Goal: Task Accomplishment & Management: Use online tool/utility

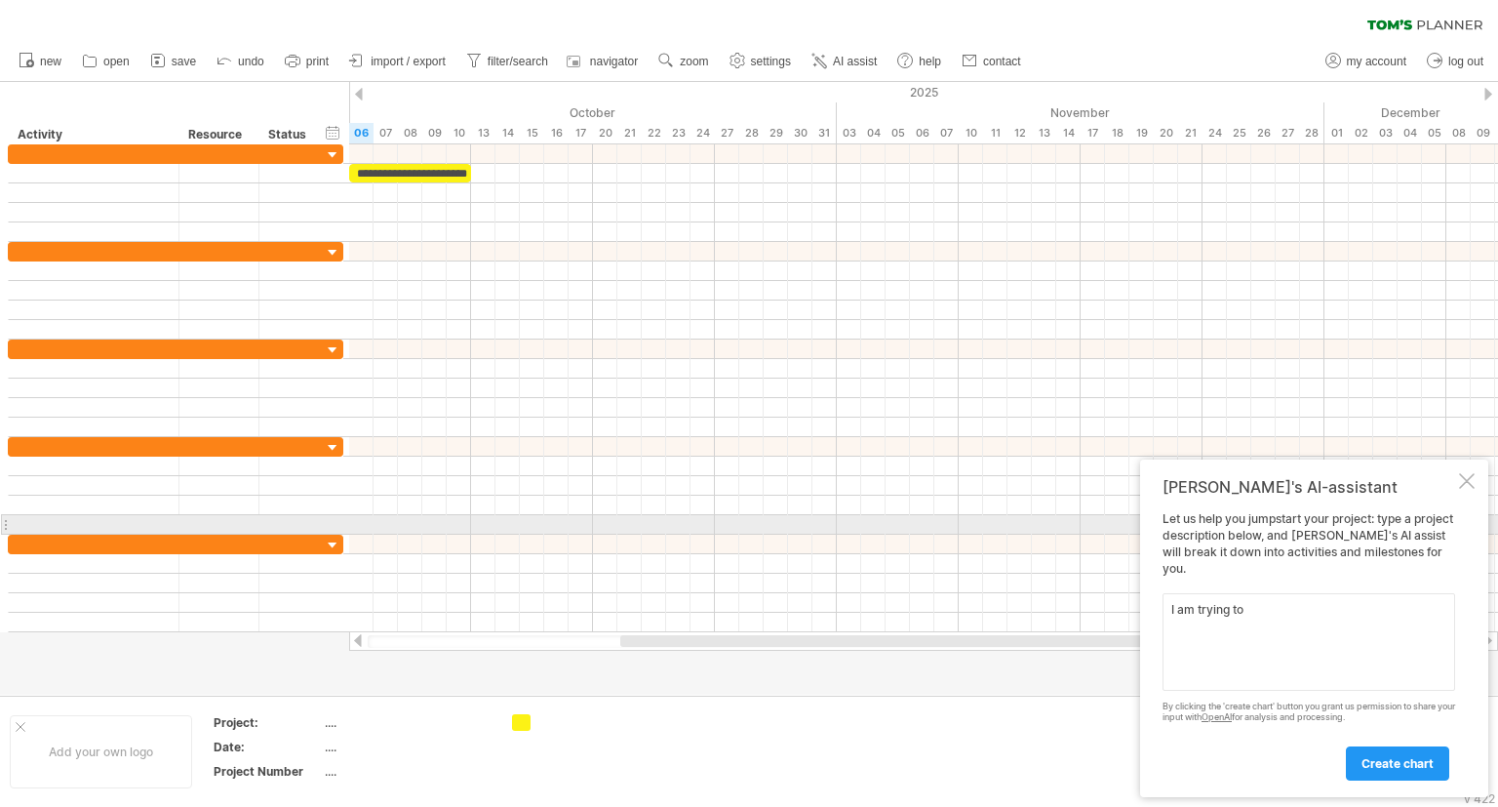
type textarea "I am trying to"
click at [1463, 509] on div "[PERSON_NAME]'s AI-assistant Let us help you jumpstart your project: type a pro…" at bounding box center [1314, 628] width 348 height 338
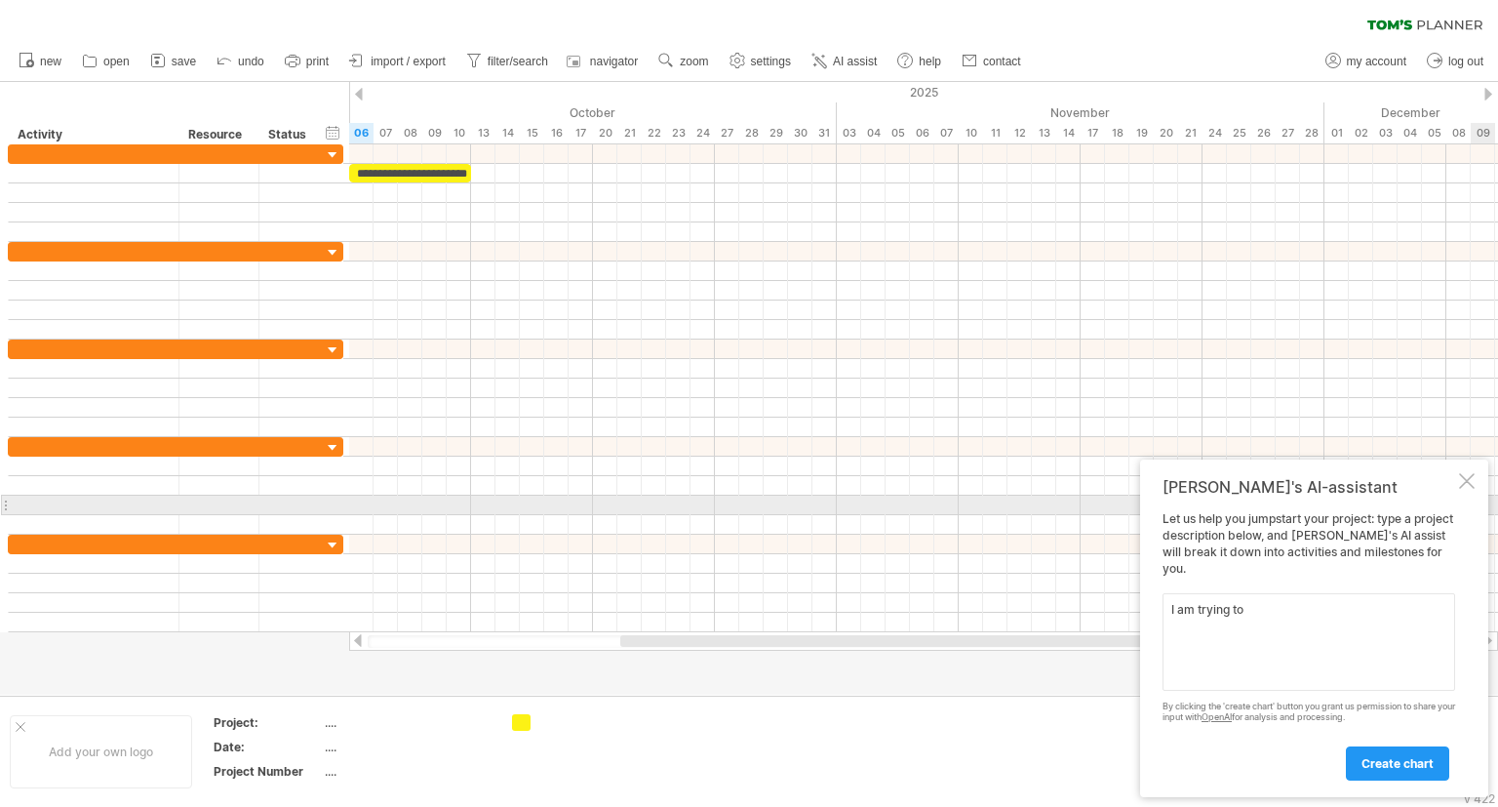
click at [1467, 489] on div at bounding box center [1467, 481] width 16 height 16
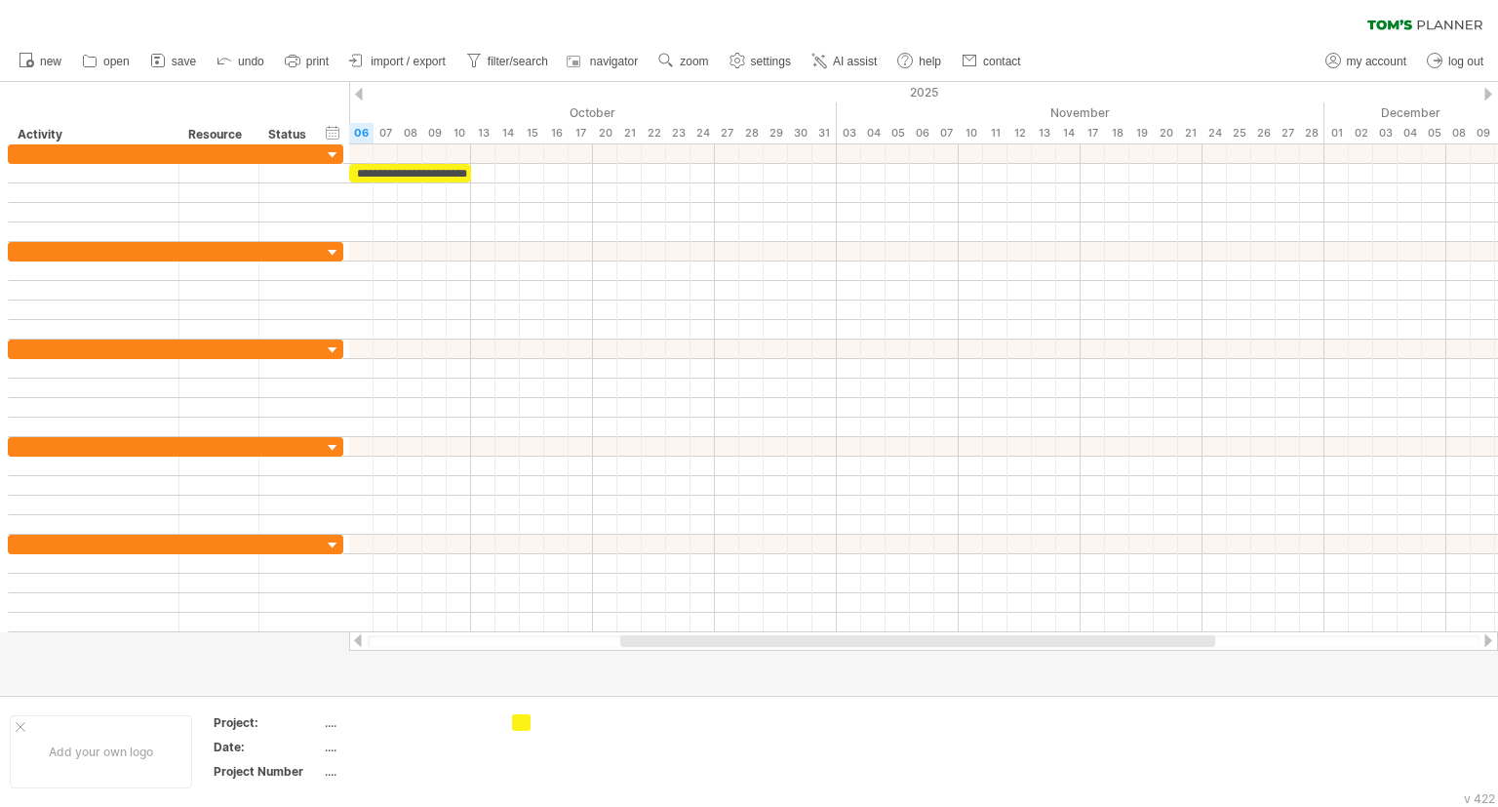
click at [656, 42] on ul "new open" at bounding box center [519, 61] width 1020 height 41
click at [676, 57] on use at bounding box center [666, 61] width 20 height 20
click at [728, 92] on div "Month" at bounding box center [740, 81] width 108 height 31
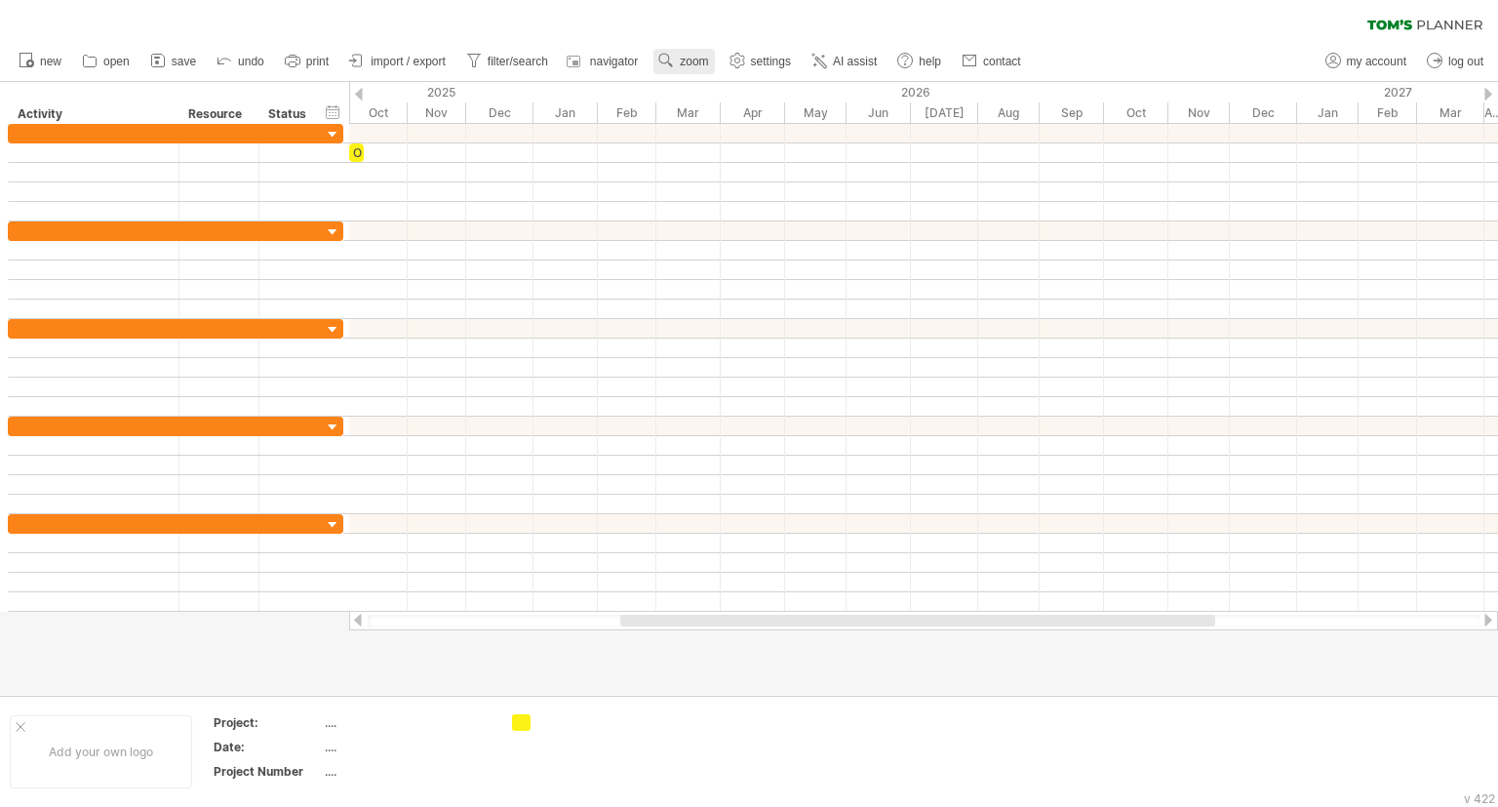
click at [661, 60] on circle at bounding box center [664, 59] width 14 height 14
click at [729, 119] on div "Week" at bounding box center [725, 116] width 108 height 31
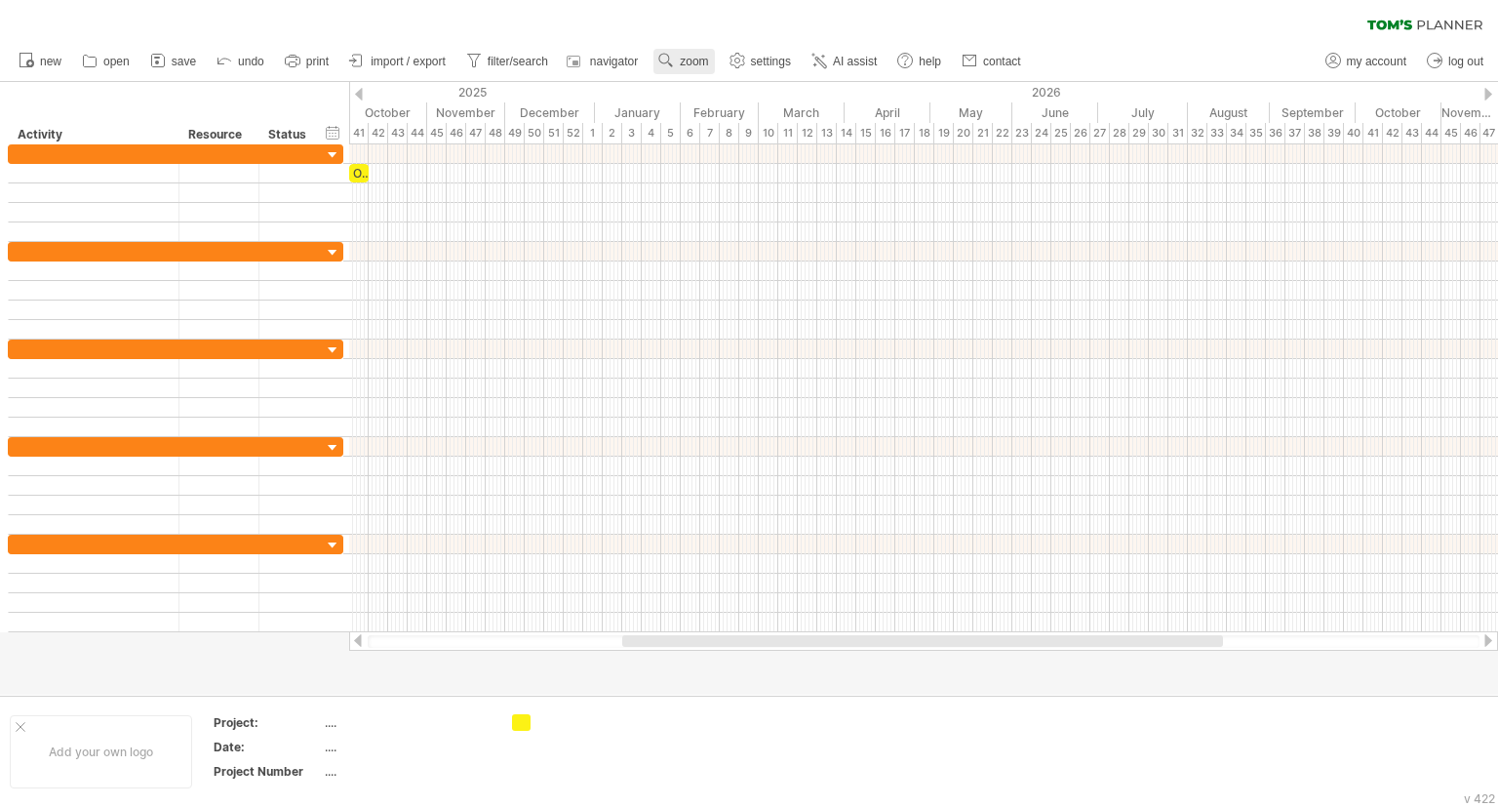
click at [675, 65] on use at bounding box center [666, 61] width 20 height 20
click at [718, 124] on div "Week" at bounding box center [739, 121] width 108 height 31
click at [708, 60] on span "zoom" at bounding box center [694, 62] width 28 height 14
click at [742, 146] on div "Day" at bounding box center [773, 147] width 108 height 31
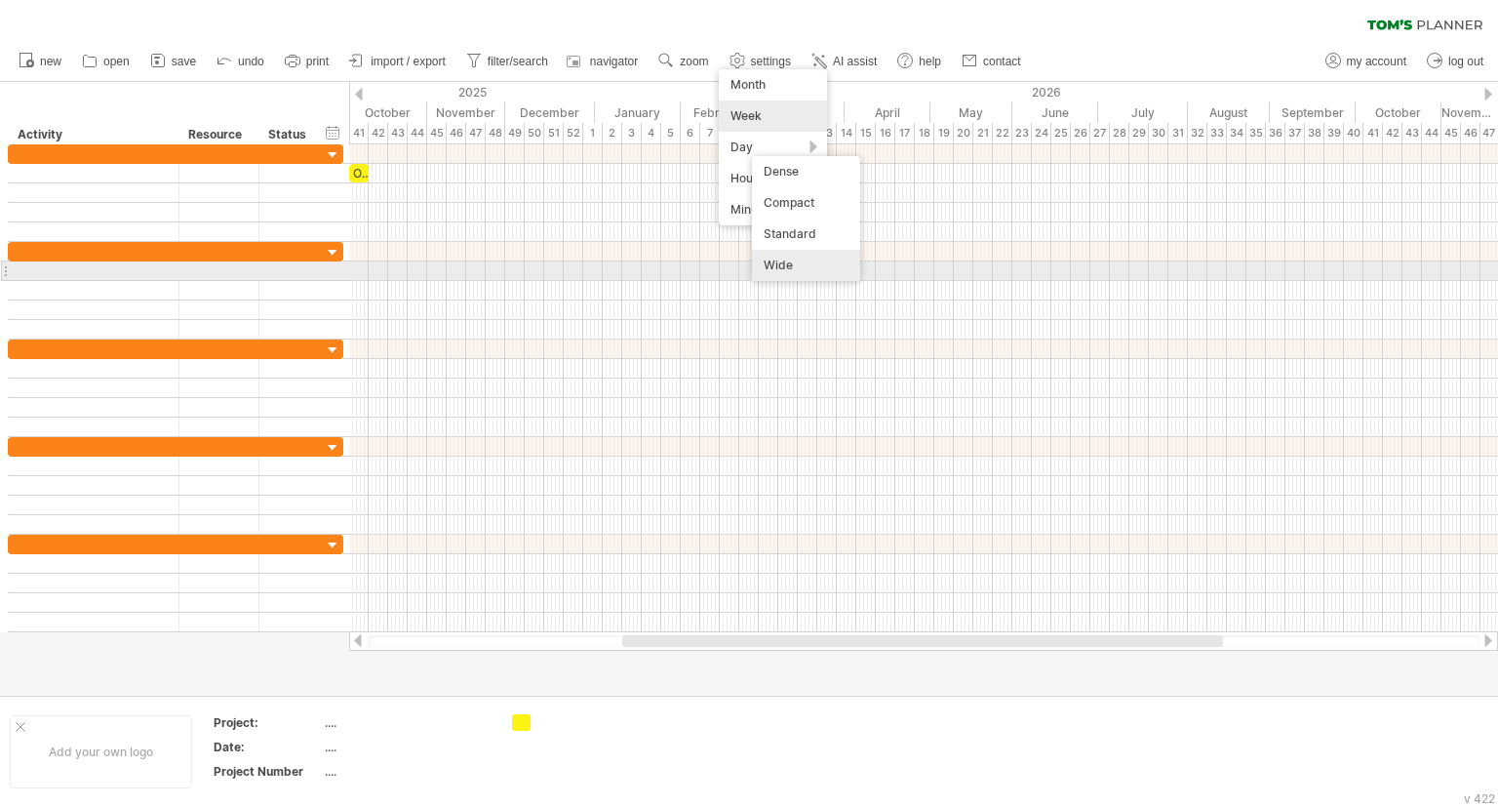
click at [806, 265] on div "Wide" at bounding box center [806, 265] width 108 height 31
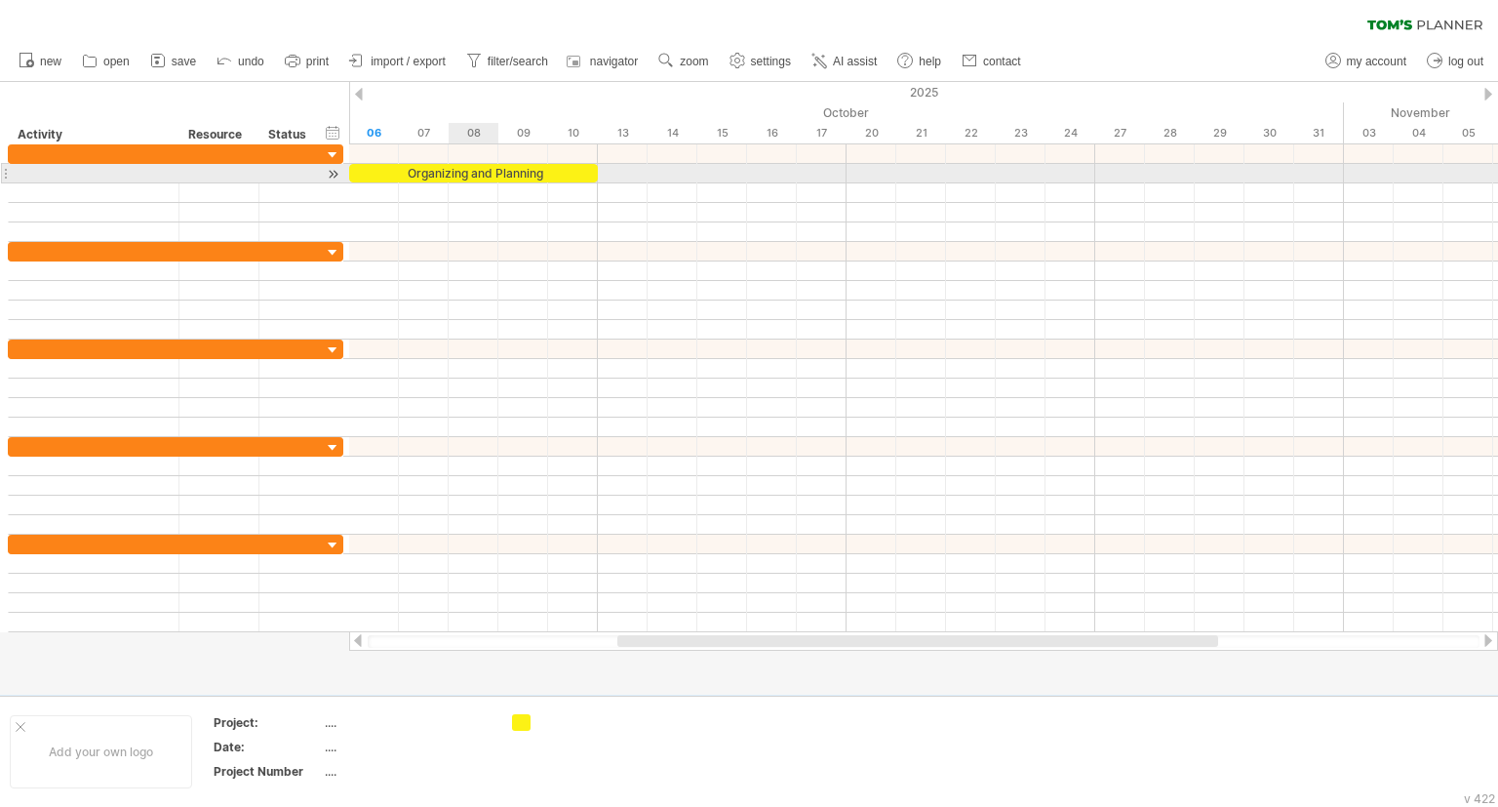
click at [478, 175] on div "Organizing and Planning" at bounding box center [473, 173] width 249 height 19
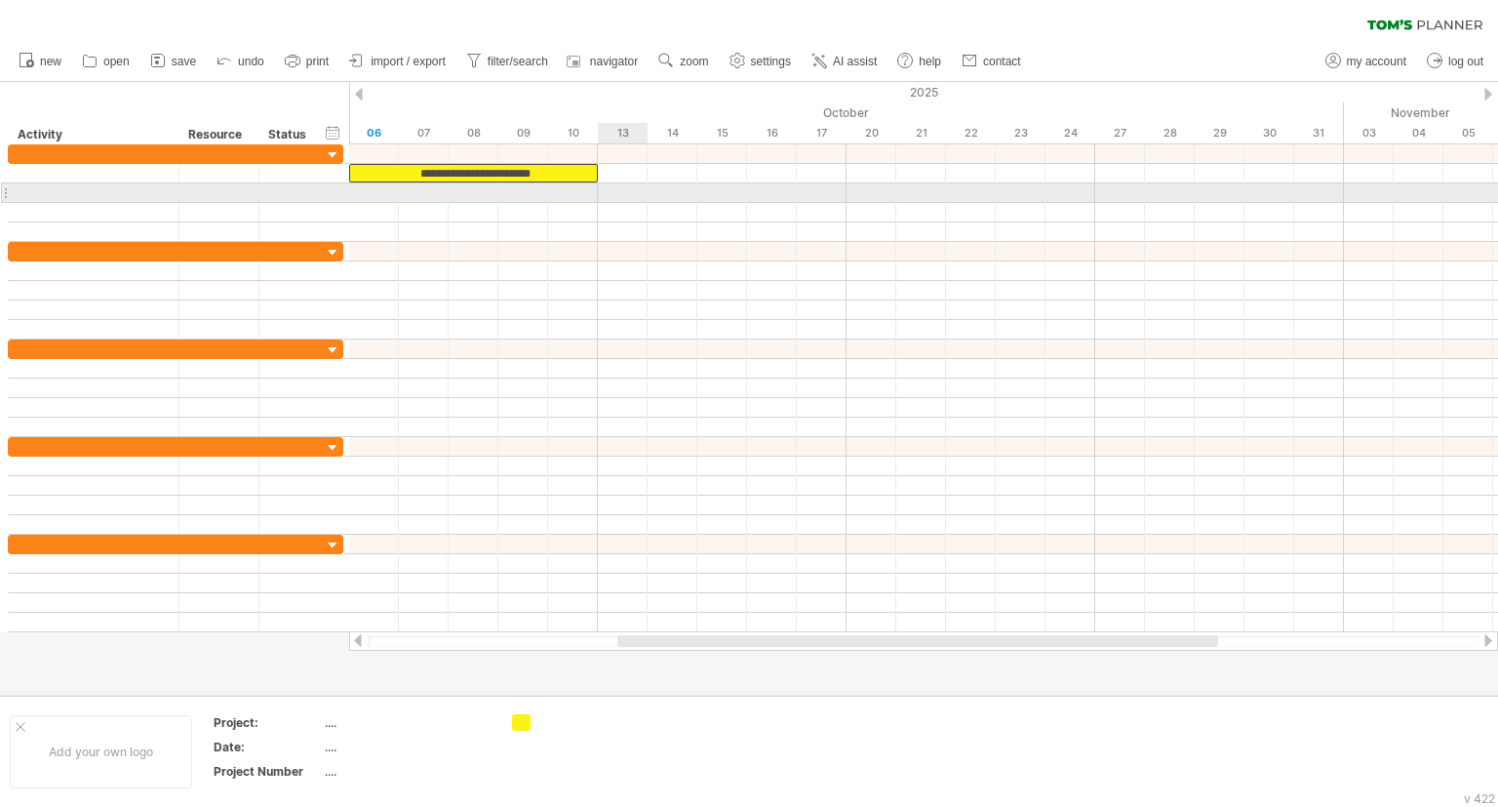
click at [612, 193] on div at bounding box center [923, 193] width 1149 height 20
click at [604, 185] on div at bounding box center [923, 193] width 1149 height 20
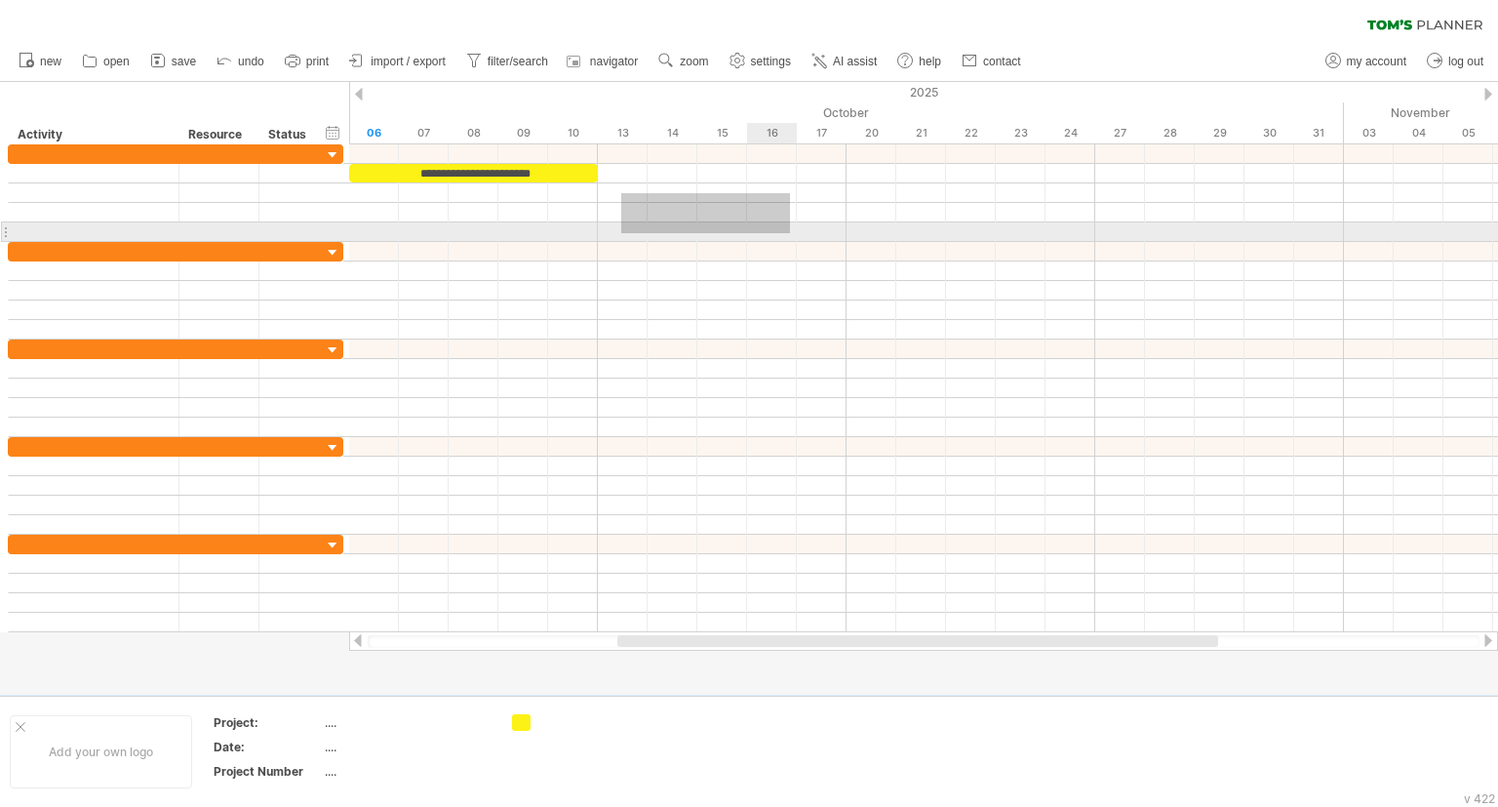
drag, startPoint x: 621, startPoint y: 193, endPoint x: 794, endPoint y: 232, distance: 177.0
click at [795, 232] on div at bounding box center [923, 193] width 1149 height 98
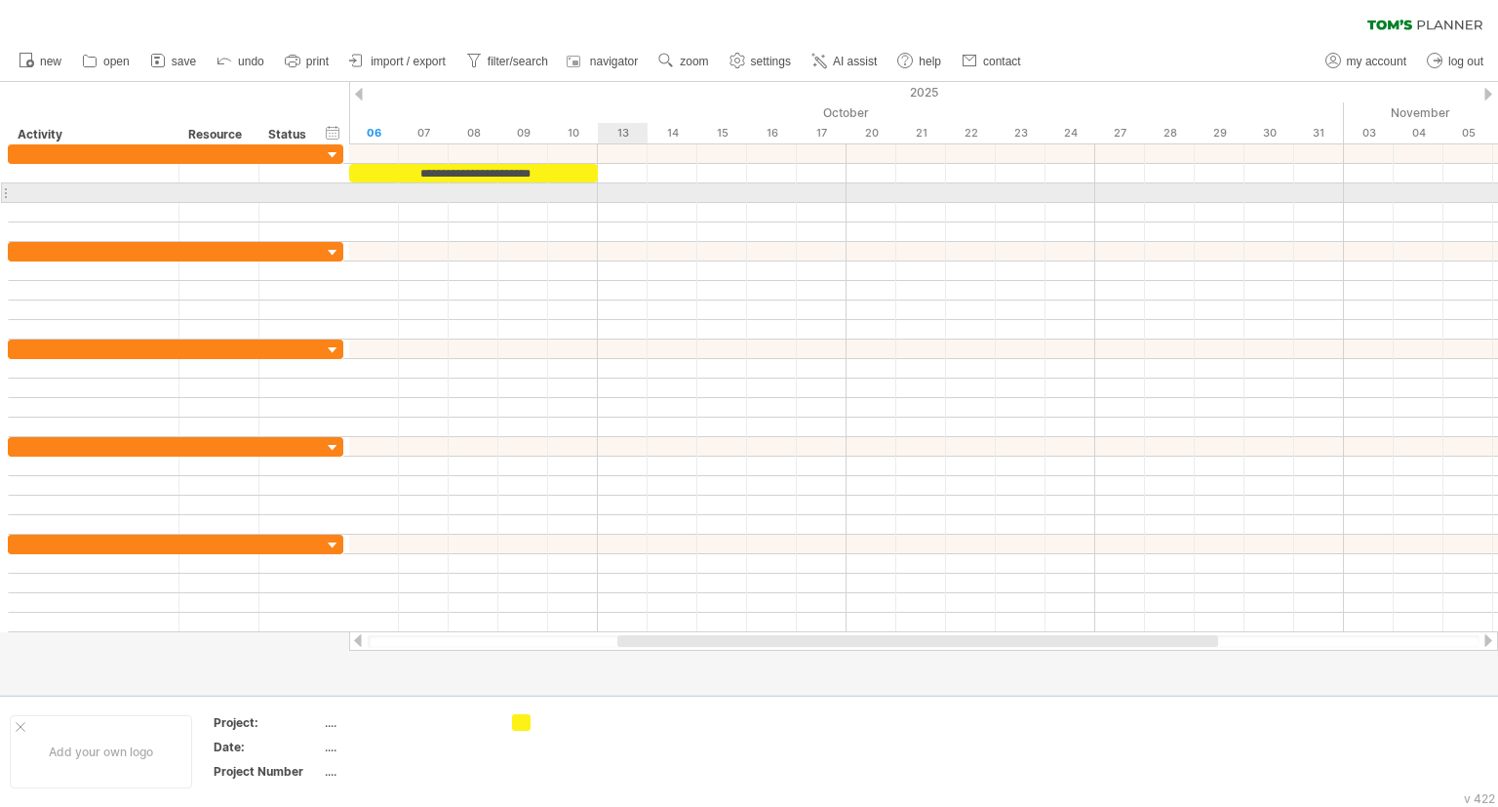
click at [622, 193] on div at bounding box center [923, 193] width 1149 height 20
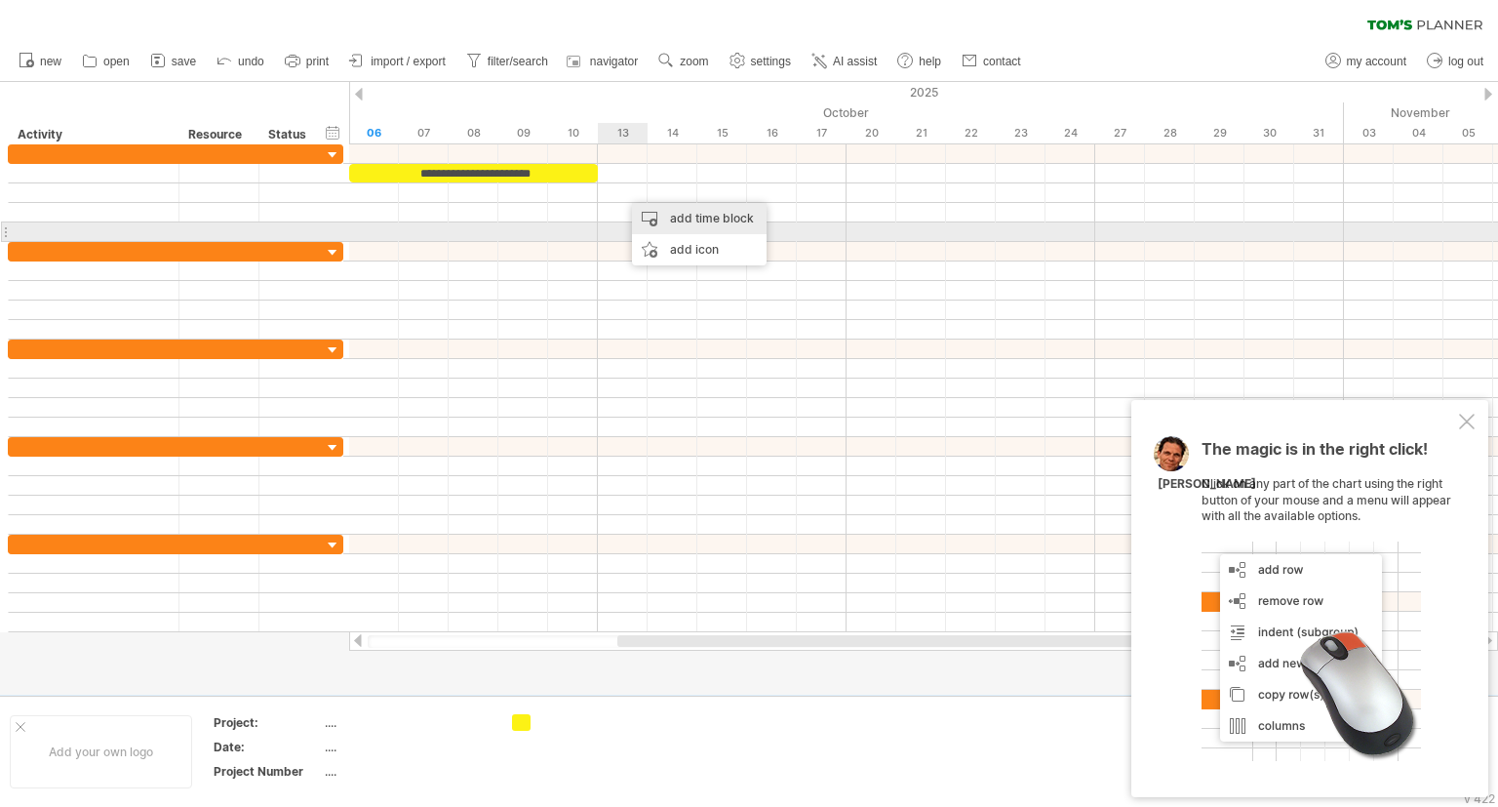
click at [677, 224] on div "add time block" at bounding box center [699, 218] width 135 height 31
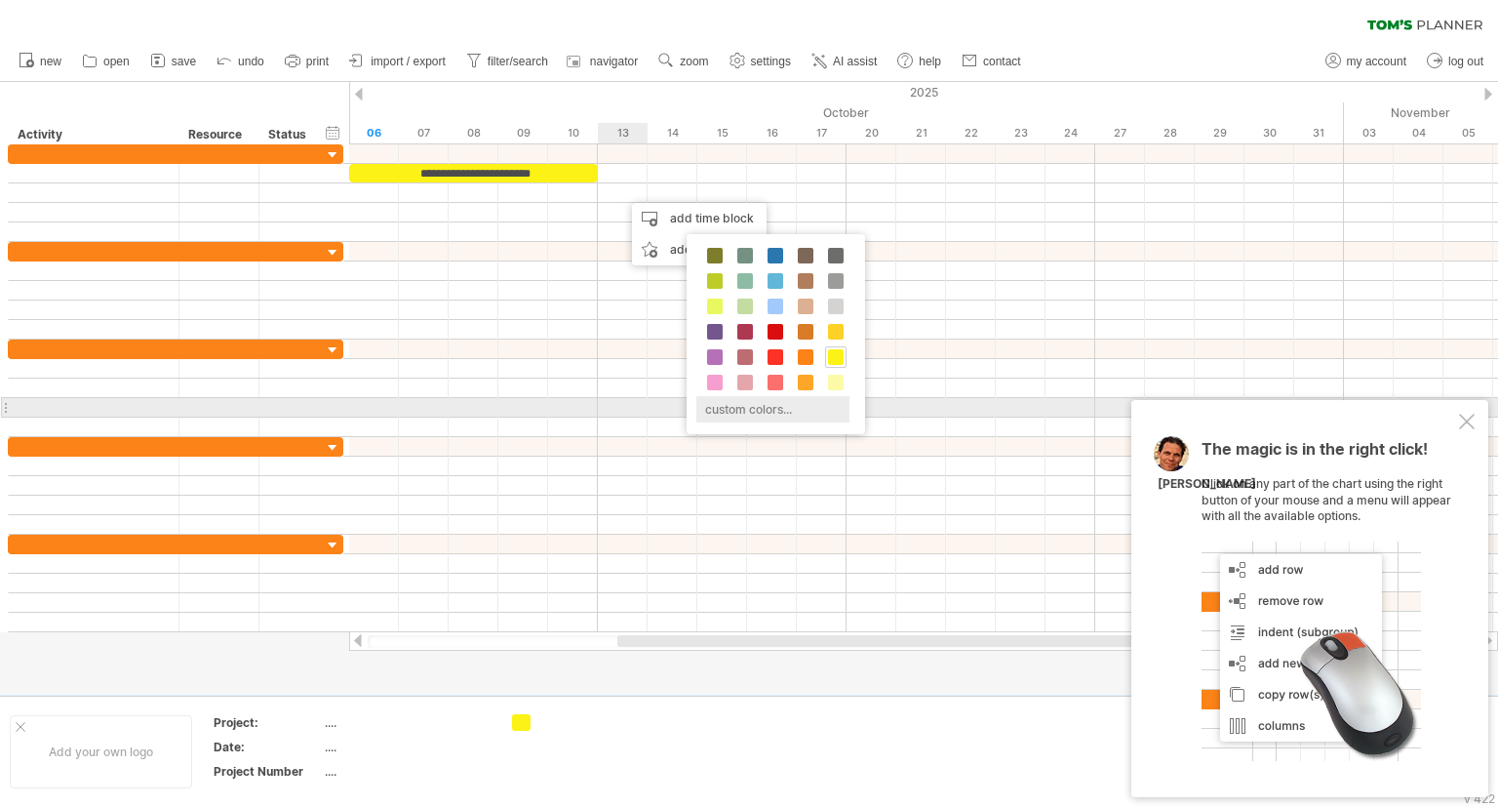
click at [758, 403] on div "custom colors..." at bounding box center [772, 409] width 153 height 26
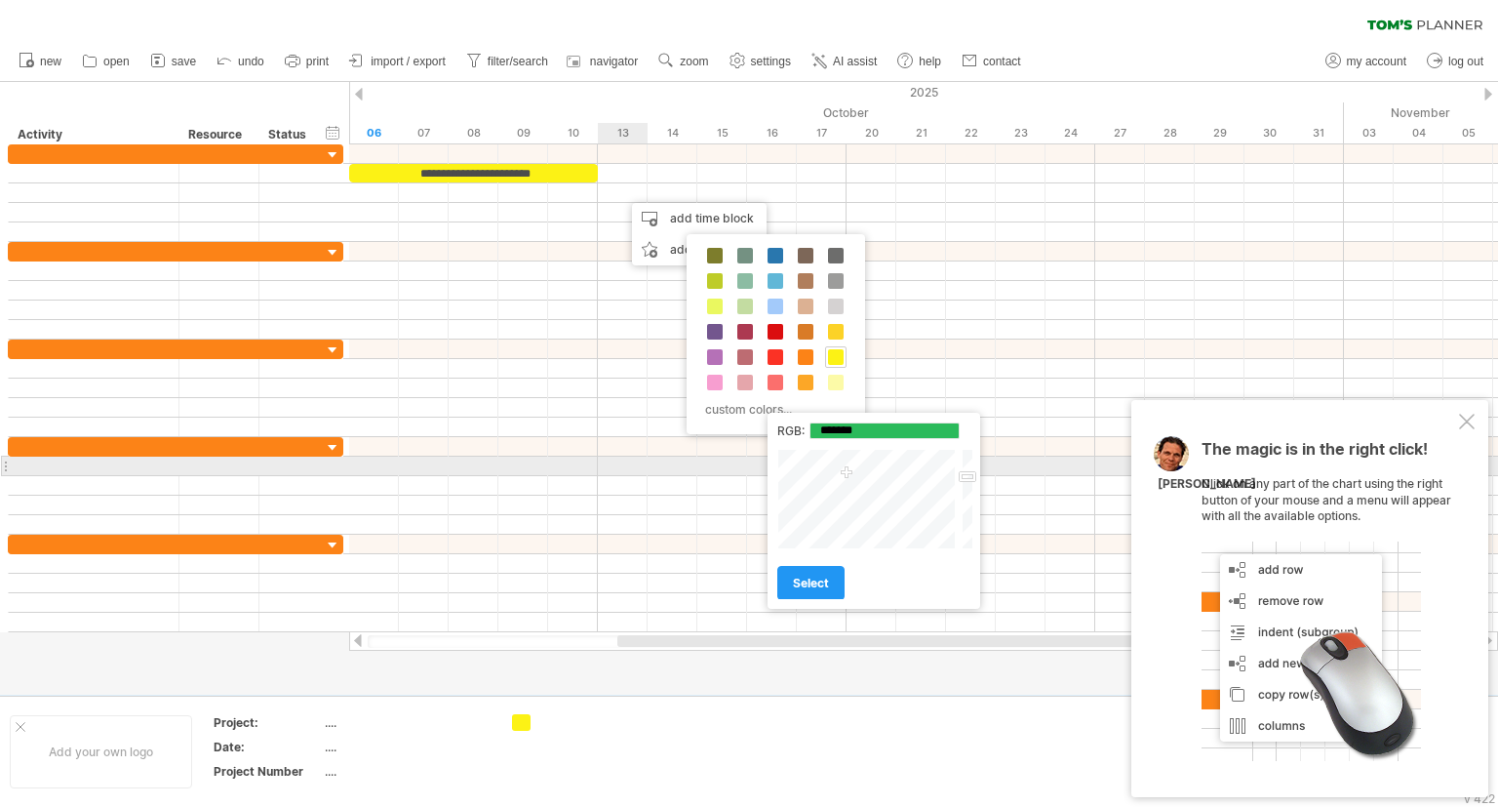
type input "*******"
drag, startPoint x: 834, startPoint y: 471, endPoint x: 848, endPoint y: 475, distance: 14.2
click at [848, 475] on div at bounding box center [867, 499] width 181 height 100
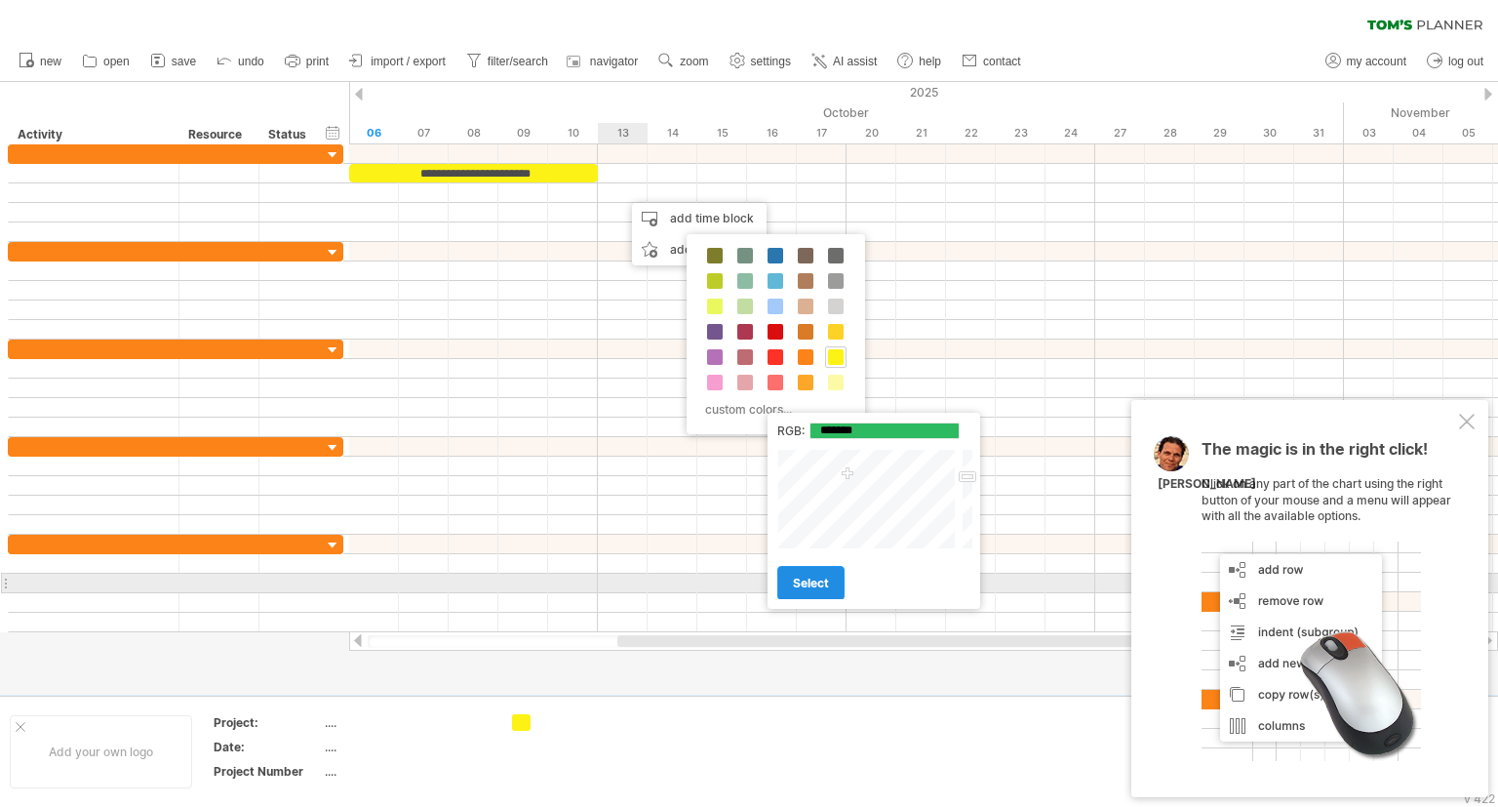
click at [807, 584] on span "select" at bounding box center [811, 583] width 36 height 15
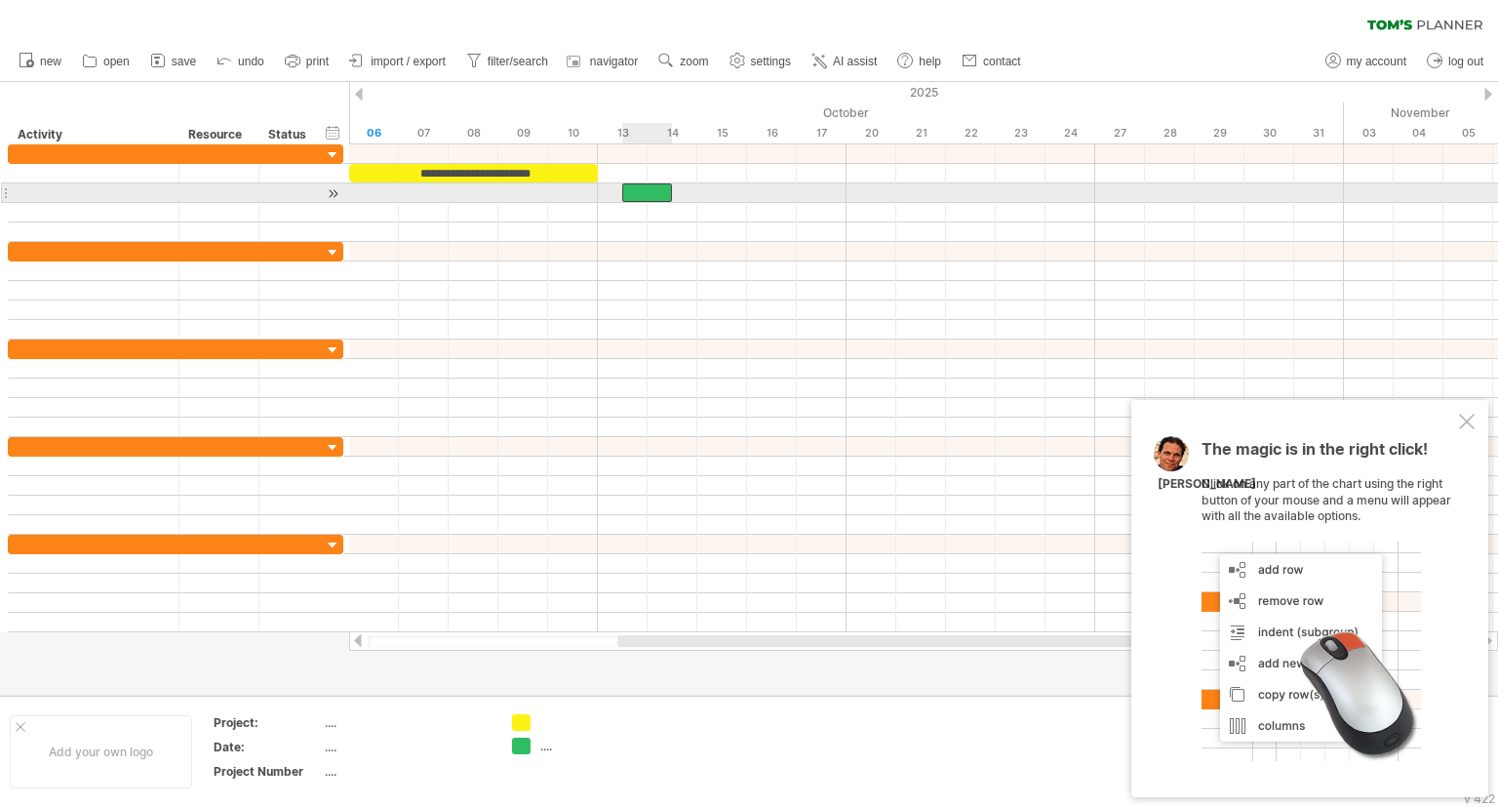
click at [643, 191] on div "​" at bounding box center [647, 192] width 50 height 19
click at [643, 191] on div "*" at bounding box center [647, 192] width 50 height 19
drag, startPoint x: 656, startPoint y: 186, endPoint x: 680, endPoint y: 188, distance: 24.5
click at [672, 188] on div "********" at bounding box center [647, 192] width 50 height 19
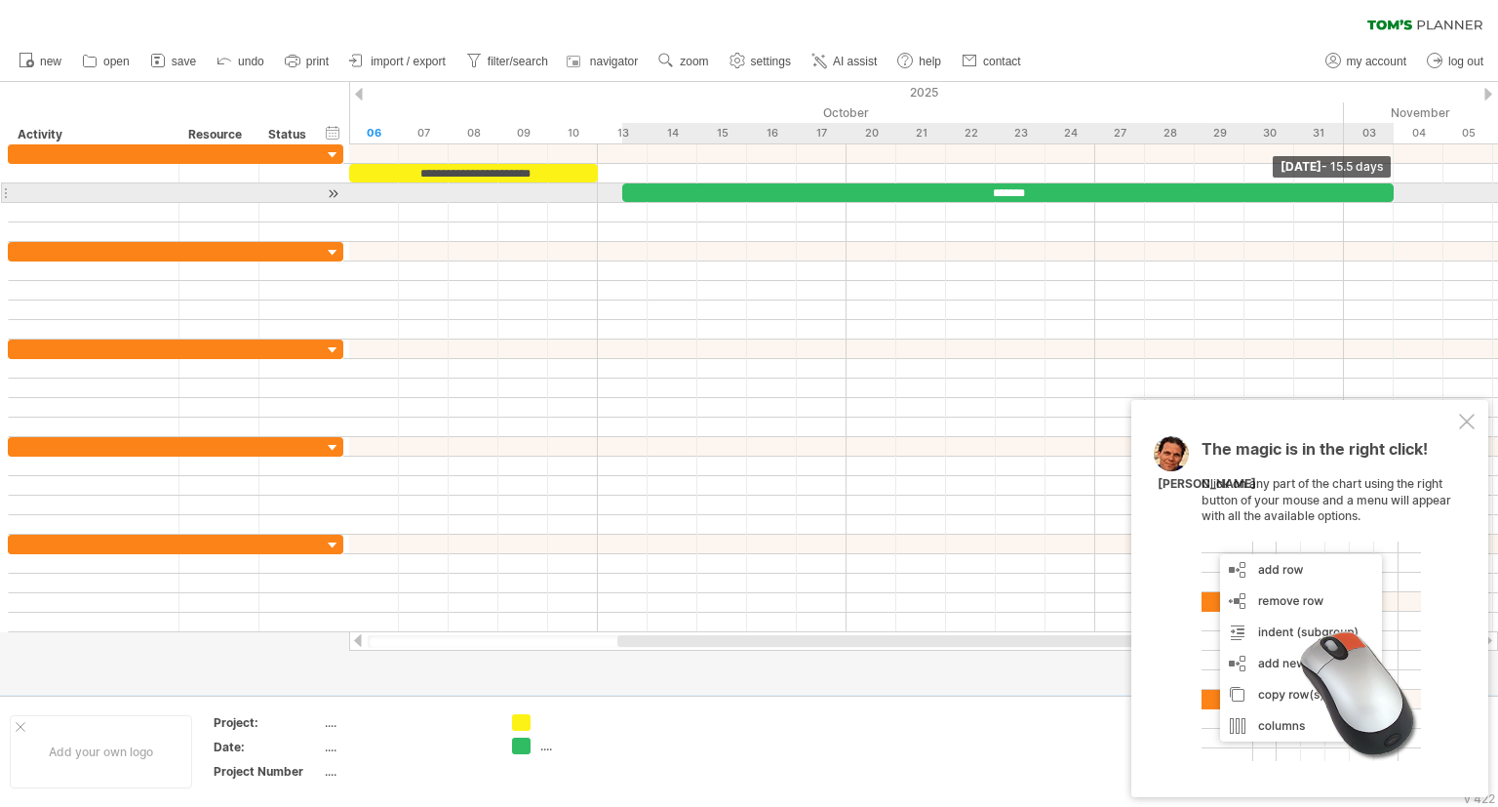
drag, startPoint x: 672, startPoint y: 191, endPoint x: 1383, endPoint y: 189, distance: 711.1
click at [1383, 189] on div "*******" at bounding box center [1008, 192] width 772 height 19
drag, startPoint x: 625, startPoint y: 190, endPoint x: 653, endPoint y: 193, distance: 27.5
click at [653, 193] on div "*******" at bounding box center [1021, 192] width 746 height 19
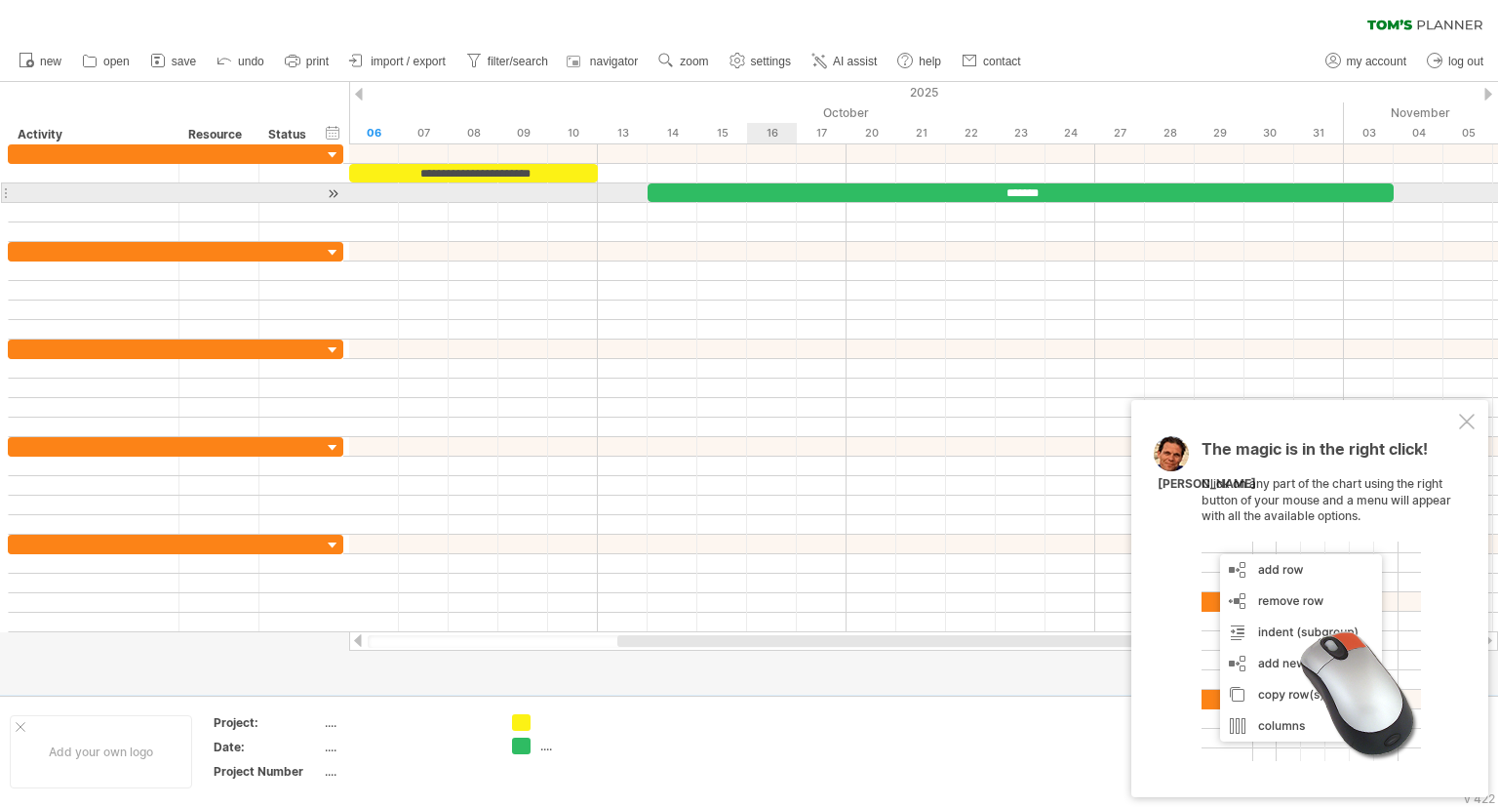
click at [766, 193] on div "*******" at bounding box center [1021, 192] width 746 height 19
click at [619, 192] on div at bounding box center [923, 193] width 1149 height 20
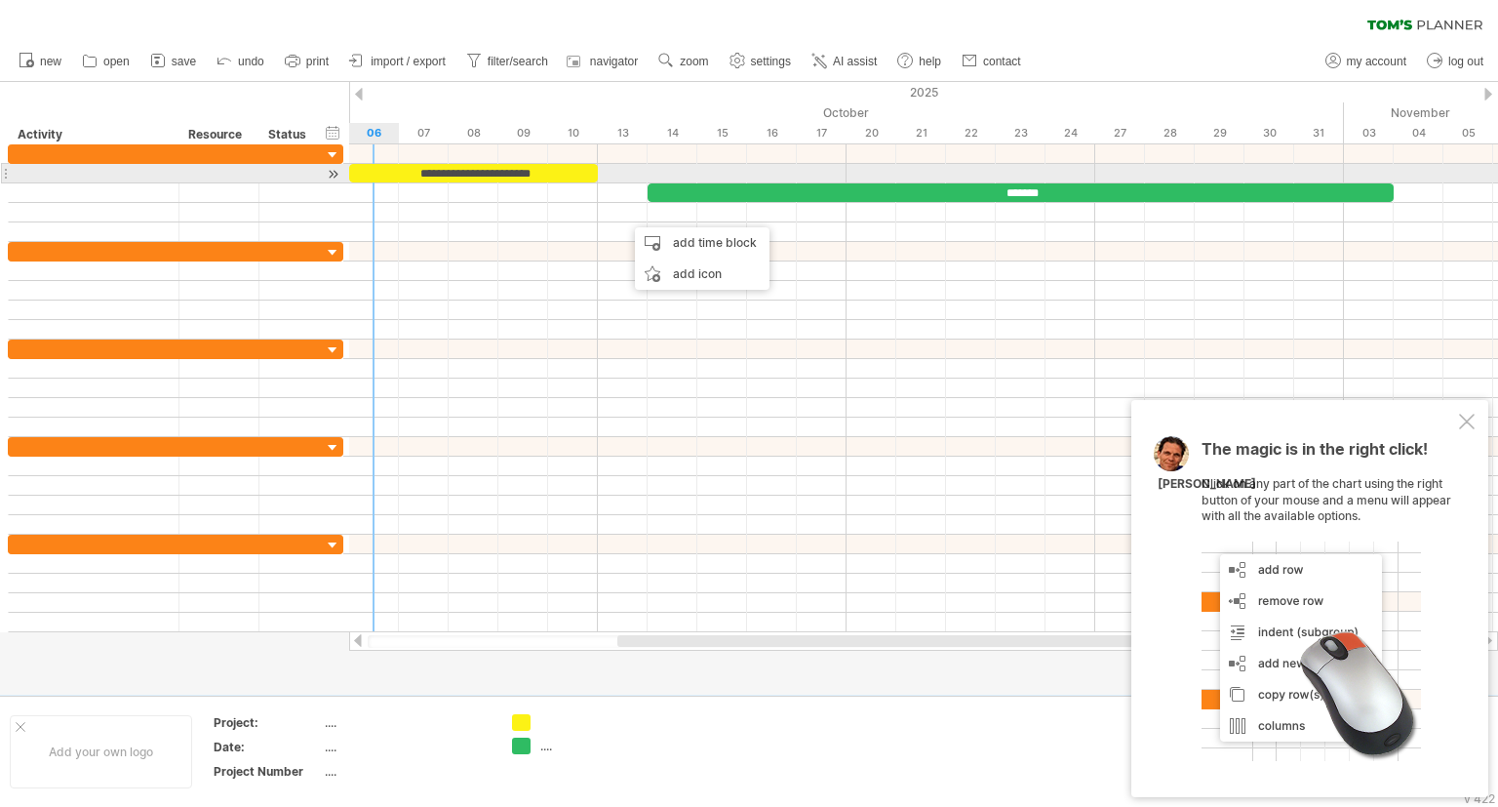
click at [118, 174] on div at bounding box center [94, 173] width 150 height 19
click at [118, 174] on input "text" at bounding box center [94, 173] width 150 height 19
type input "***"
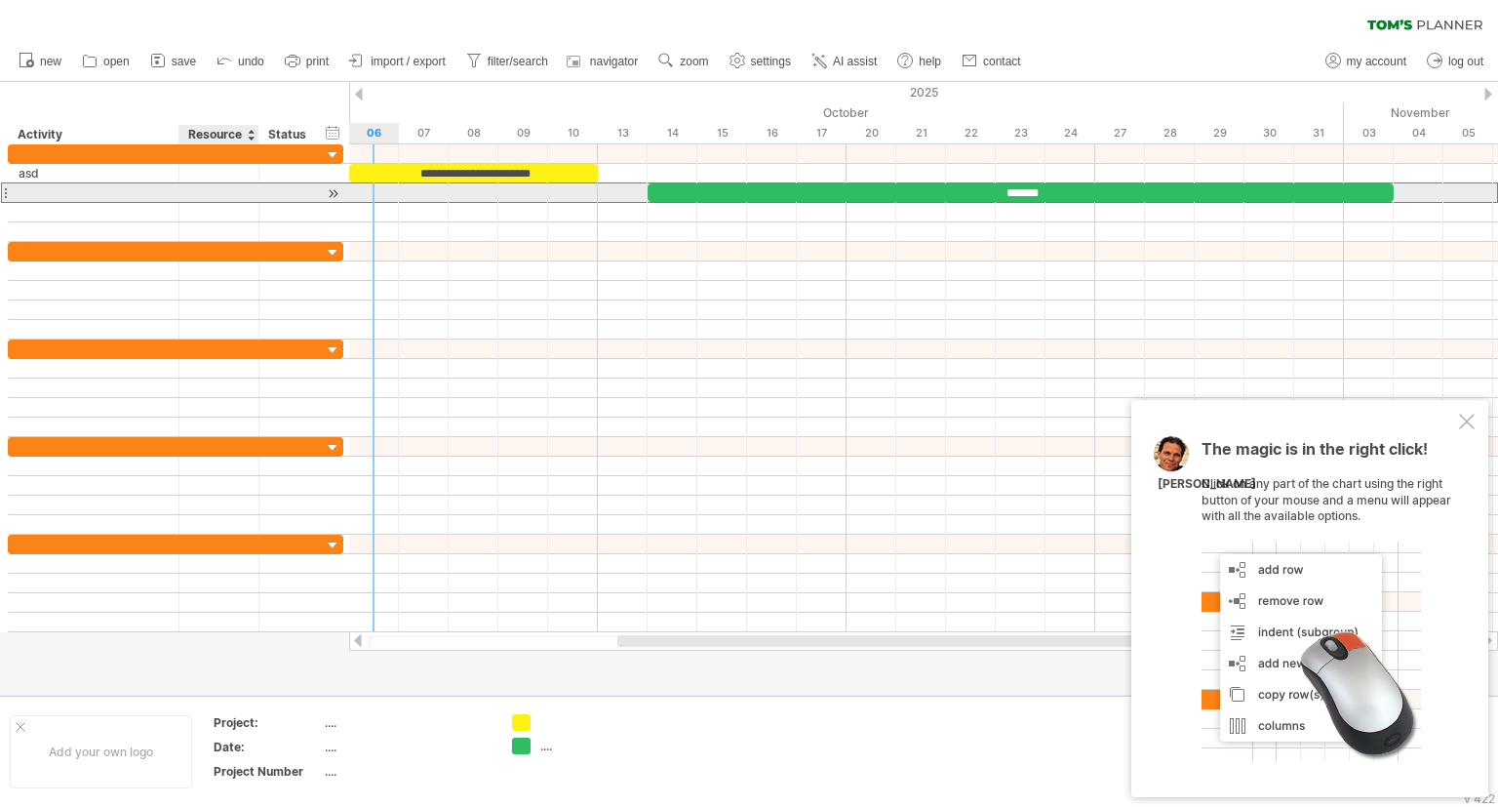
click at [205, 196] on div at bounding box center [219, 192] width 60 height 19
click at [153, 190] on div at bounding box center [94, 192] width 150 height 19
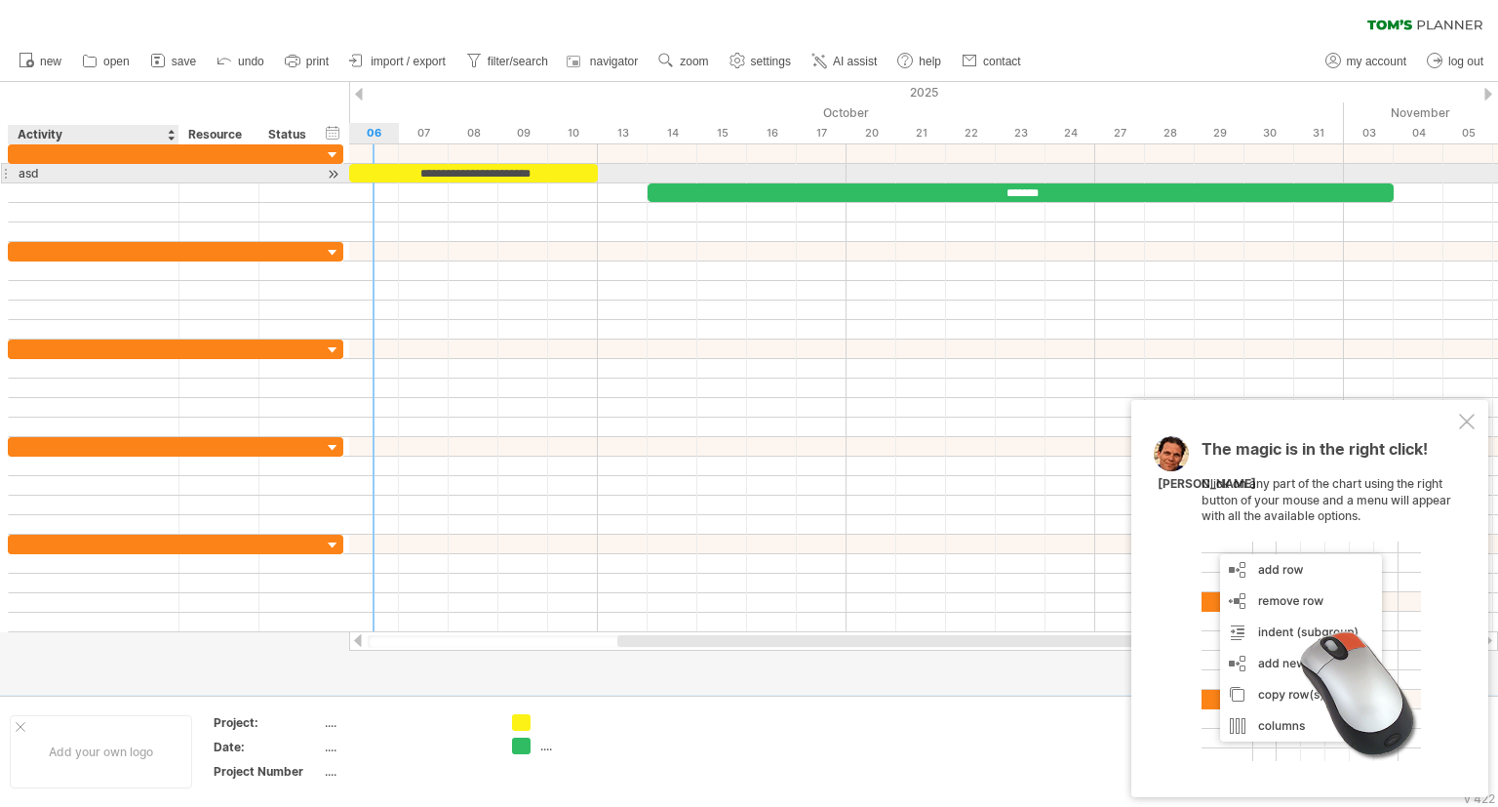
click at [131, 176] on div "asd" at bounding box center [94, 173] width 150 height 19
drag, startPoint x: 131, startPoint y: 176, endPoint x: 12, endPoint y: 171, distance: 119.1
click at [19, 171] on input "***" at bounding box center [94, 173] width 150 height 19
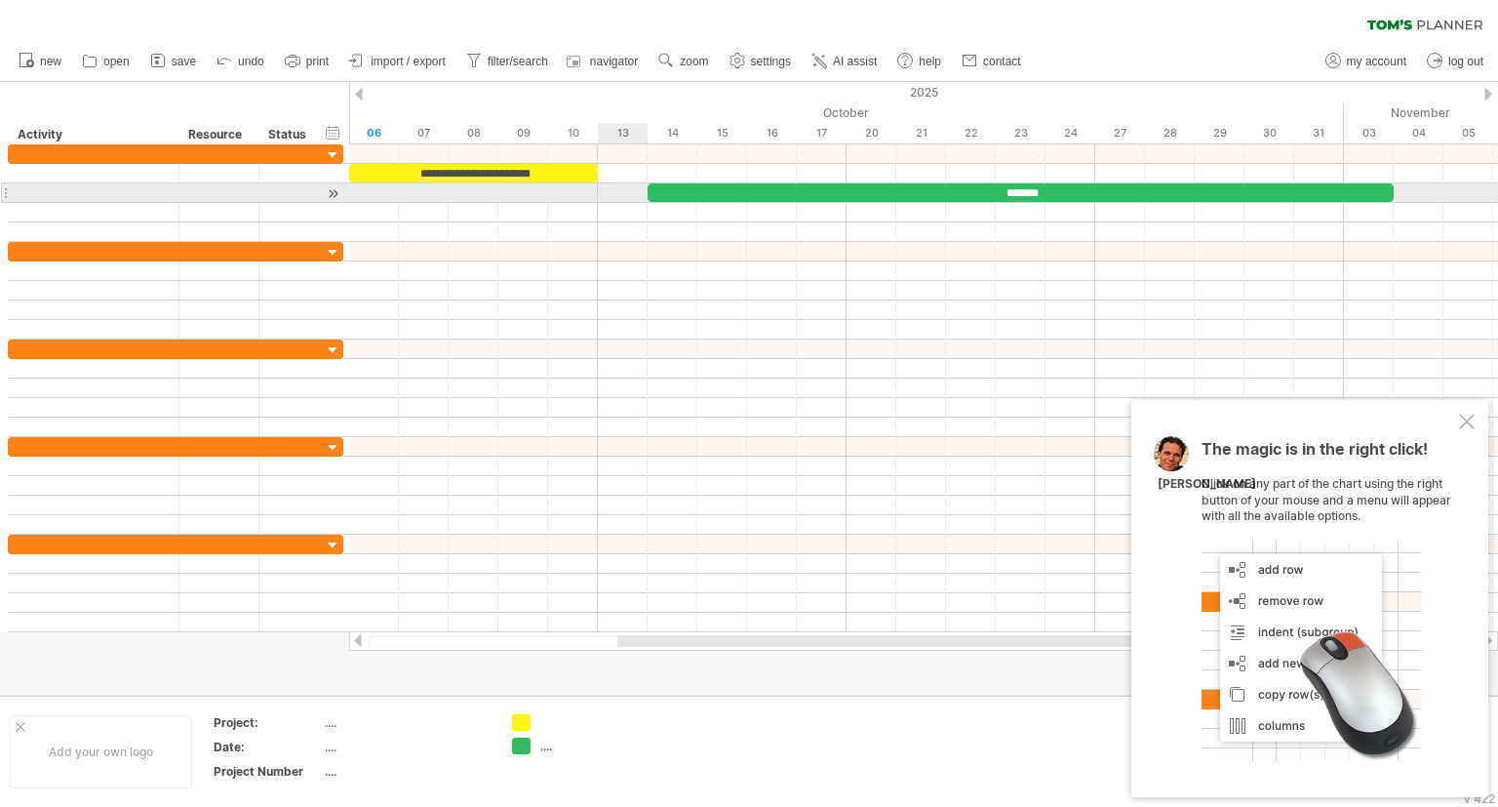
click at [622, 197] on div at bounding box center [923, 193] width 1149 height 20
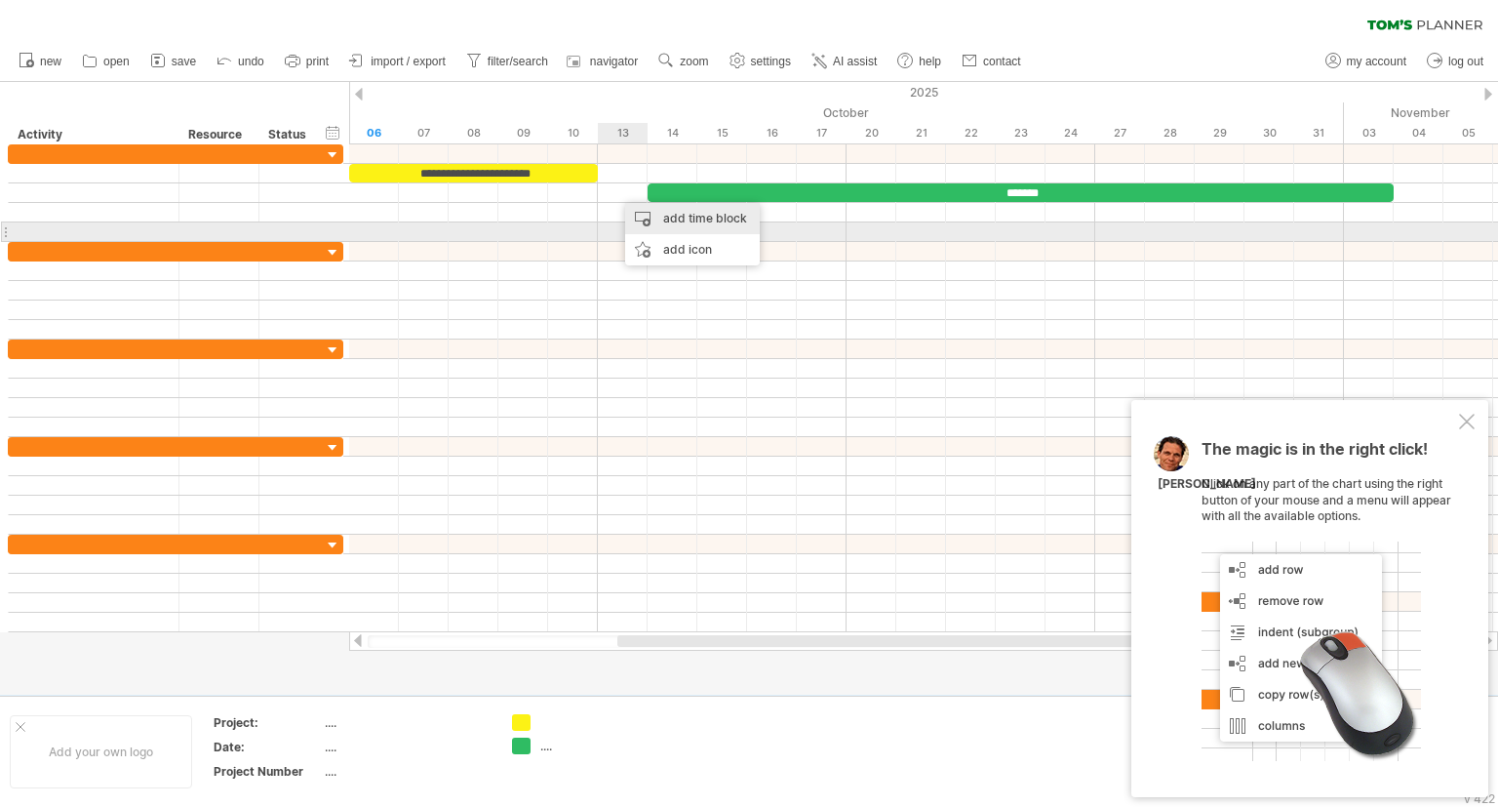
click at [679, 226] on div "add time block" at bounding box center [692, 218] width 135 height 31
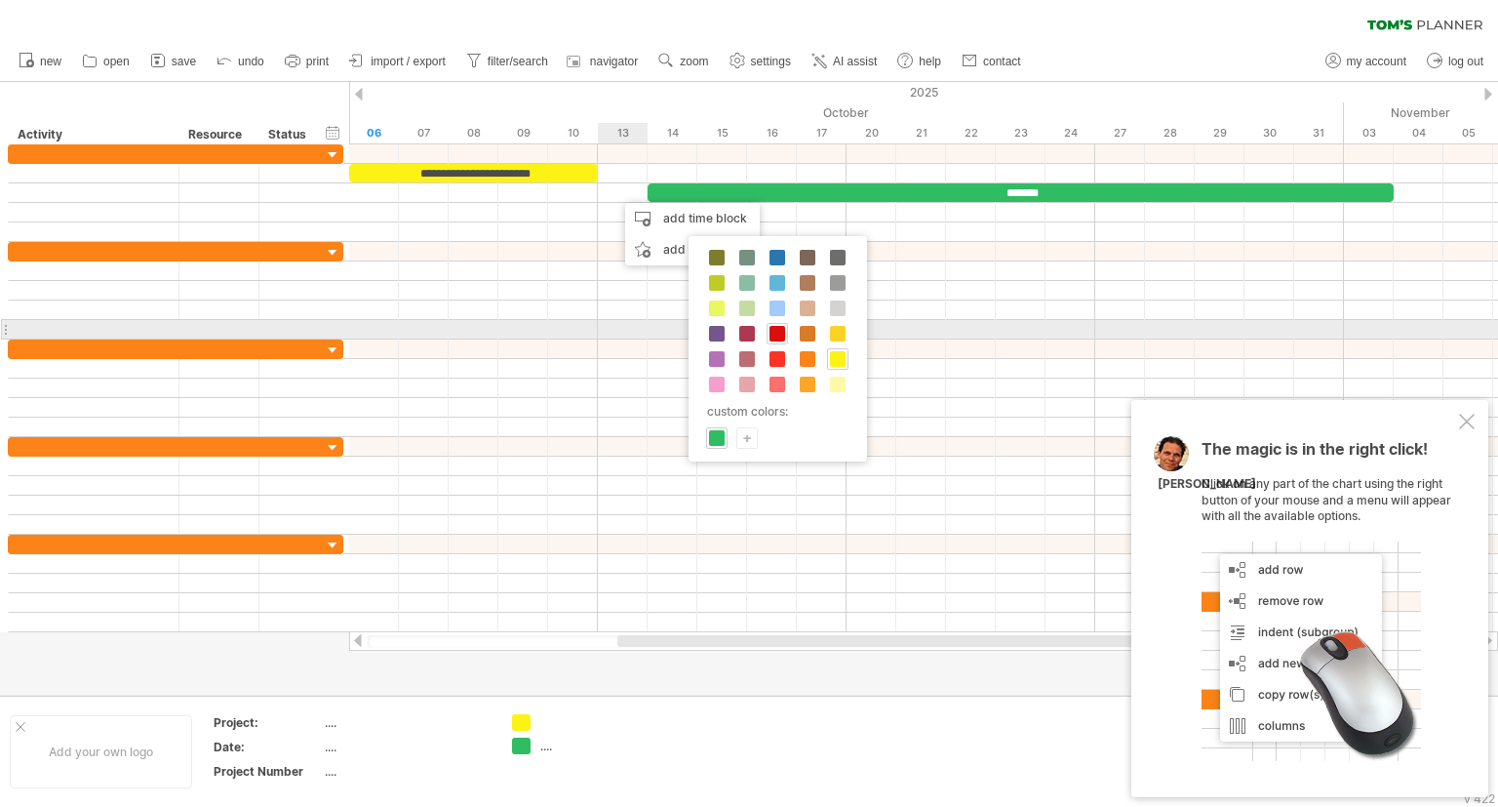
click at [775, 338] on span at bounding box center [778, 334] width 16 height 16
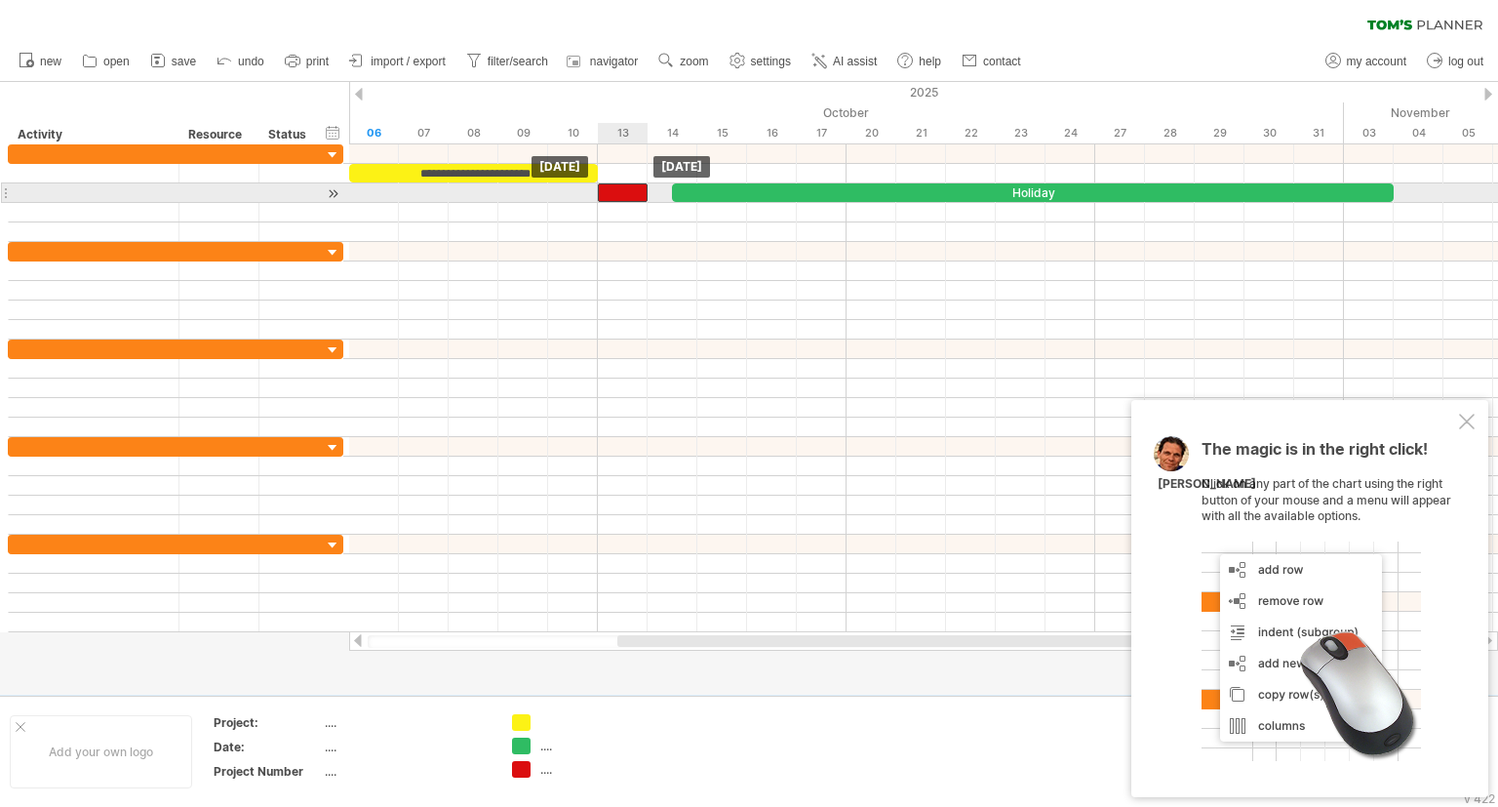
click at [628, 188] on div "​" at bounding box center [623, 192] width 50 height 19
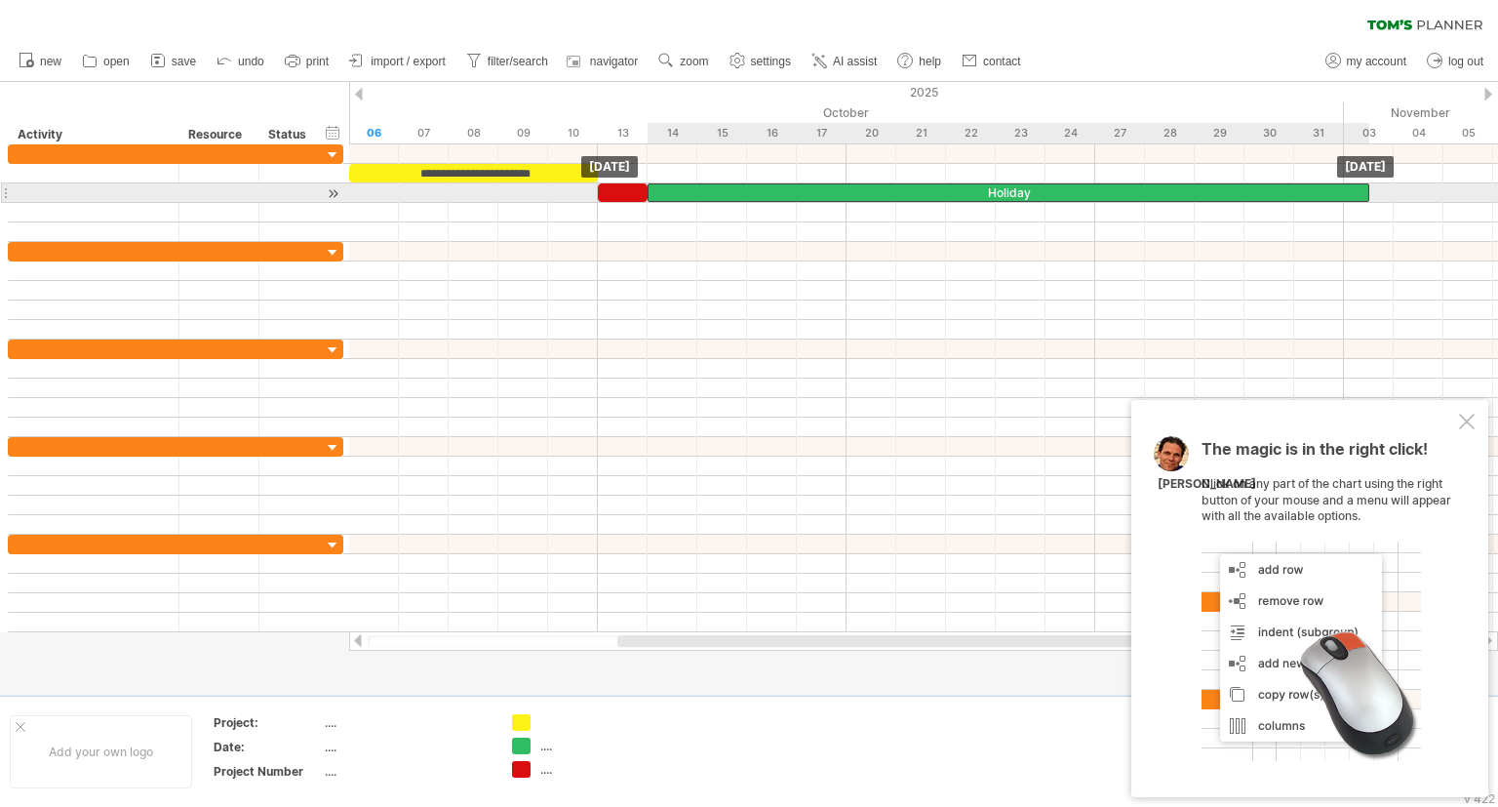
drag, startPoint x: 707, startPoint y: 197, endPoint x: 677, endPoint y: 195, distance: 30.3
click at [677, 195] on div "Holiday" at bounding box center [1009, 192] width 722 height 19
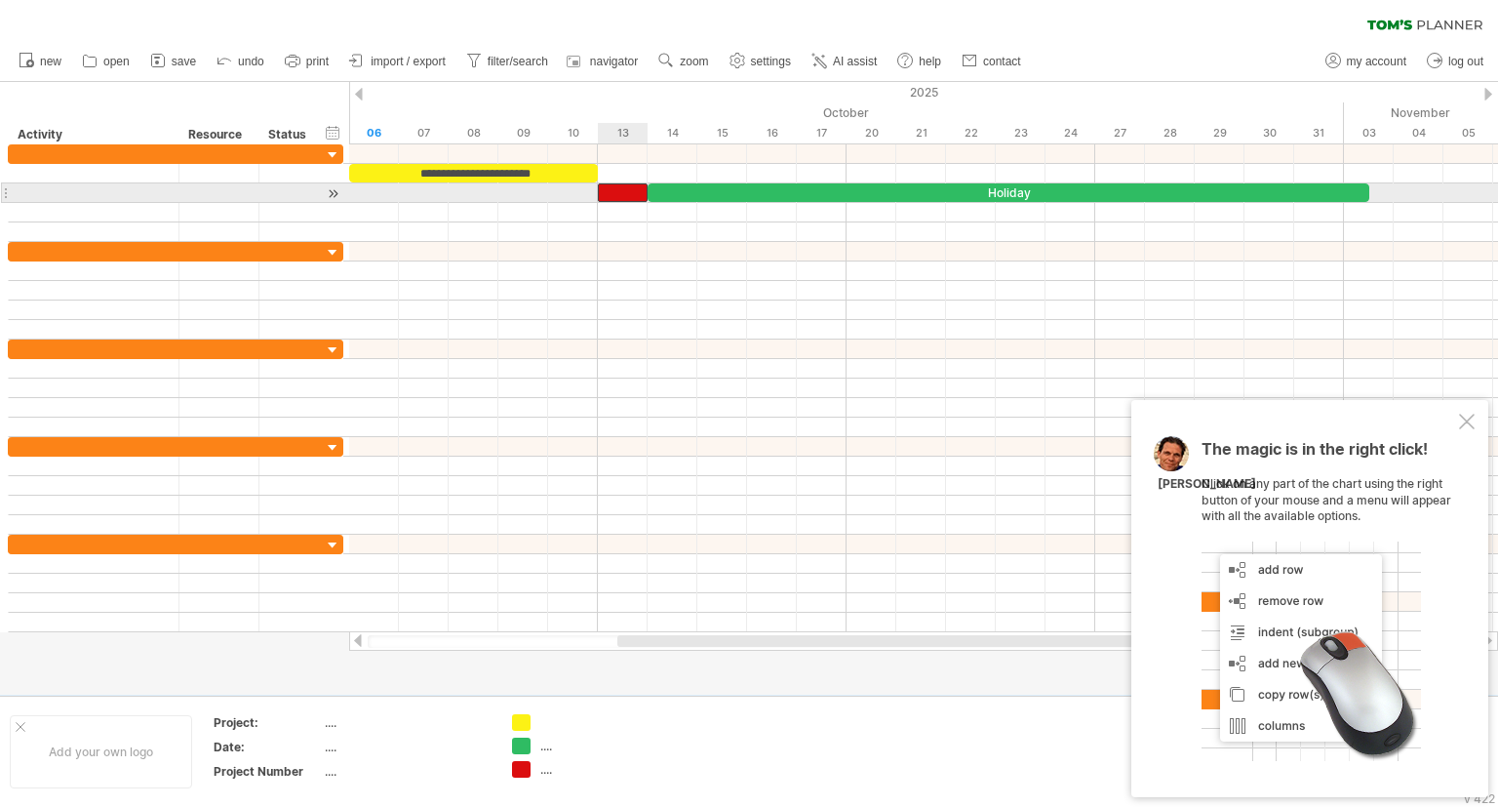
click at [623, 189] on div "​" at bounding box center [623, 192] width 50 height 19
click at [623, 189] on div "*" at bounding box center [623, 192] width 50 height 19
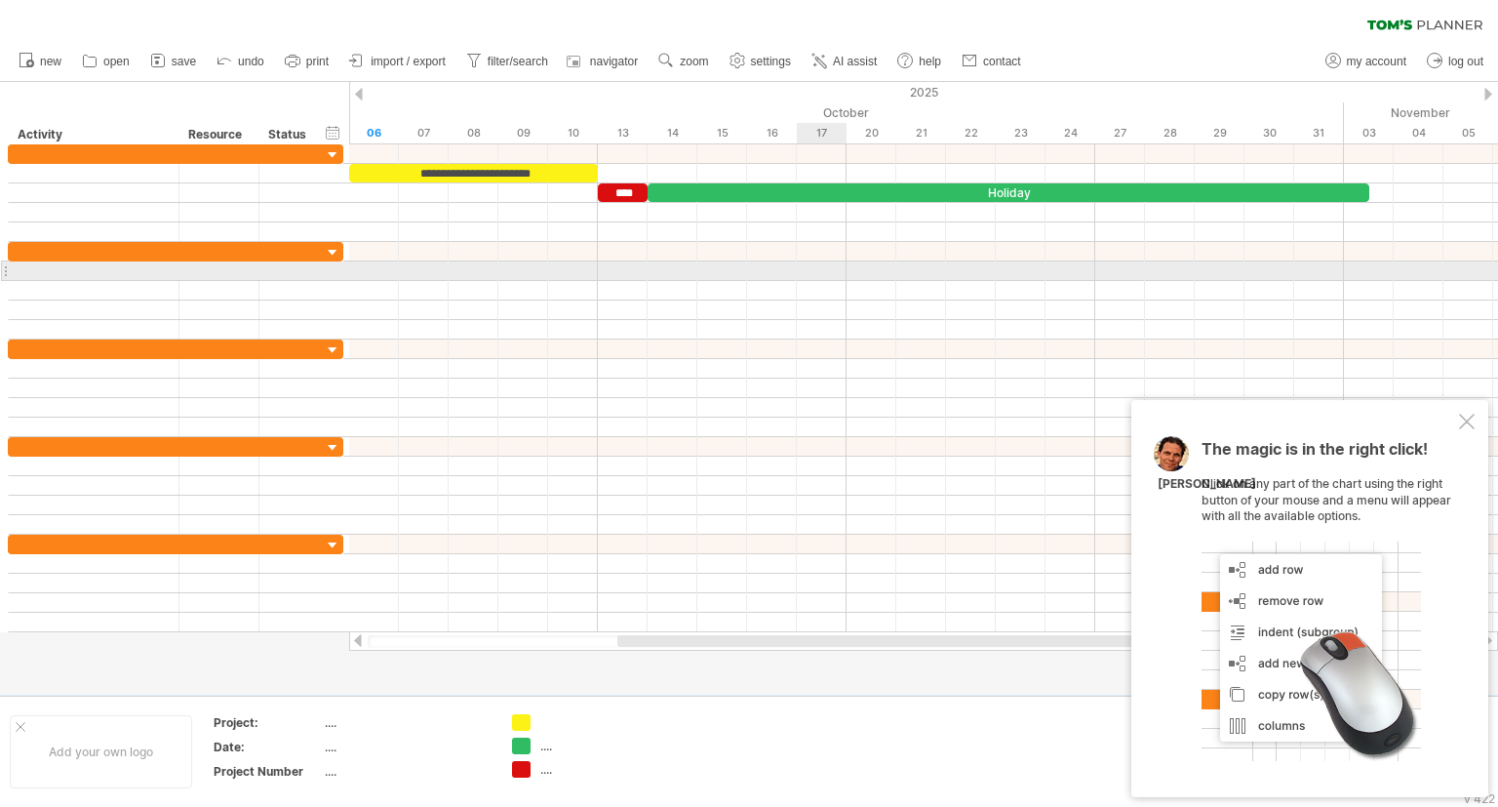
click at [798, 264] on div at bounding box center [923, 271] width 1149 height 20
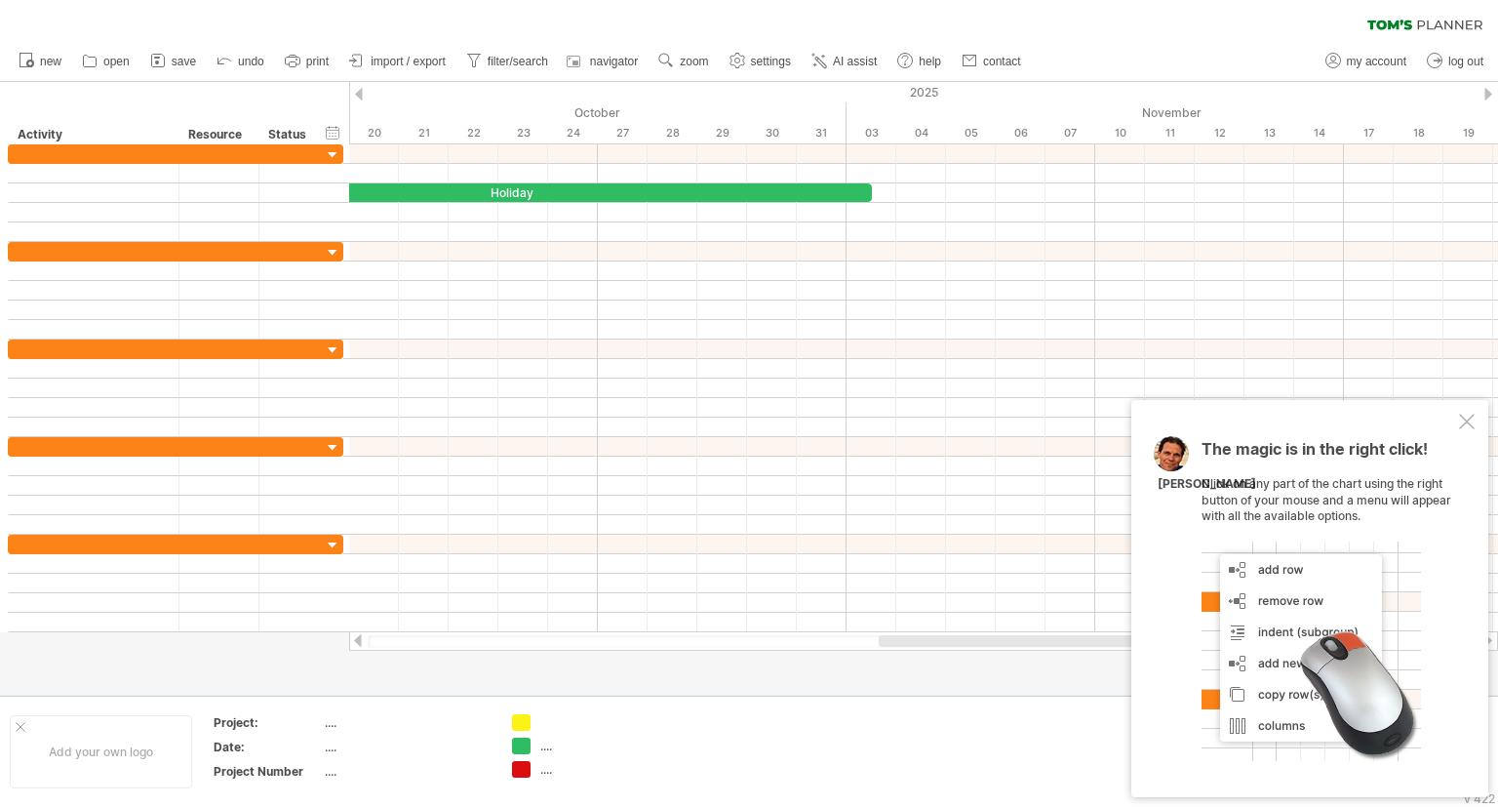
drag, startPoint x: 821, startPoint y: 638, endPoint x: 1101, endPoint y: 634, distance: 280.0
click at [1101, 634] on div at bounding box center [923, 641] width 1149 height 20
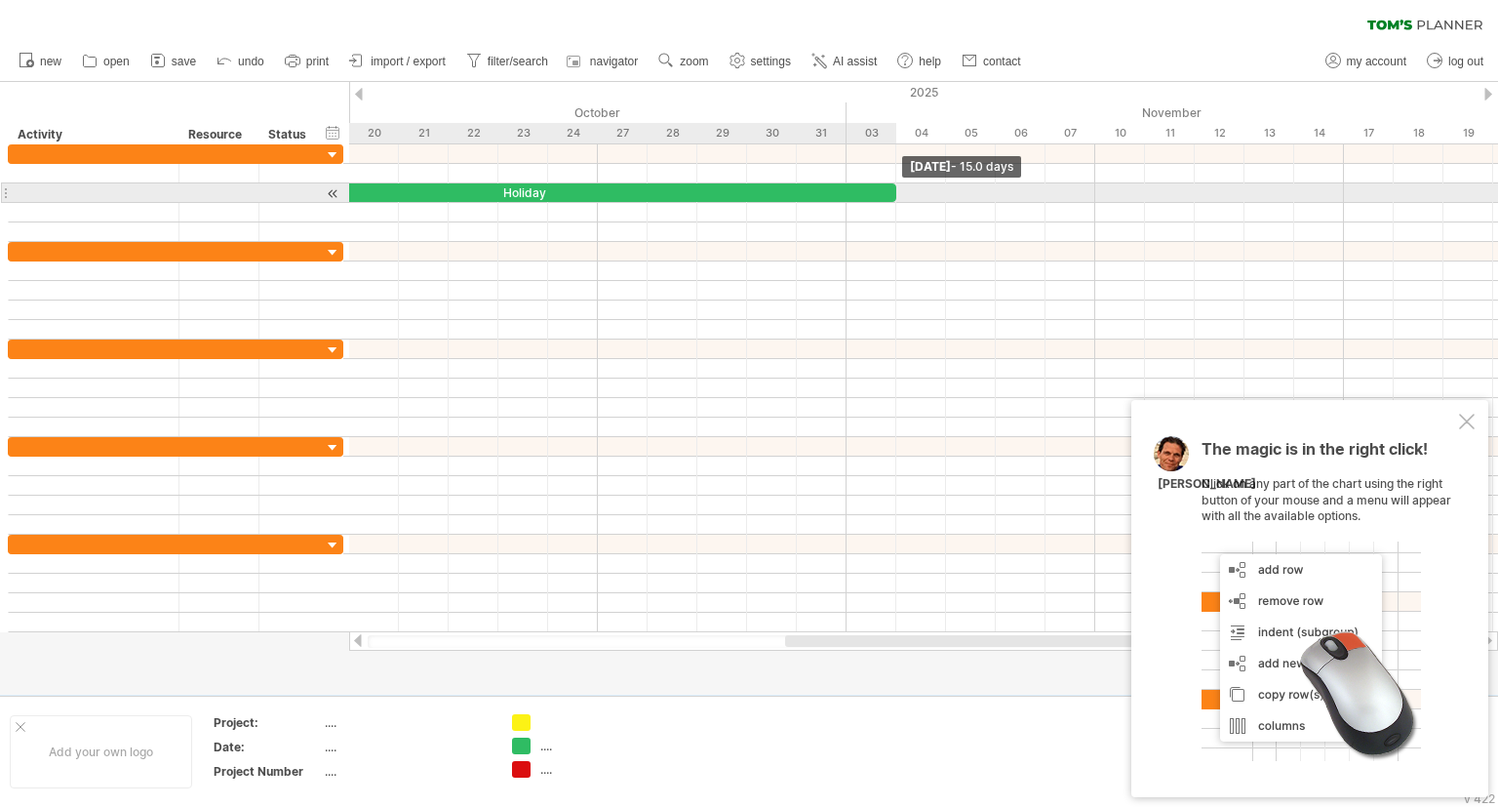
drag, startPoint x: 873, startPoint y: 195, endPoint x: 891, endPoint y: 195, distance: 17.6
click at [891, 195] on div "Holiday" at bounding box center [523, 192] width 746 height 19
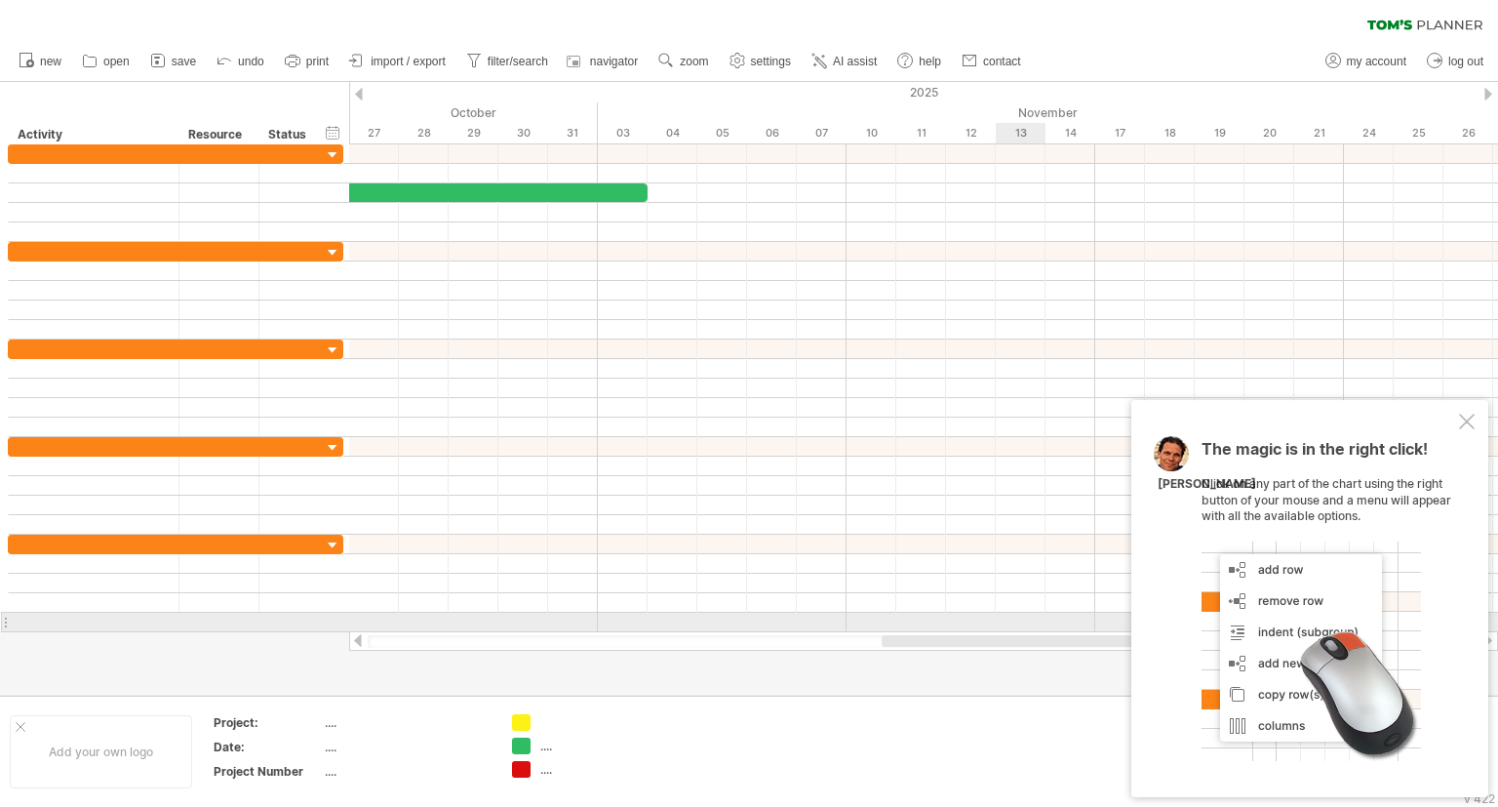
drag, startPoint x: 933, startPoint y: 638, endPoint x: 1044, endPoint y: 621, distance: 112.4
click at [1044, 621] on div "Trying to reach [DOMAIN_NAME] Connected again... 0% clear filter new" at bounding box center [749, 403] width 1498 height 807
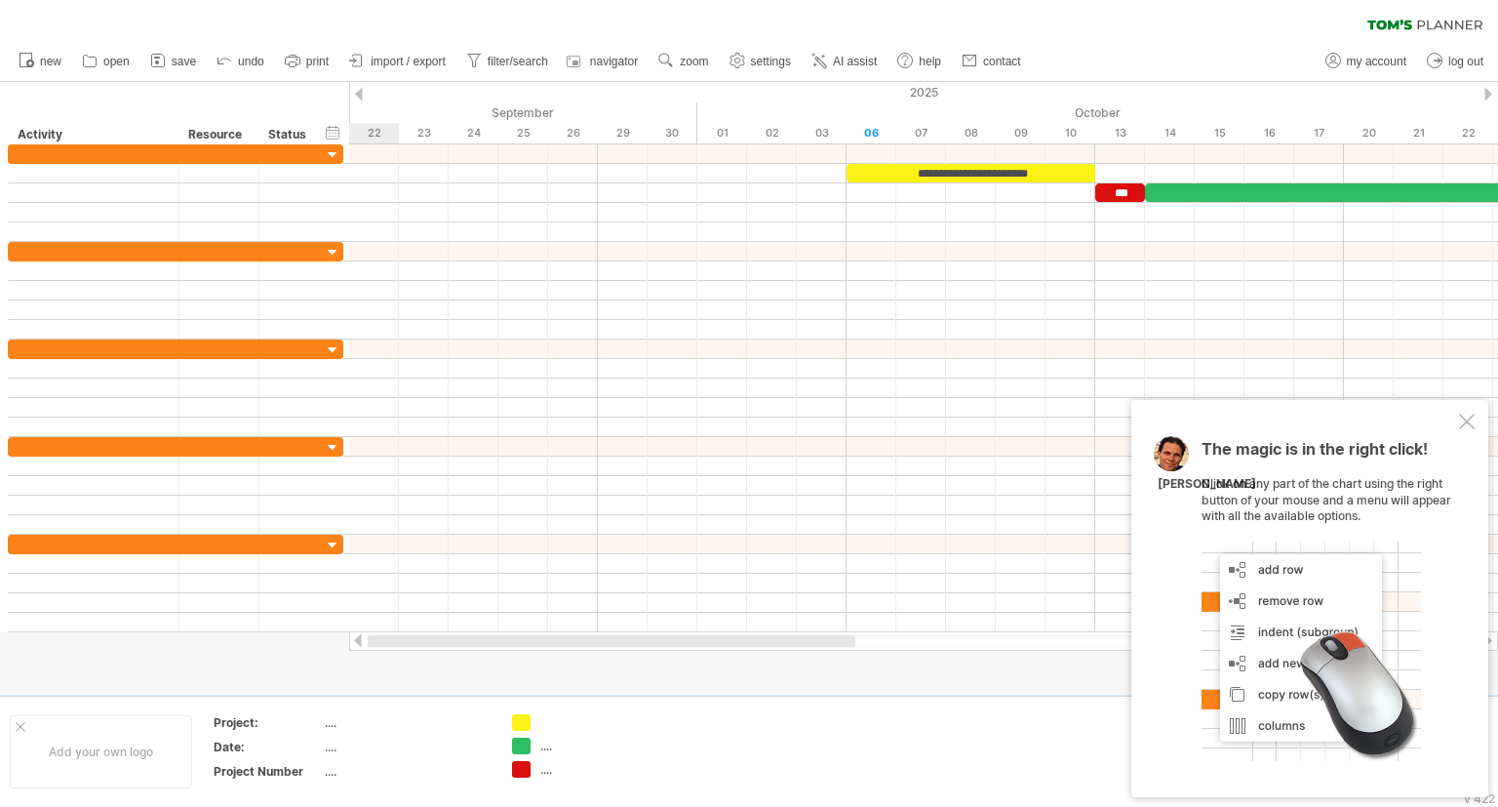
drag, startPoint x: 973, startPoint y: 643, endPoint x: 478, endPoint y: 654, distance: 494.7
click at [478, 654] on div "Trying to reach [DOMAIN_NAME] Connected again... 0% clear filter new" at bounding box center [749, 403] width 1498 height 807
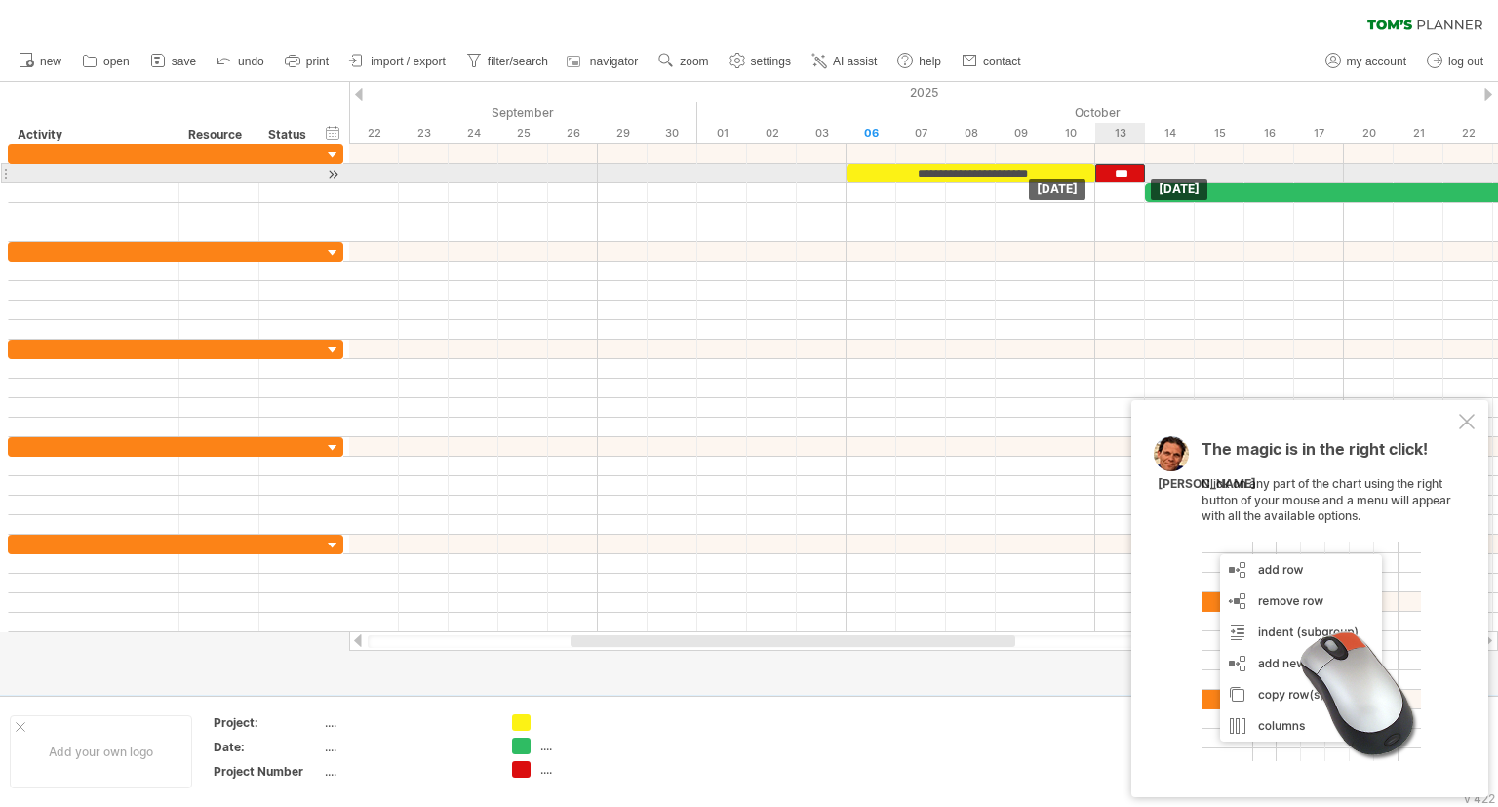
drag, startPoint x: 1110, startPoint y: 194, endPoint x: 1115, endPoint y: 179, distance: 15.4
click at [1115, 179] on div "***" at bounding box center [1120, 173] width 50 height 19
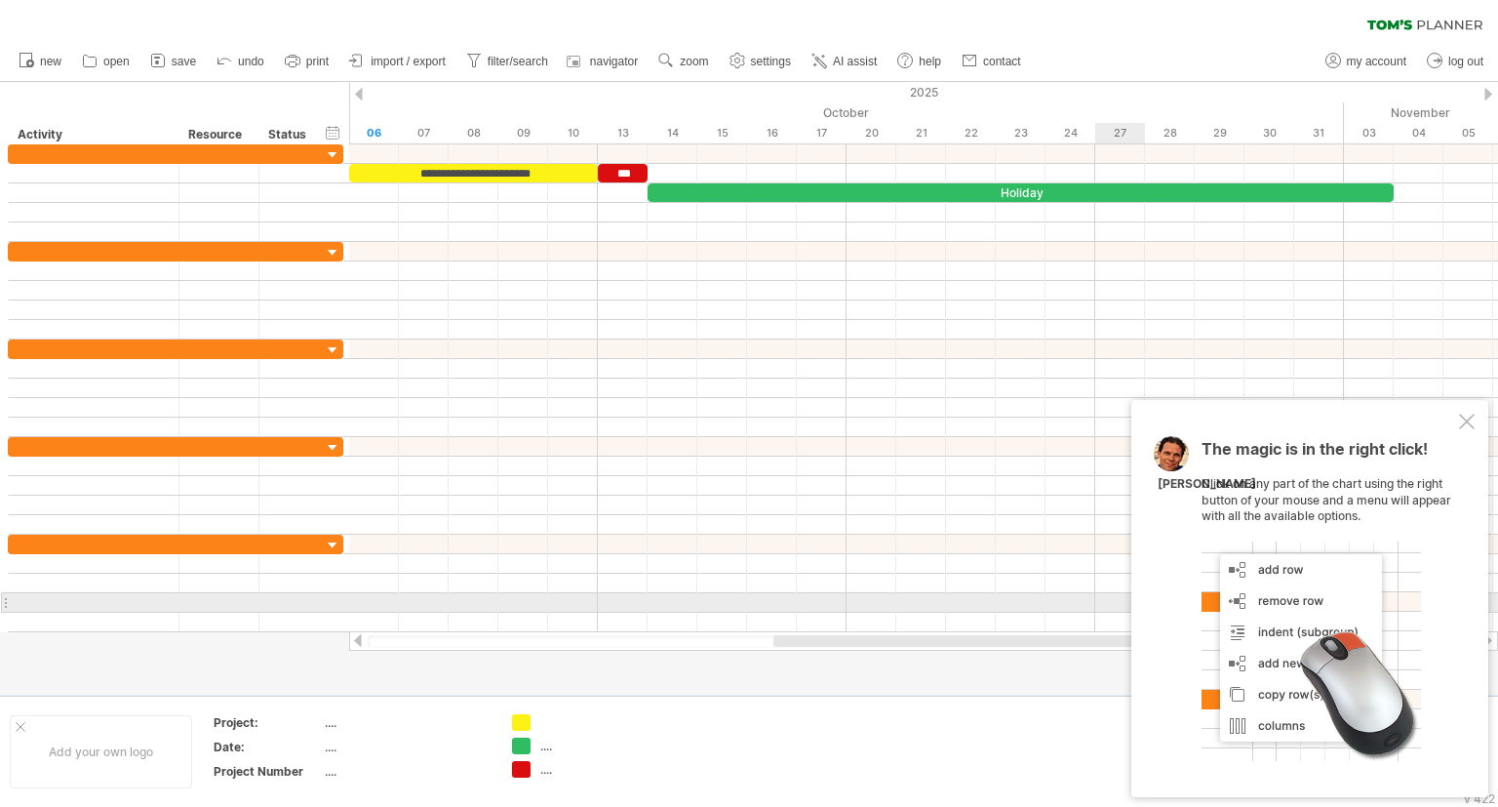
drag, startPoint x: 984, startPoint y: 638, endPoint x: 1075, endPoint y: 538, distance: 134.6
click at [1184, 603] on div "Trying to reach [DOMAIN_NAME] Connected again... 0% clear filter new" at bounding box center [749, 403] width 1498 height 807
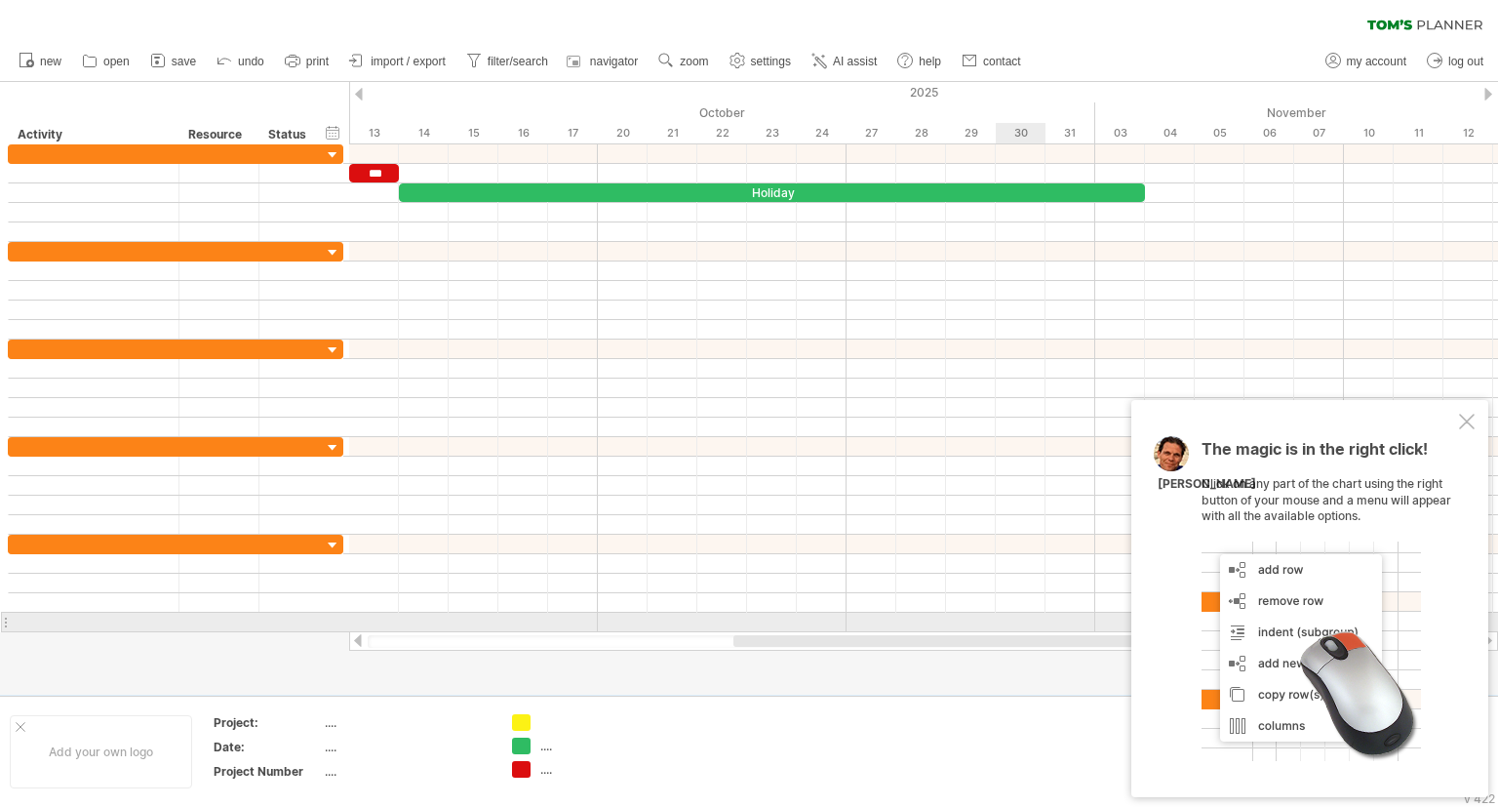
drag, startPoint x: 889, startPoint y: 638, endPoint x: 1005, endPoint y: 621, distance: 117.3
click at [1005, 621] on div "Trying to reach [DOMAIN_NAME] Connected again... 0% clear filter new" at bounding box center [749, 403] width 1498 height 807
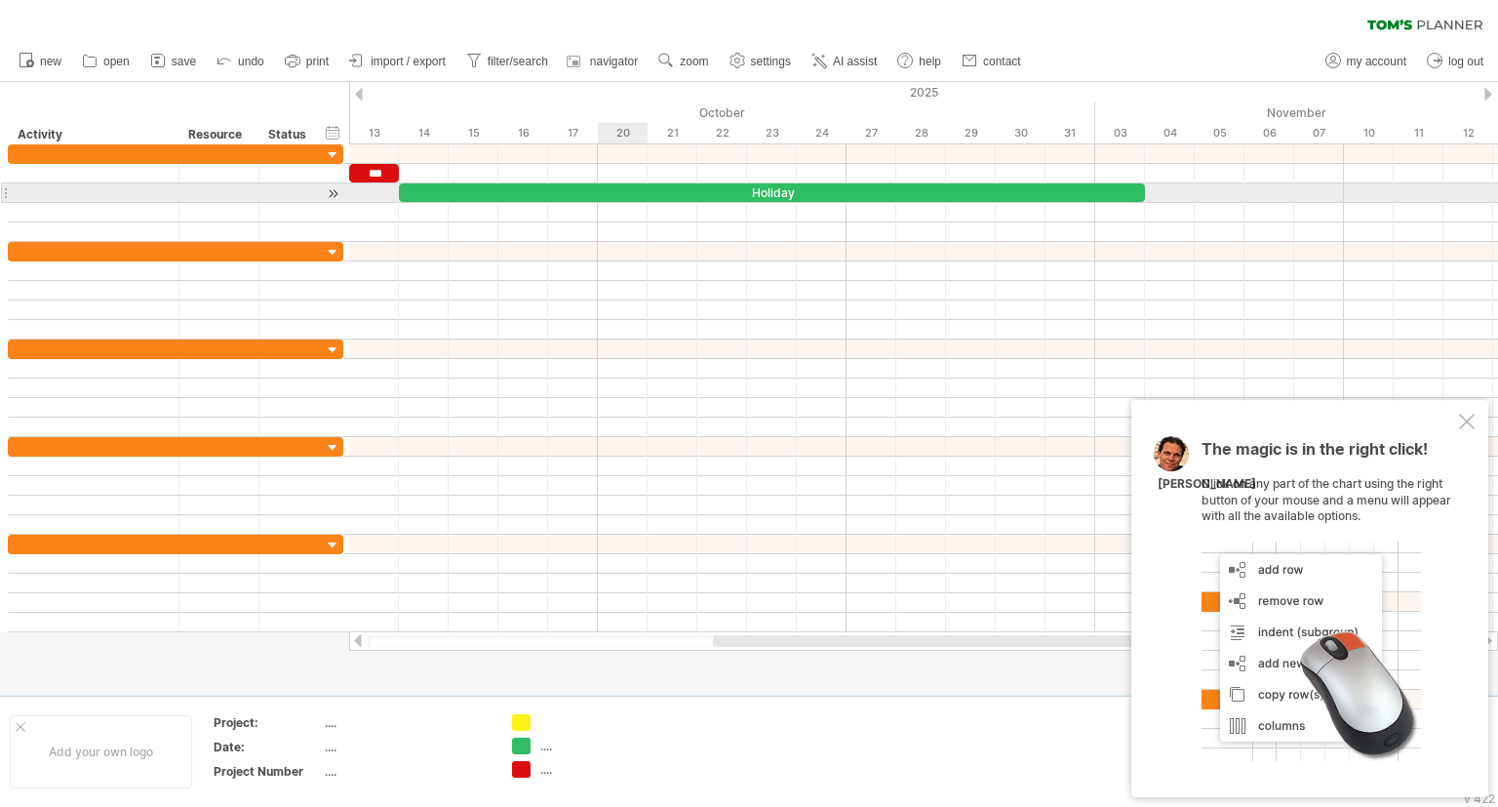
click at [621, 192] on div "Holiday" at bounding box center [772, 192] width 746 height 19
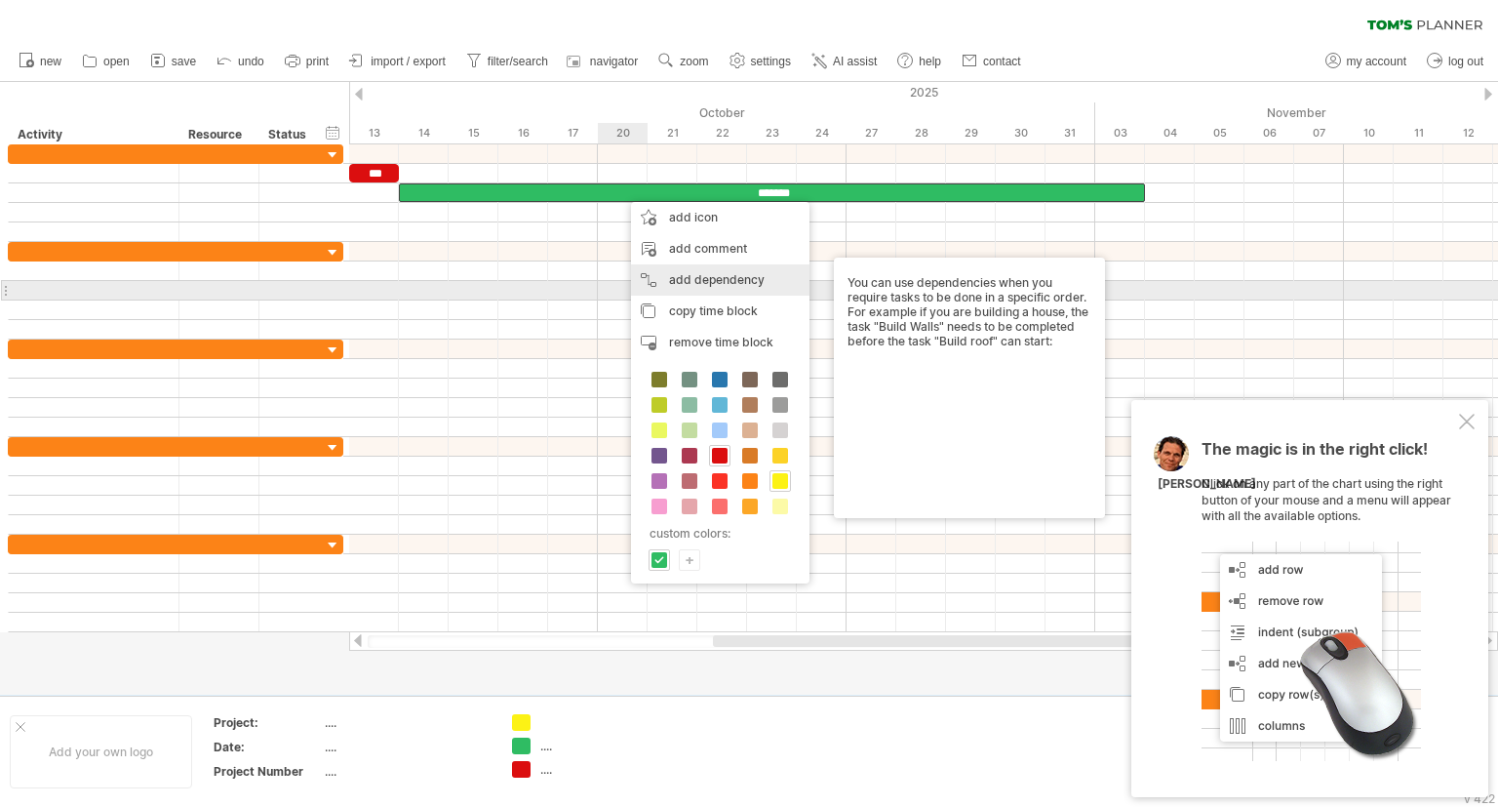
click at [729, 295] on div "add dependency You can use dependencies when you require tasks to be done in a …" at bounding box center [720, 279] width 179 height 31
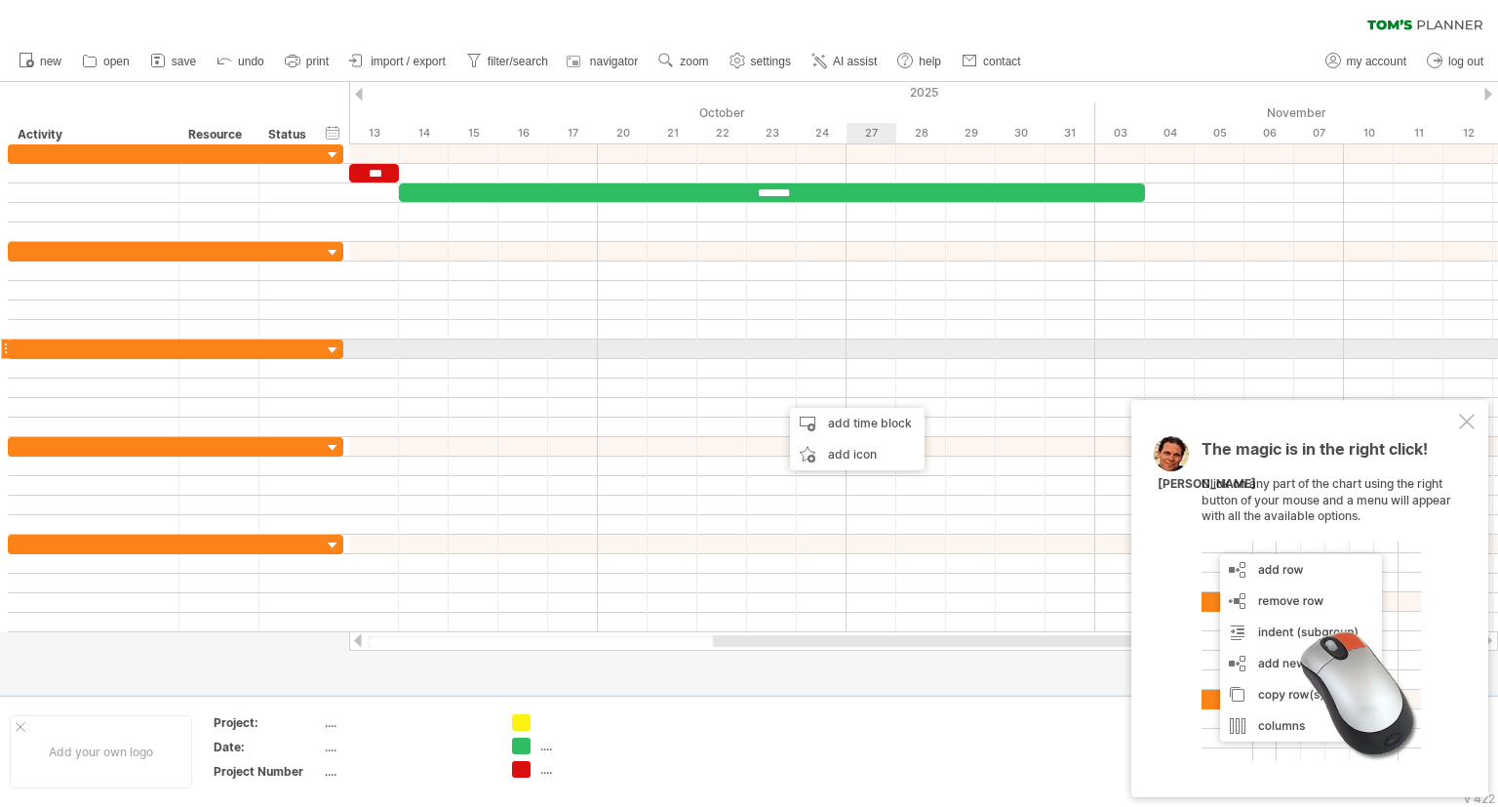
click at [867, 343] on div at bounding box center [923, 349] width 1149 height 20
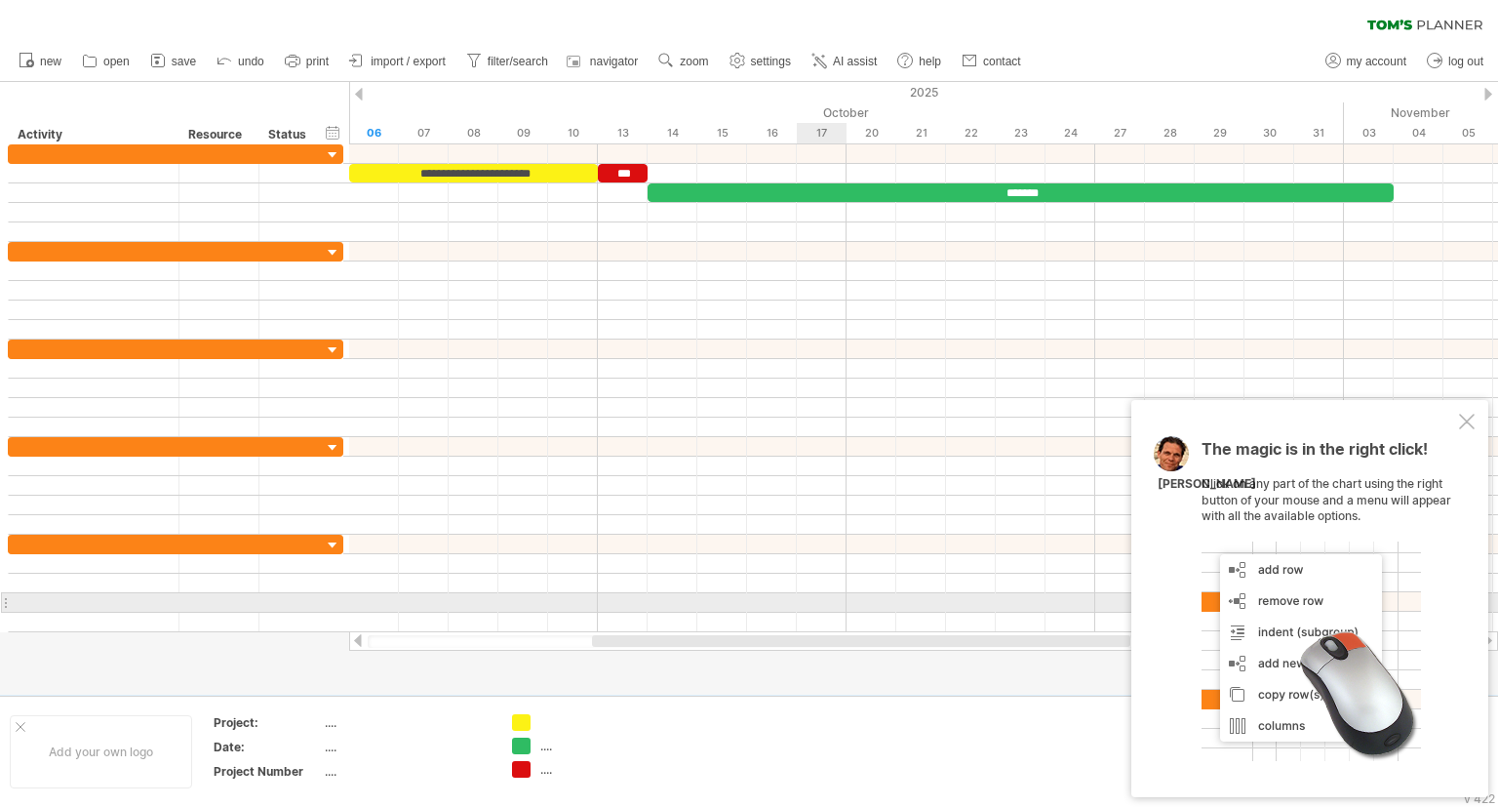
drag, startPoint x: 933, startPoint y: 646, endPoint x: 812, endPoint y: 606, distance: 127.4
click at [812, 606] on div "Trying to reach [DOMAIN_NAME] Connected again... 0% clear filter new" at bounding box center [749, 403] width 1498 height 807
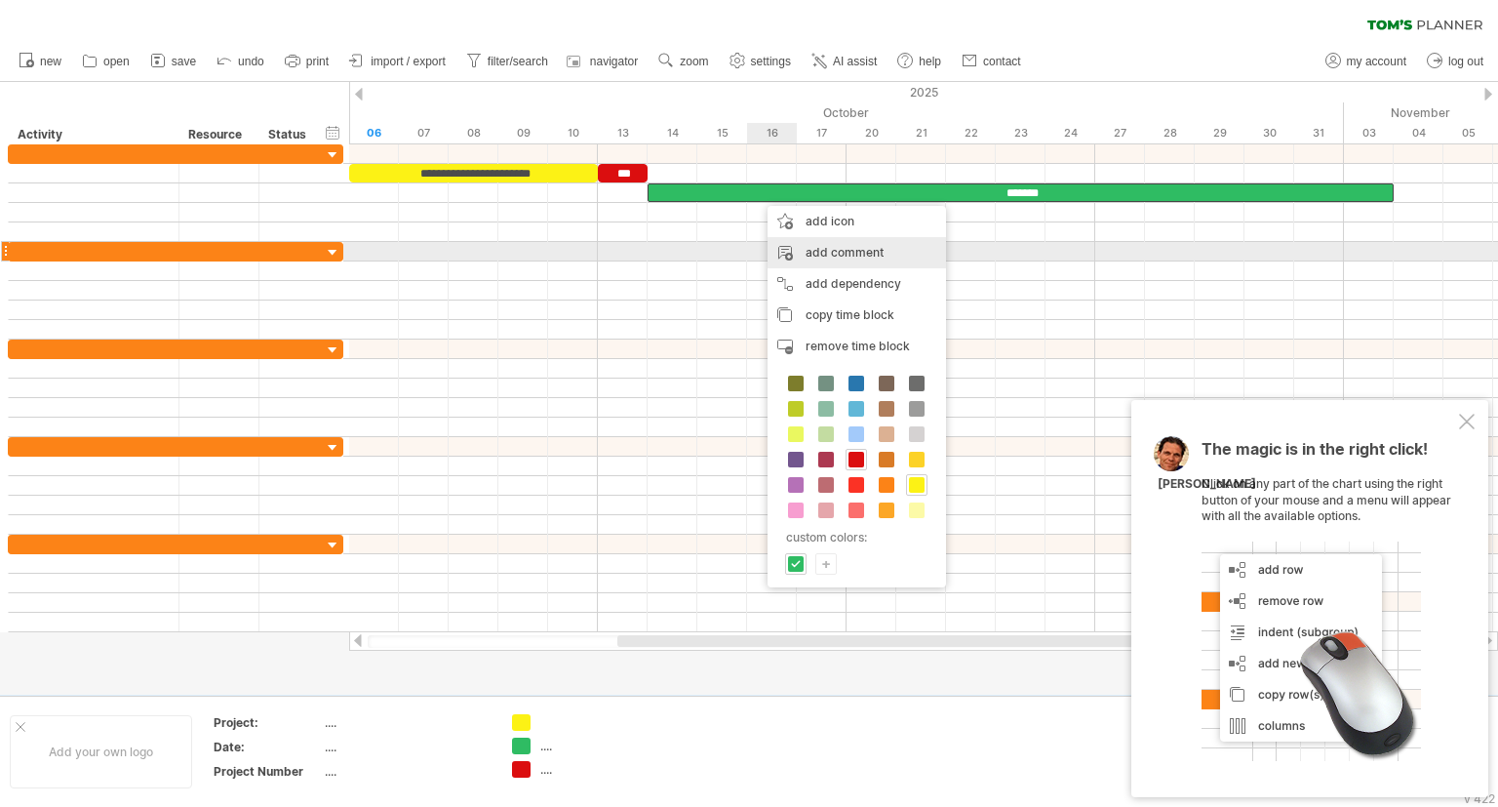
click at [879, 248] on div "add comment" at bounding box center [857, 252] width 179 height 31
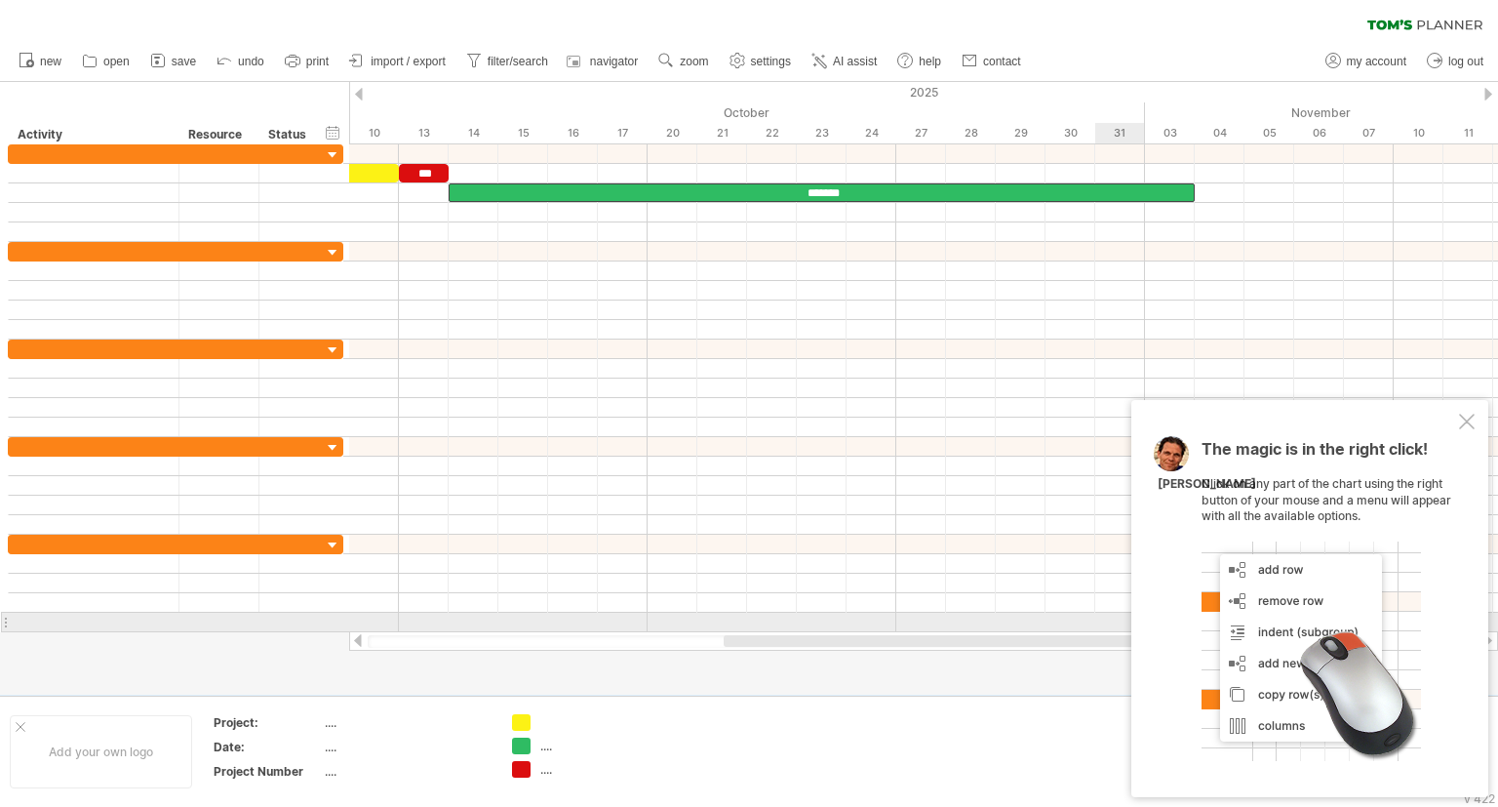
drag, startPoint x: 993, startPoint y: 637, endPoint x: 1191, endPoint y: 356, distance: 343.7
click at [1145, 580] on div "Trying to reach [DOMAIN_NAME] Connected again... 0% clear filter new" at bounding box center [749, 403] width 1498 height 807
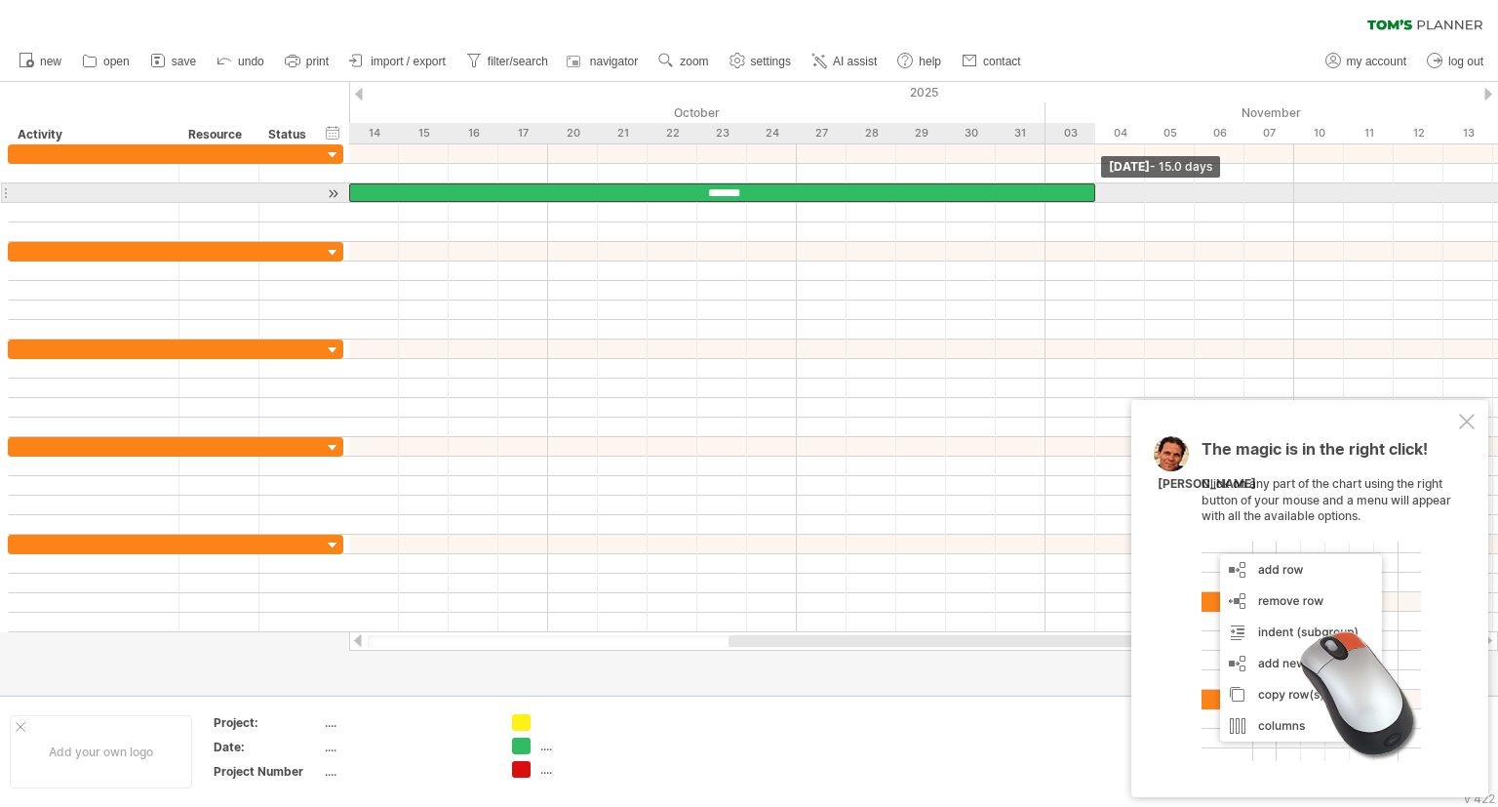
click at [1094, 201] on span at bounding box center [1096, 192] width 8 height 19
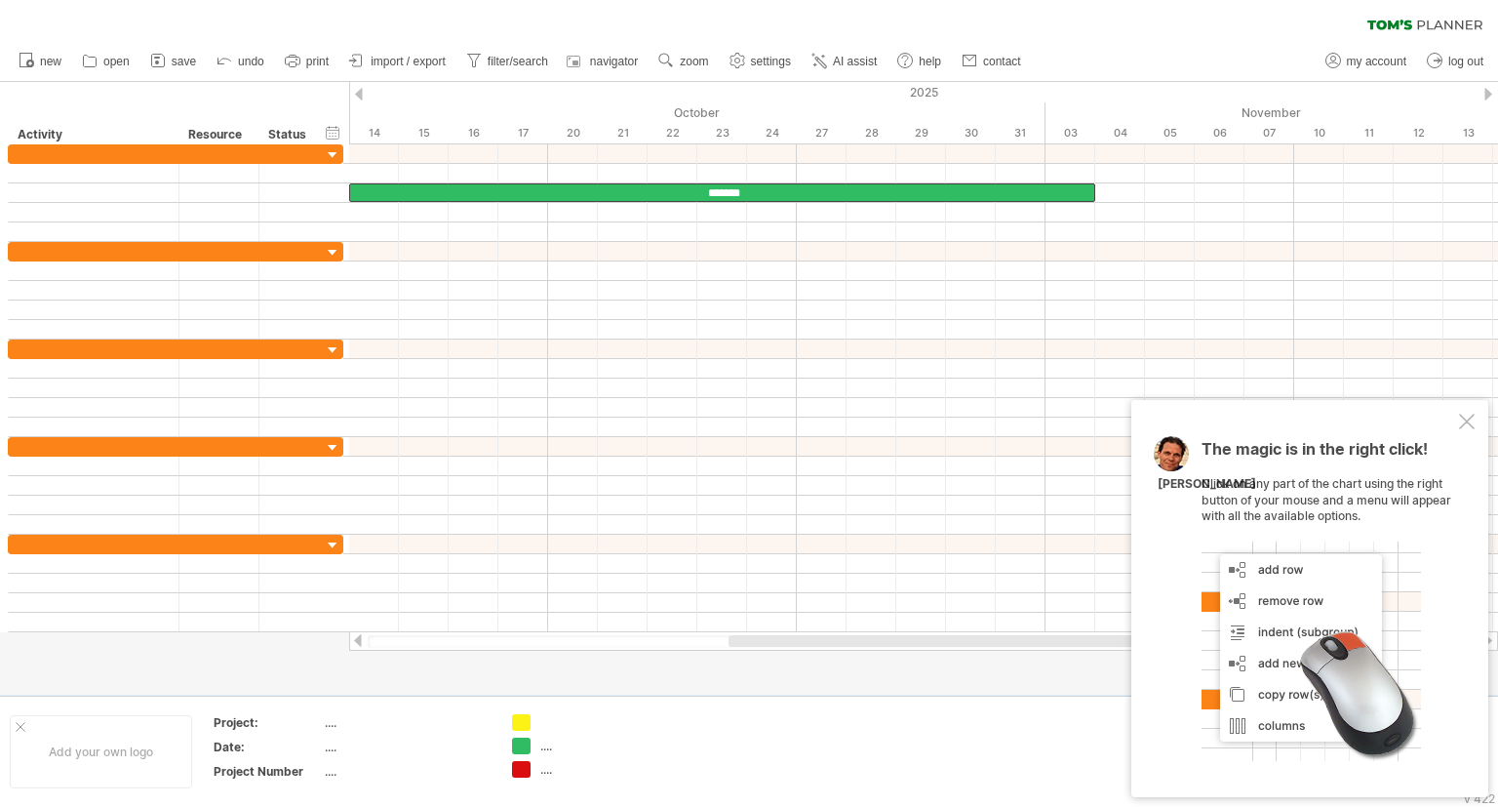
drag, startPoint x: 903, startPoint y: 648, endPoint x: 704, endPoint y: 630, distance: 199.8
click at [704, 630] on div "Trying to reach [DOMAIN_NAME] Connected again... 0% clear filter new" at bounding box center [749, 403] width 1498 height 807
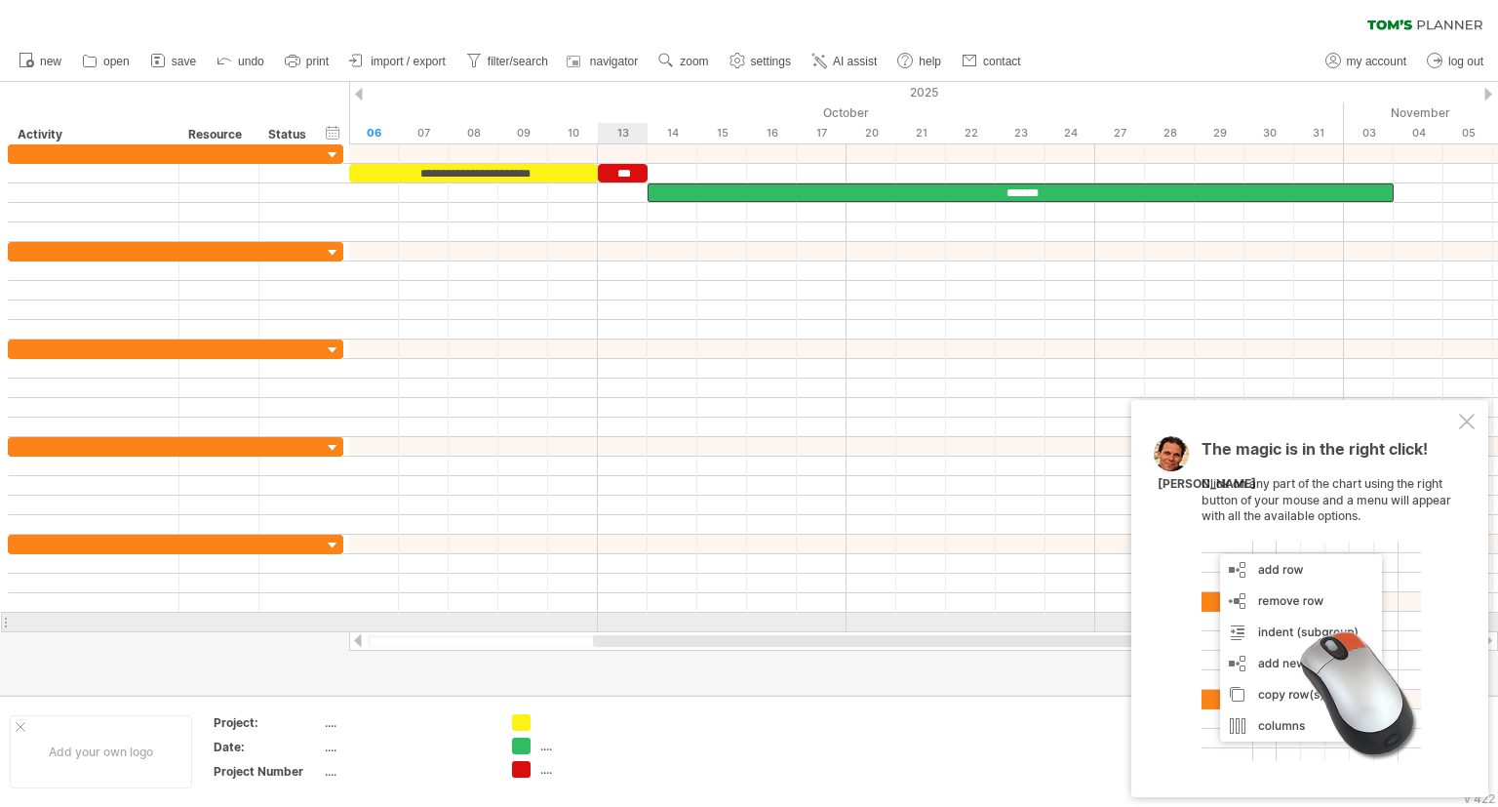
drag, startPoint x: 782, startPoint y: 646, endPoint x: 647, endPoint y: 626, distance: 137.0
click at [647, 626] on div "Trying to reach [DOMAIN_NAME] Connected again... 0% clear filter new" at bounding box center [749, 403] width 1498 height 807
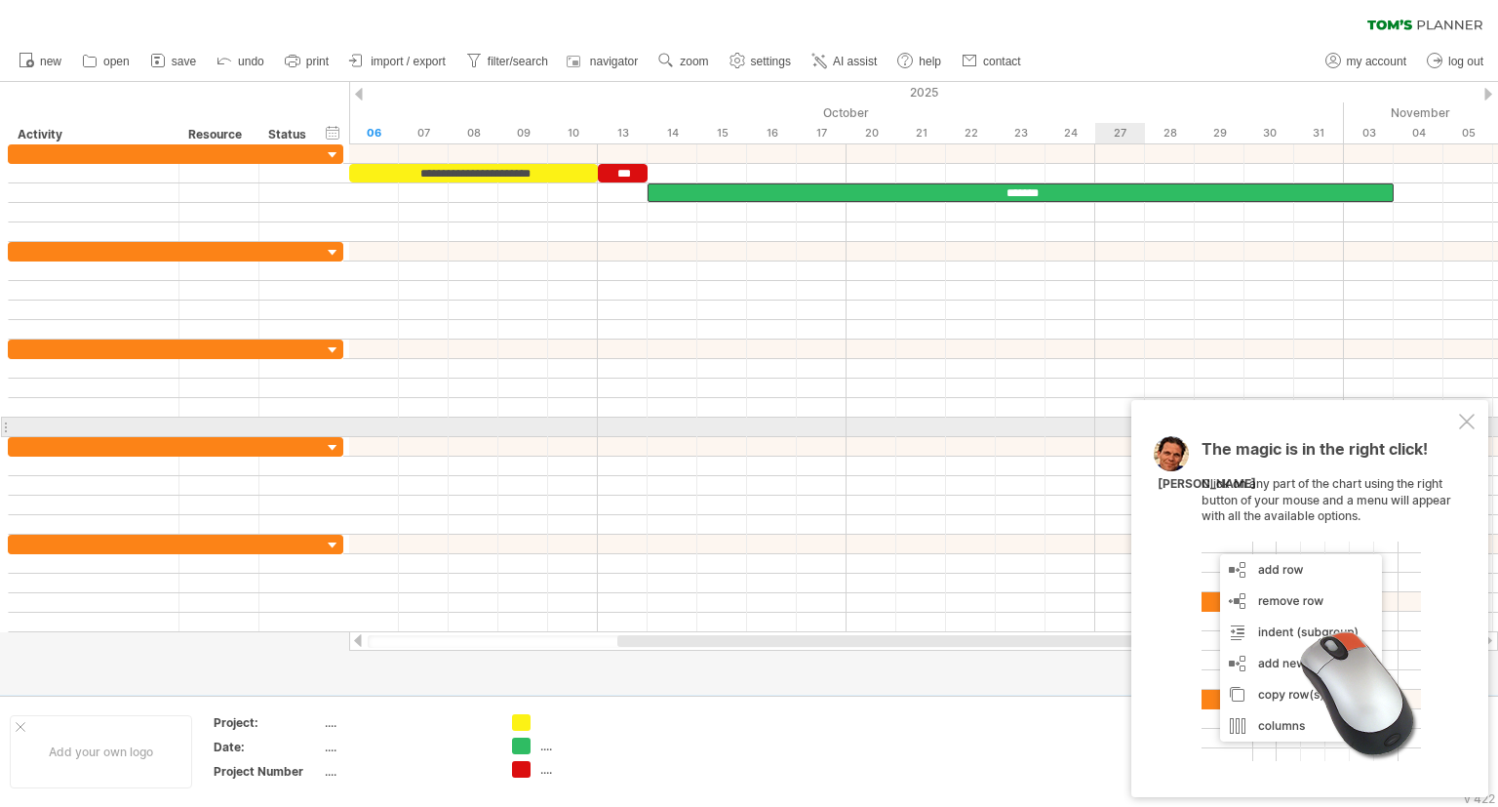
click at [1463, 423] on div at bounding box center [1467, 422] width 16 height 16
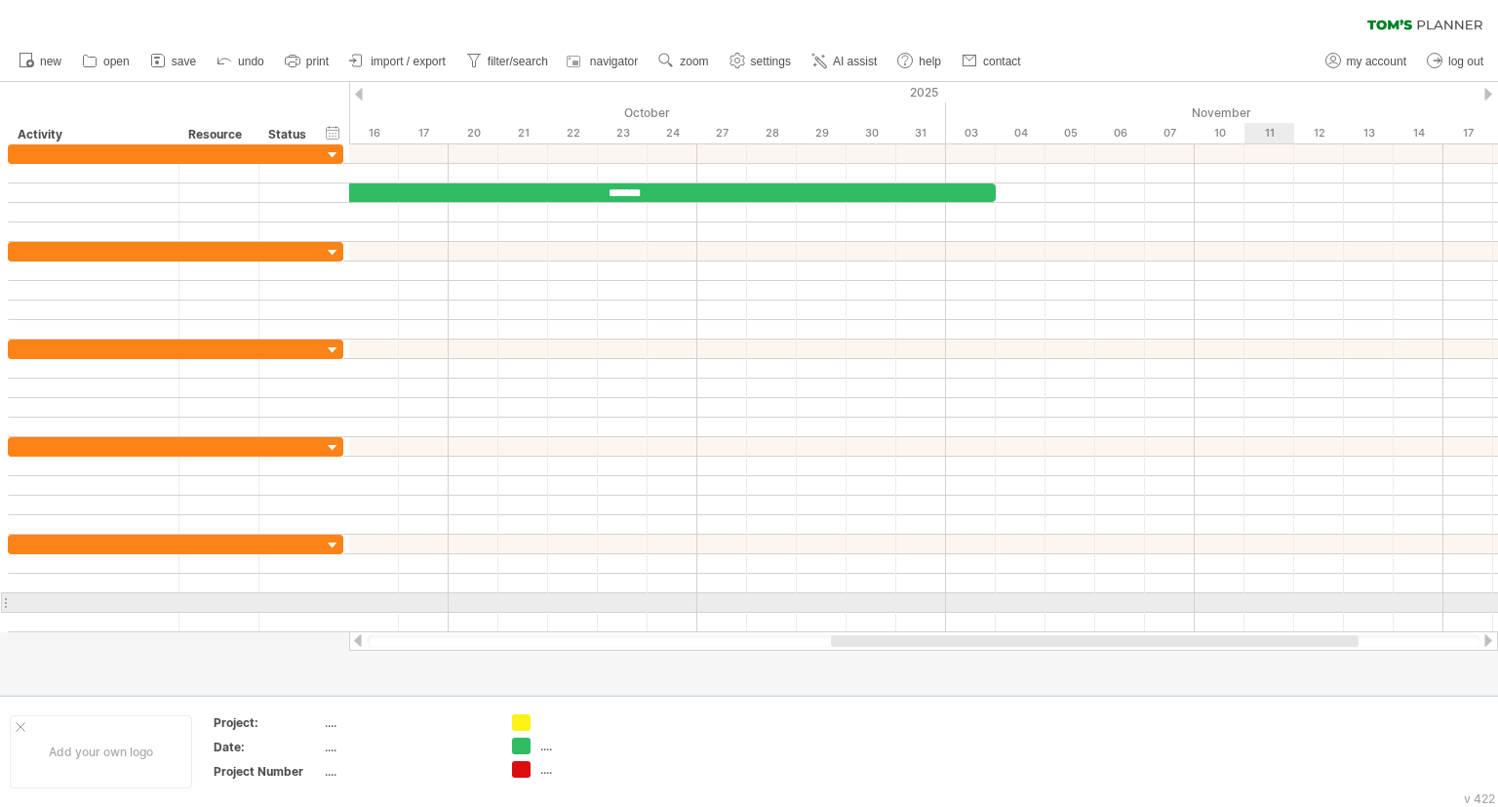
drag, startPoint x: 1081, startPoint y: 646, endPoint x: 1306, endPoint y: 596, distance: 230.8
click at [1306, 598] on div "Trying to reach [DOMAIN_NAME] Connected again... 0% clear filter new" at bounding box center [749, 403] width 1498 height 807
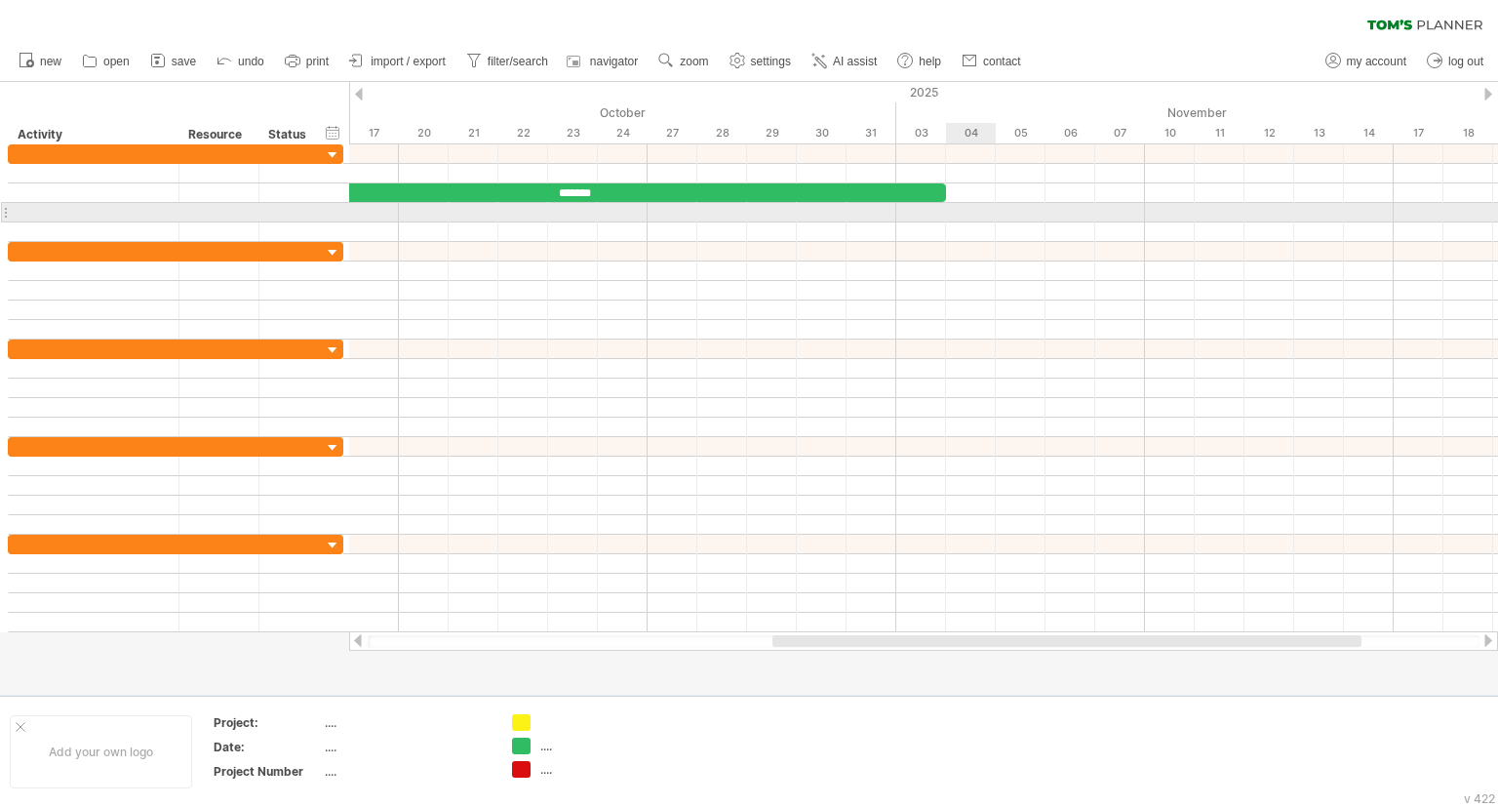
click at [963, 216] on div at bounding box center [923, 213] width 1149 height 20
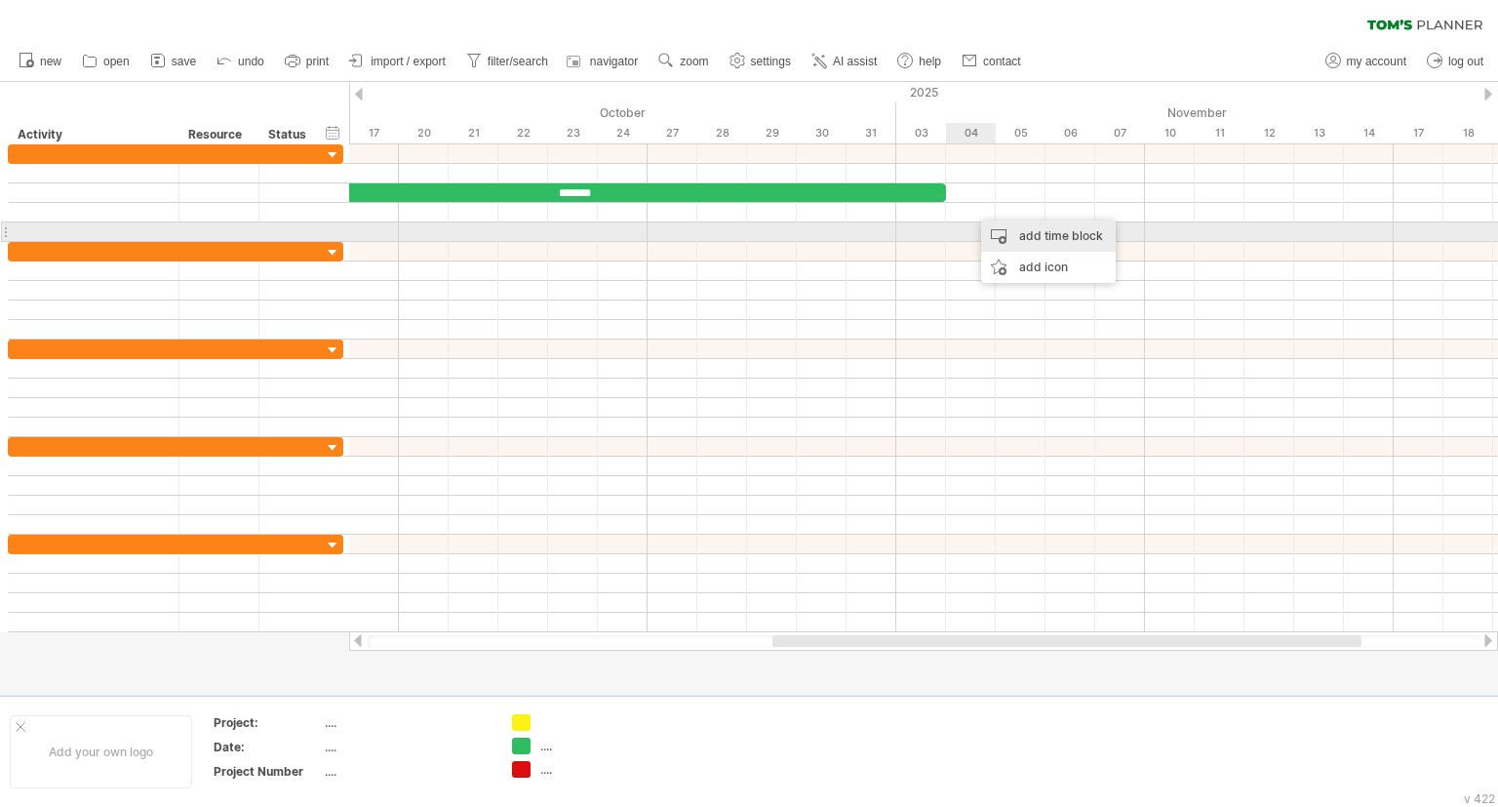
click at [1003, 238] on div "add time block" at bounding box center [1048, 235] width 135 height 31
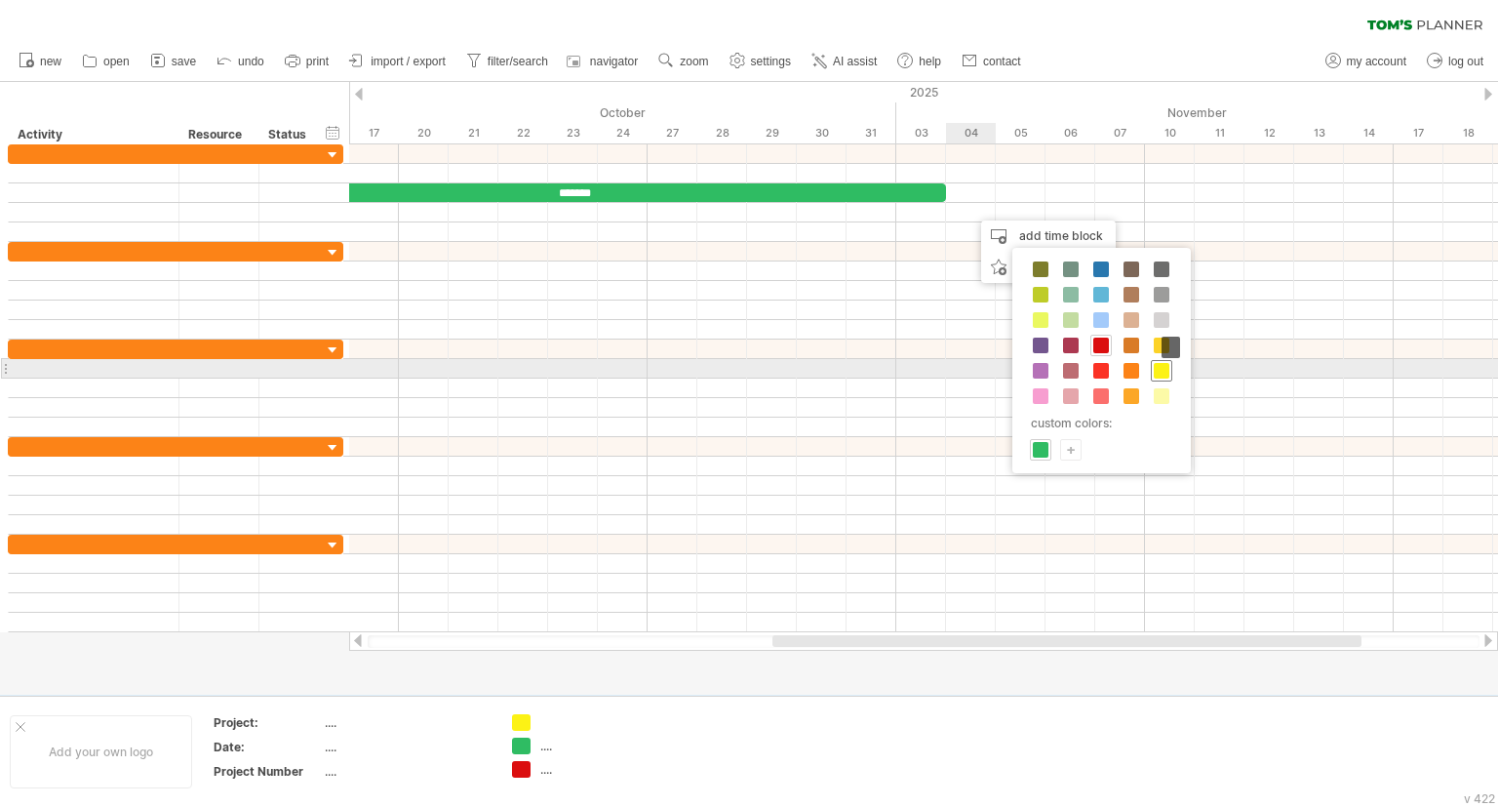
click at [1157, 376] on span at bounding box center [1162, 371] width 16 height 16
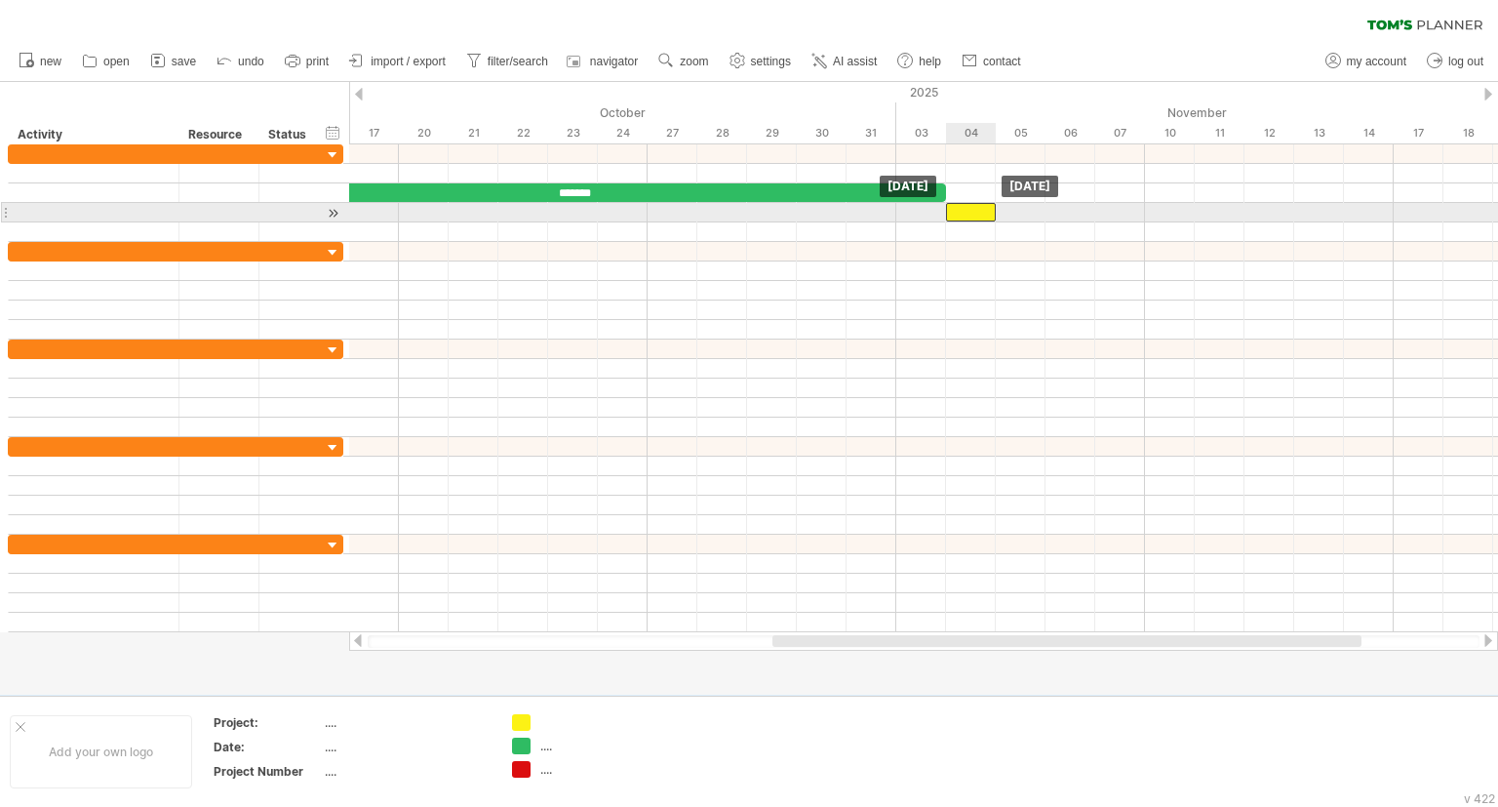
drag, startPoint x: 993, startPoint y: 214, endPoint x: 971, endPoint y: 216, distance: 22.5
click at [971, 216] on div "​" at bounding box center [971, 212] width 50 height 19
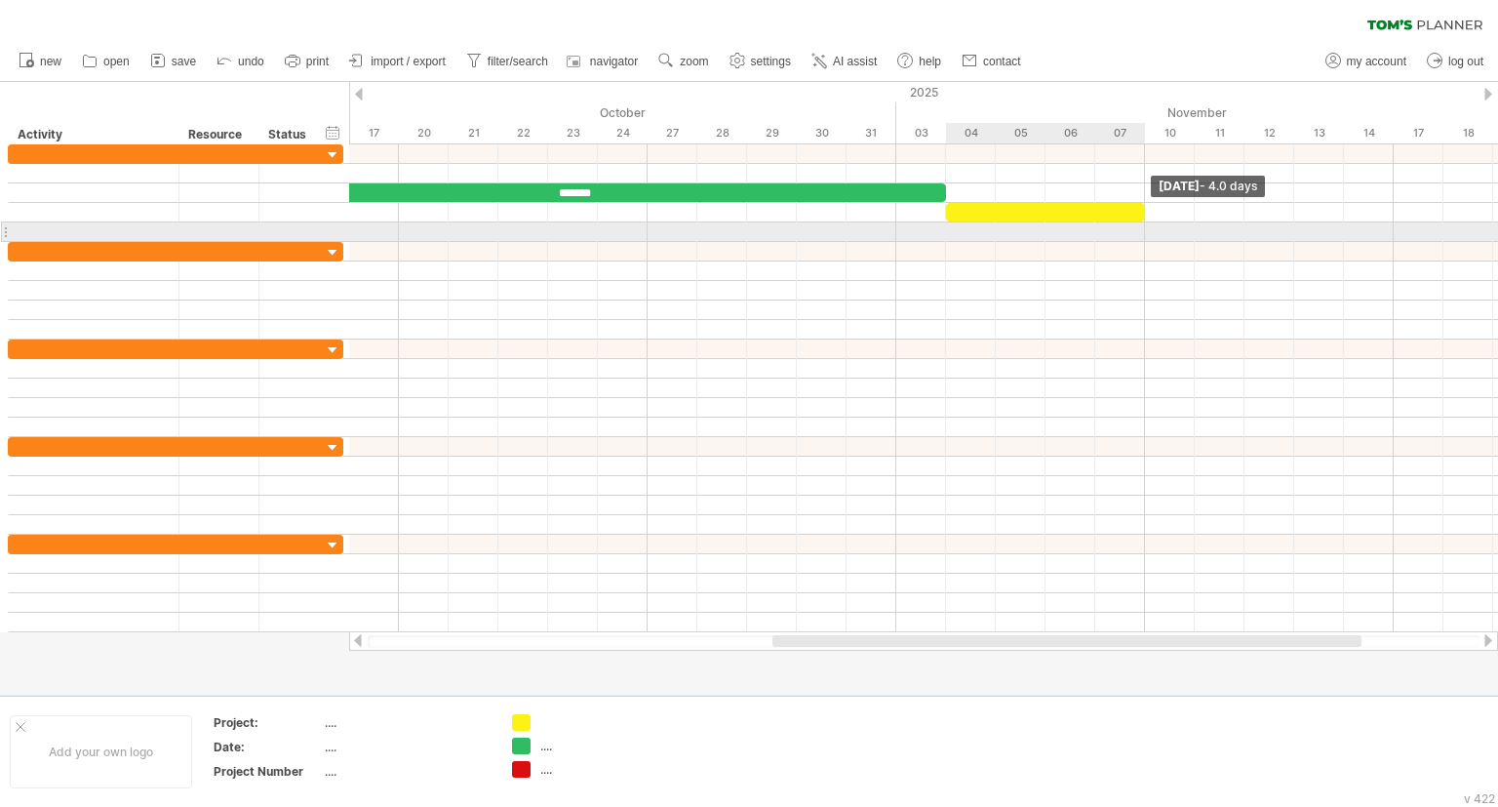
drag, startPoint x: 997, startPoint y: 217, endPoint x: 1141, endPoint y: 222, distance: 144.5
click at [1141, 222] on div "**********" at bounding box center [923, 388] width 1149 height 488
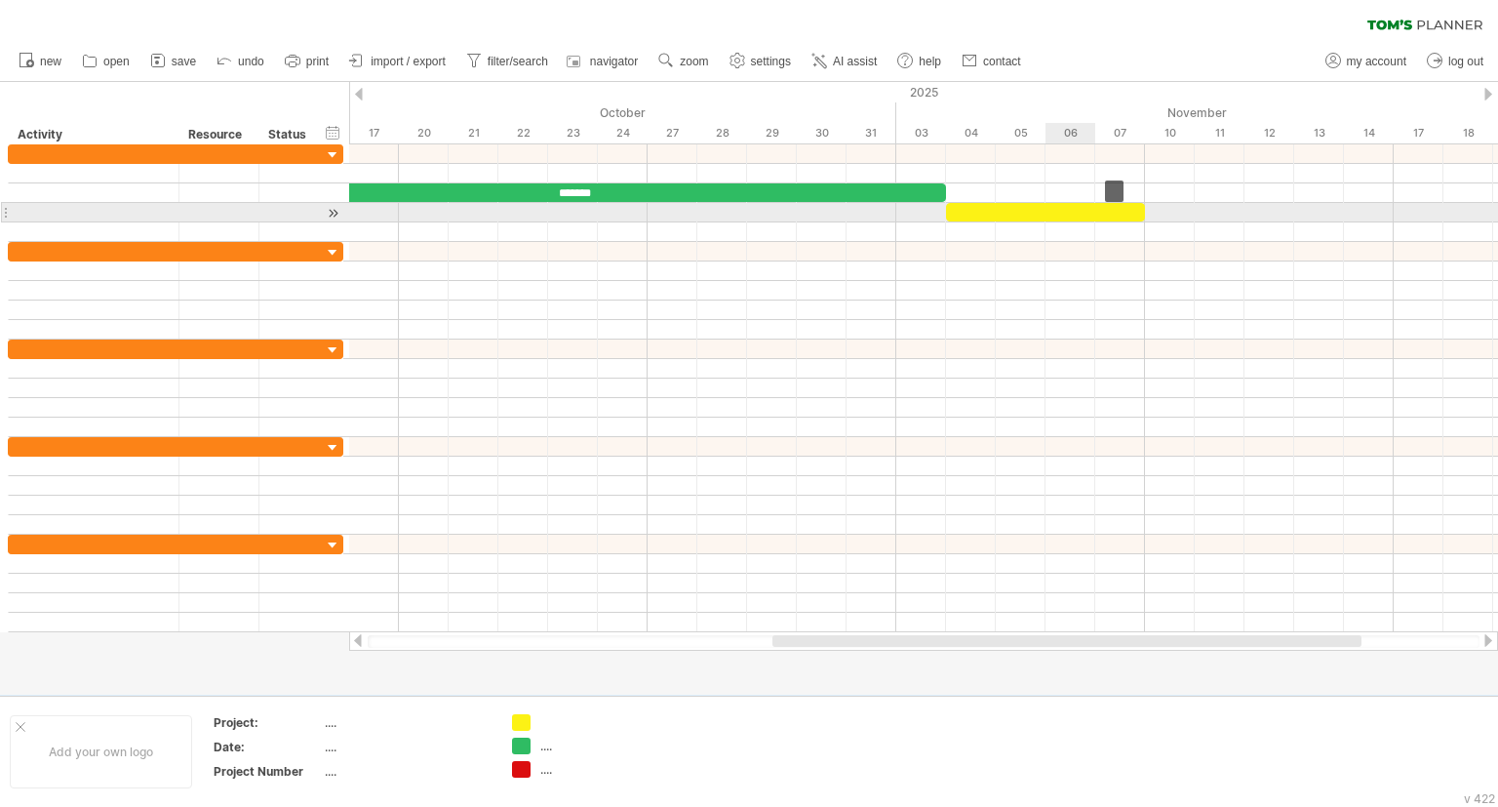
click at [1087, 214] on div "​" at bounding box center [1045, 212] width 199 height 19
click at [1087, 214] on div "*" at bounding box center [1045, 212] width 199 height 19
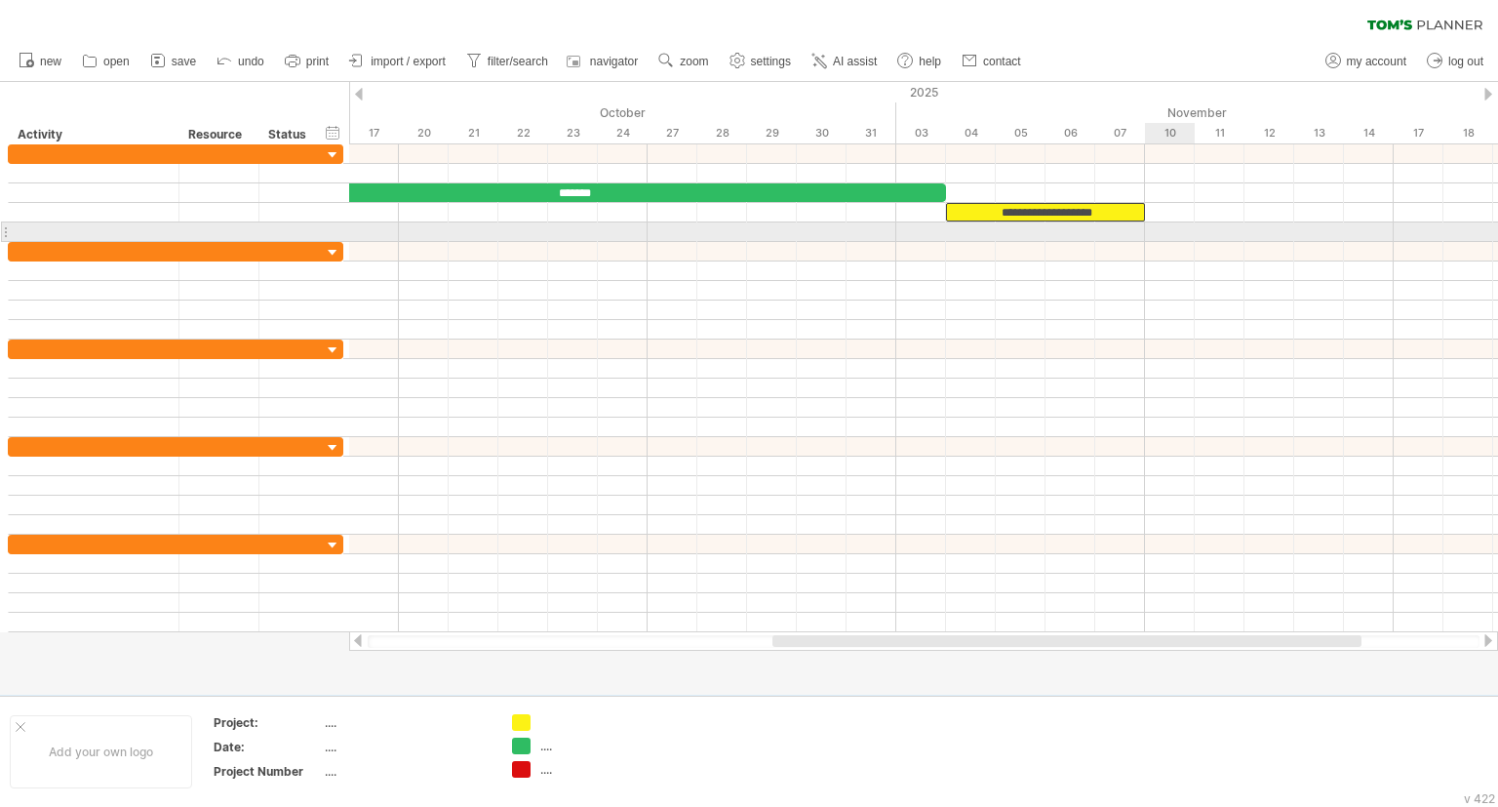
click at [1156, 234] on div at bounding box center [923, 232] width 1149 height 20
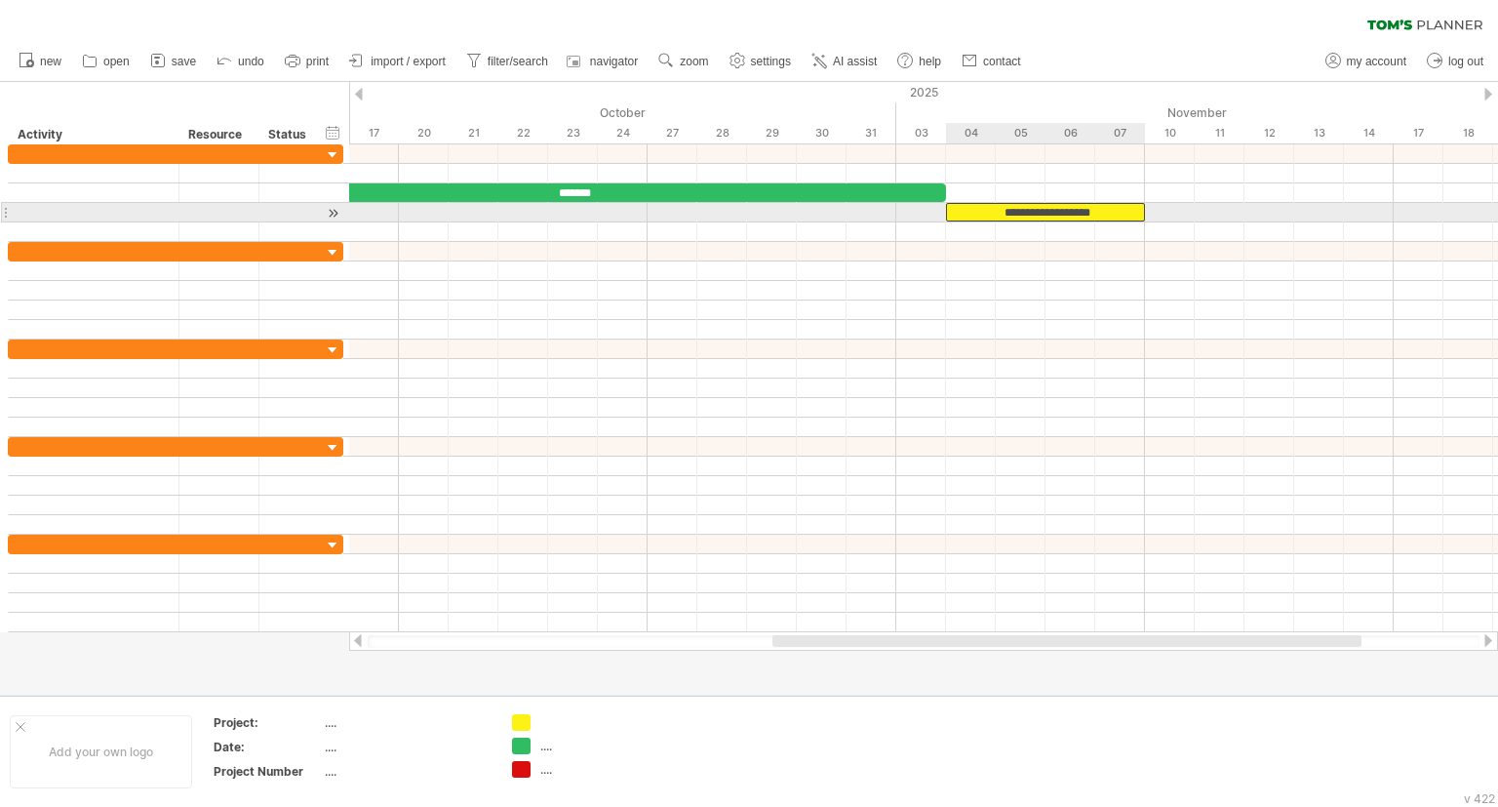
click at [1127, 217] on div "**********" at bounding box center [1045, 212] width 199 height 19
click at [1108, 209] on div at bounding box center [1045, 212] width 199 height 19
click at [1108, 217] on div at bounding box center [1045, 212] width 199 height 19
click at [1008, 209] on div "**********" at bounding box center [1045, 212] width 199 height 19
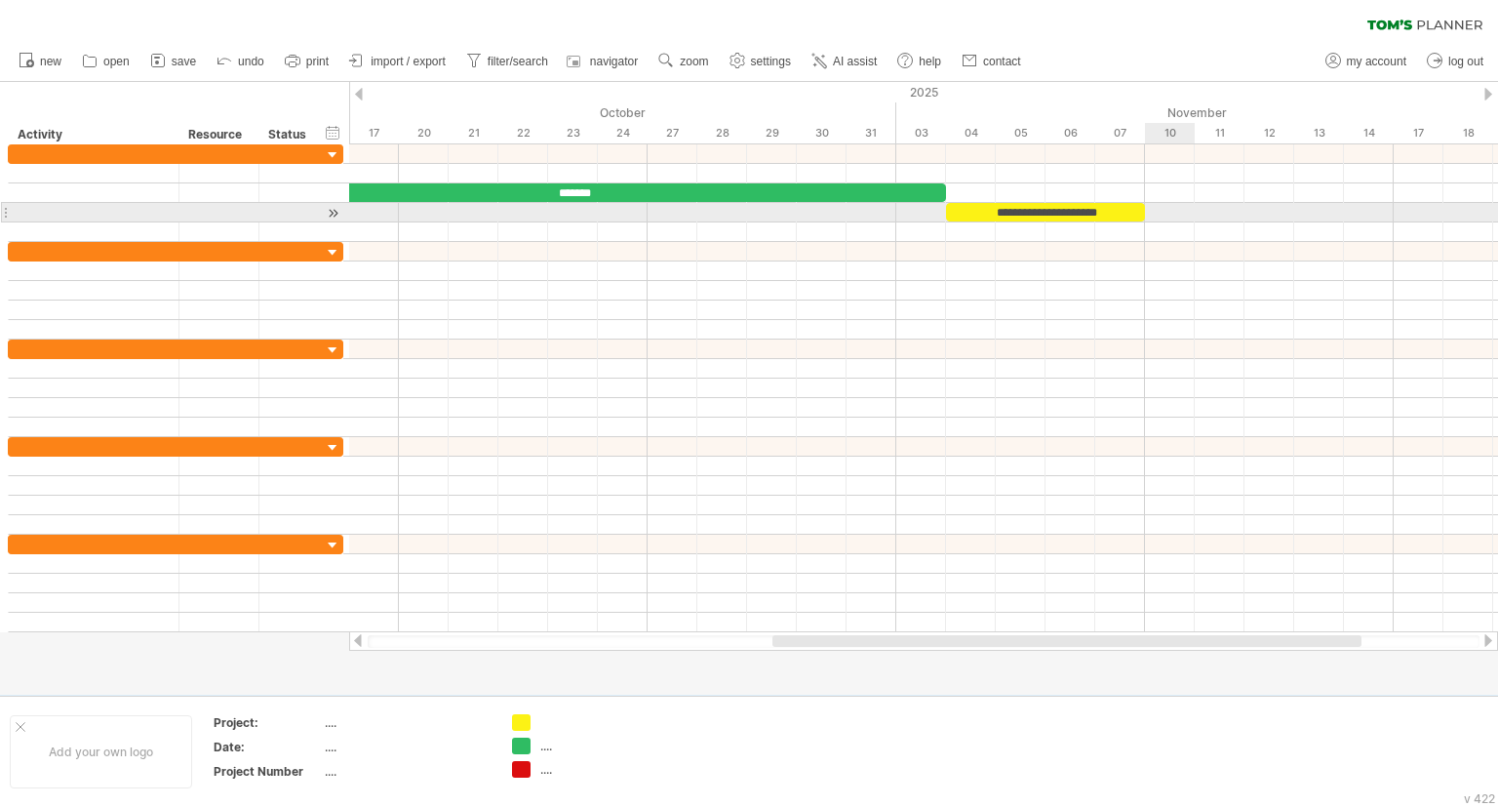
click at [1169, 209] on div at bounding box center [923, 213] width 1149 height 20
click at [1158, 209] on div at bounding box center [923, 213] width 1149 height 20
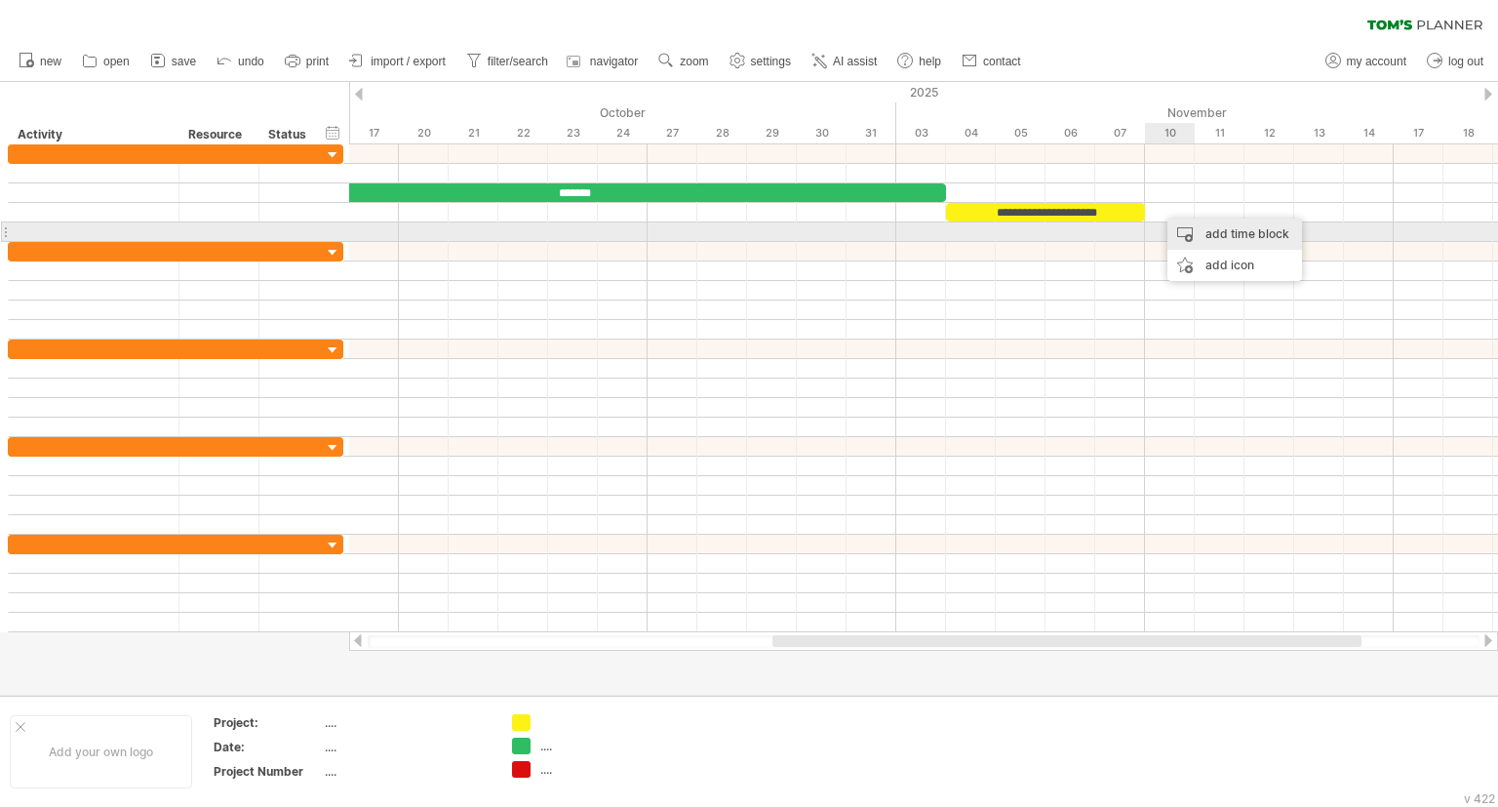
click at [1193, 232] on div "add time block" at bounding box center [1235, 234] width 135 height 31
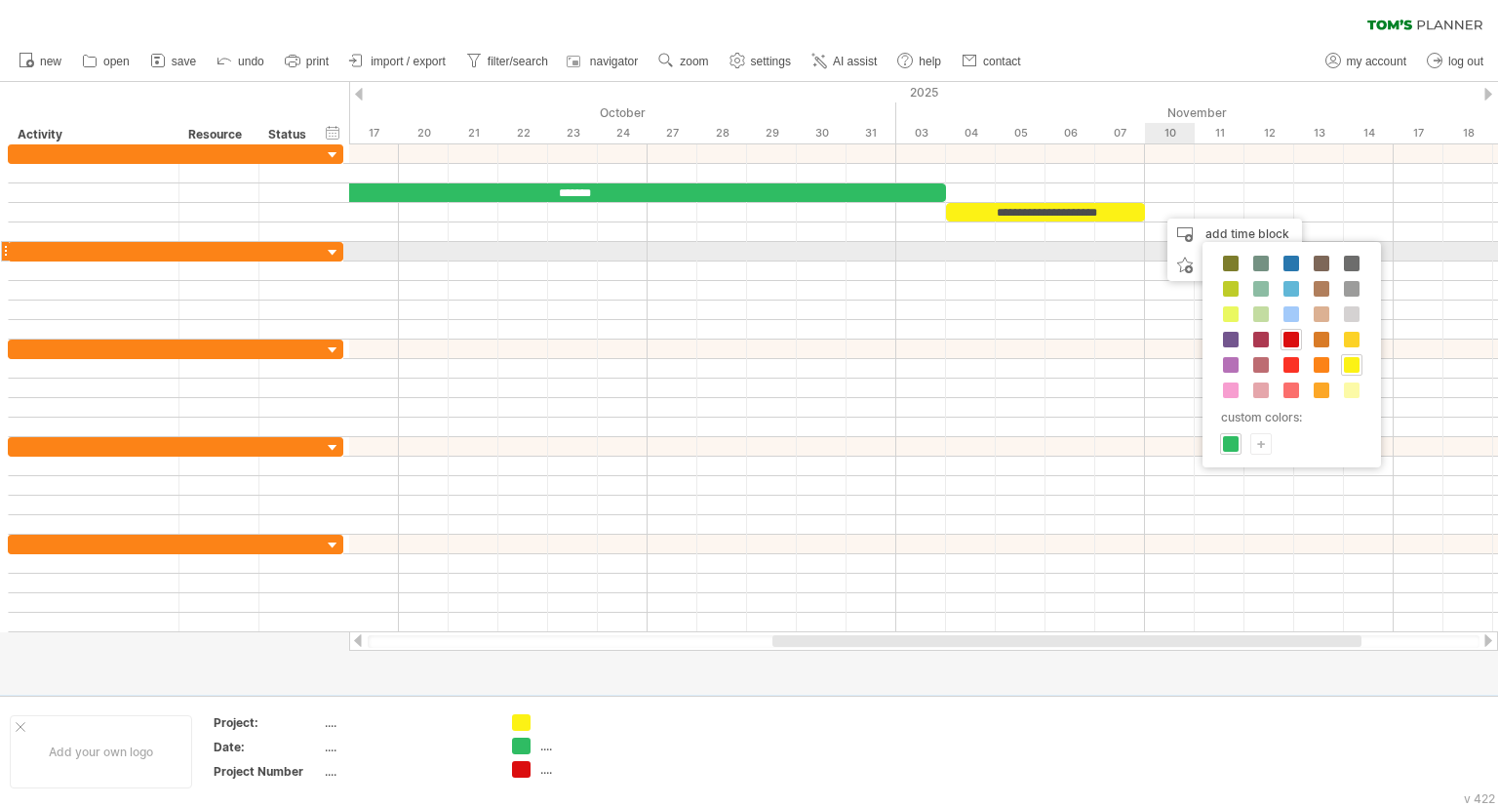
click at [1251, 248] on div "custom colors: +" at bounding box center [1292, 354] width 179 height 225
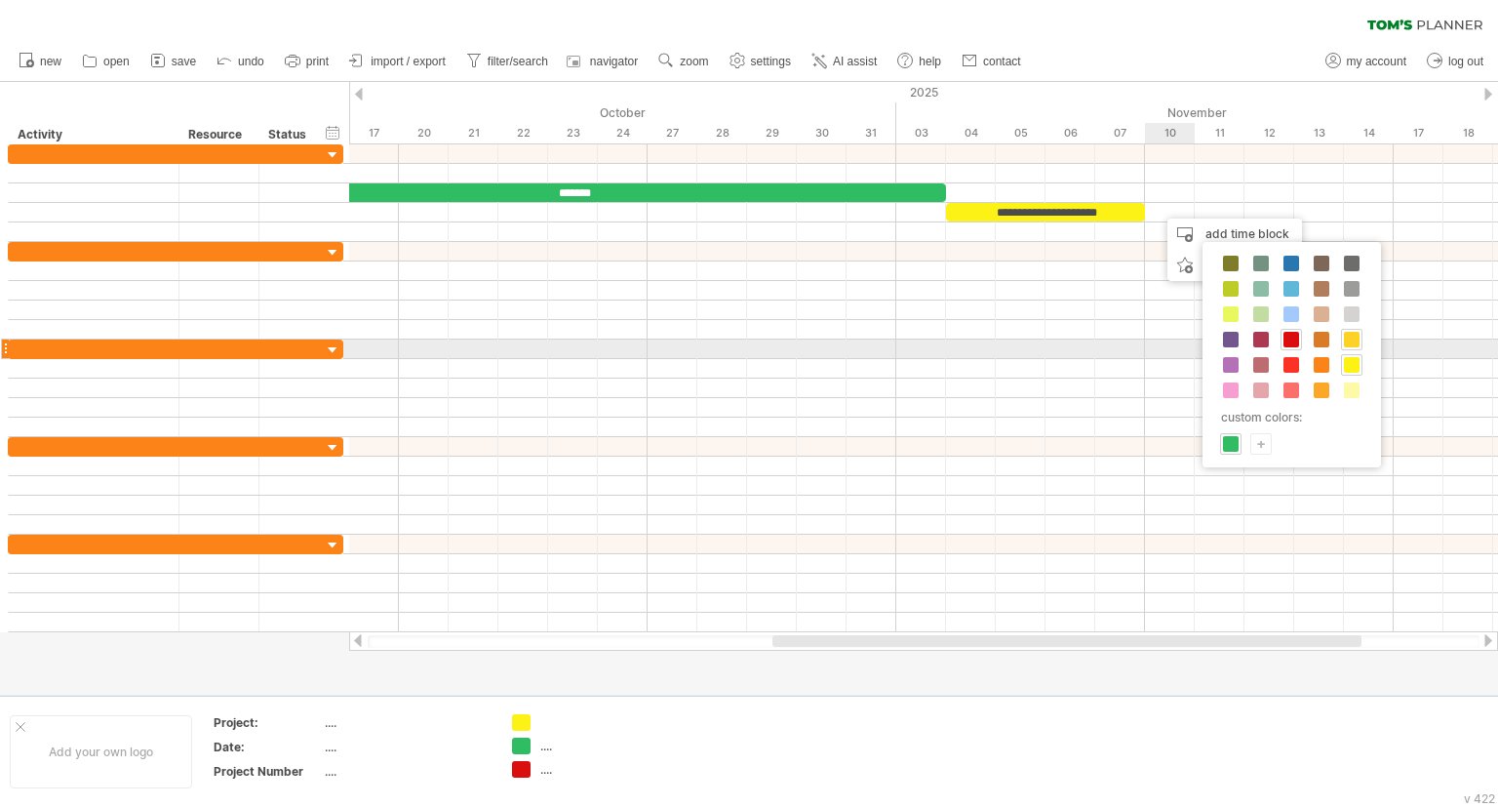
click at [1347, 343] on span at bounding box center [1352, 340] width 16 height 16
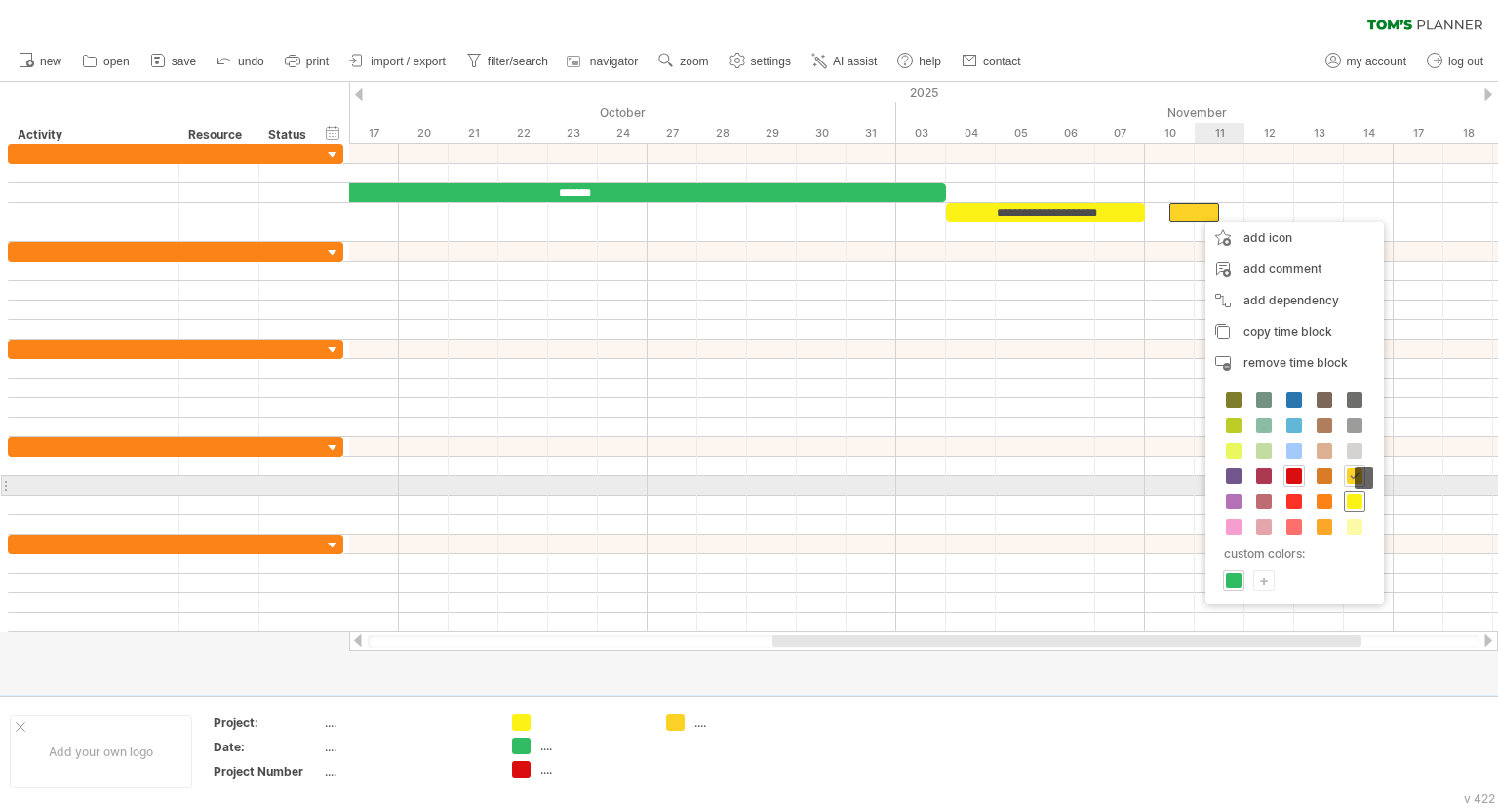
click at [1359, 492] on div at bounding box center [1354, 501] width 21 height 21
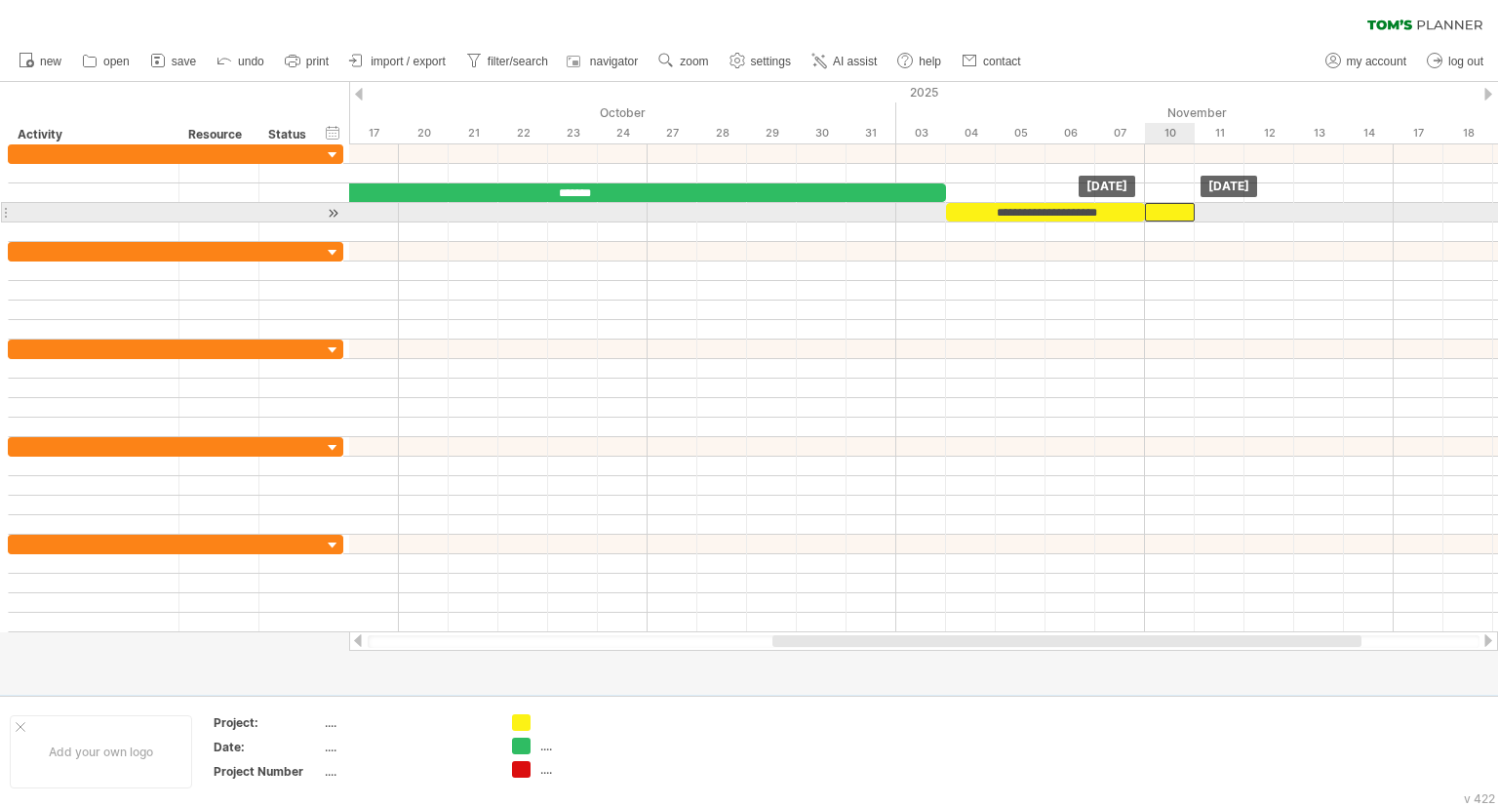
drag, startPoint x: 1189, startPoint y: 209, endPoint x: 1164, endPoint y: 210, distance: 25.4
click at [1164, 210] on div "​" at bounding box center [1170, 212] width 50 height 19
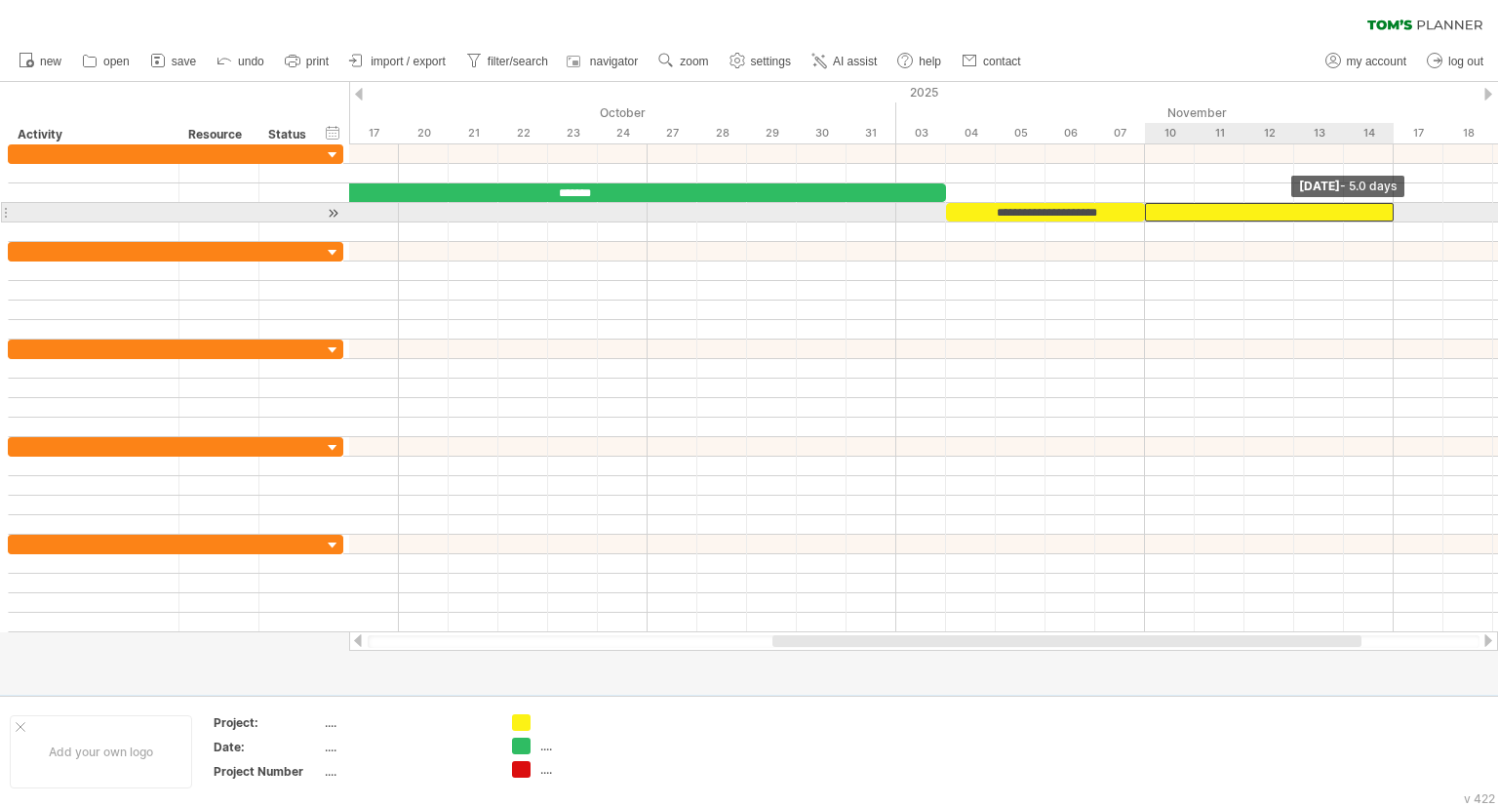
drag, startPoint x: 1193, startPoint y: 211, endPoint x: 1391, endPoint y: 210, distance: 198.0
click at [1391, 210] on span at bounding box center [1394, 212] width 8 height 19
click at [1173, 213] on div "​" at bounding box center [1269, 212] width 249 height 19
click at [1174, 212] on div "*" at bounding box center [1269, 212] width 249 height 19
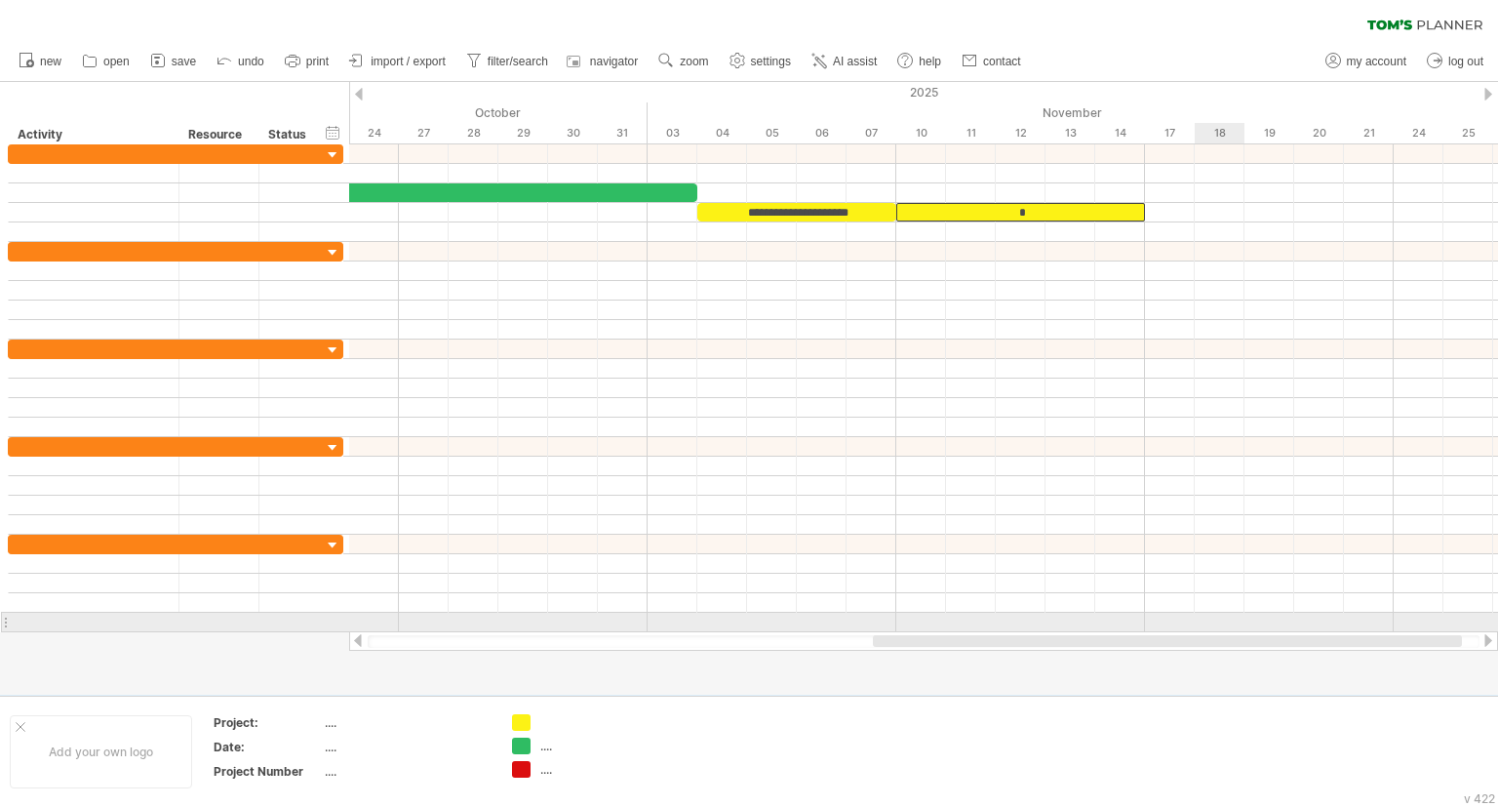
drag, startPoint x: 1103, startPoint y: 644, endPoint x: 1128, endPoint y: 469, distance: 176.3
click at [1204, 610] on div "Trying to reach [DOMAIN_NAME] Connected again... 0% clear filter new *" at bounding box center [749, 403] width 1498 height 807
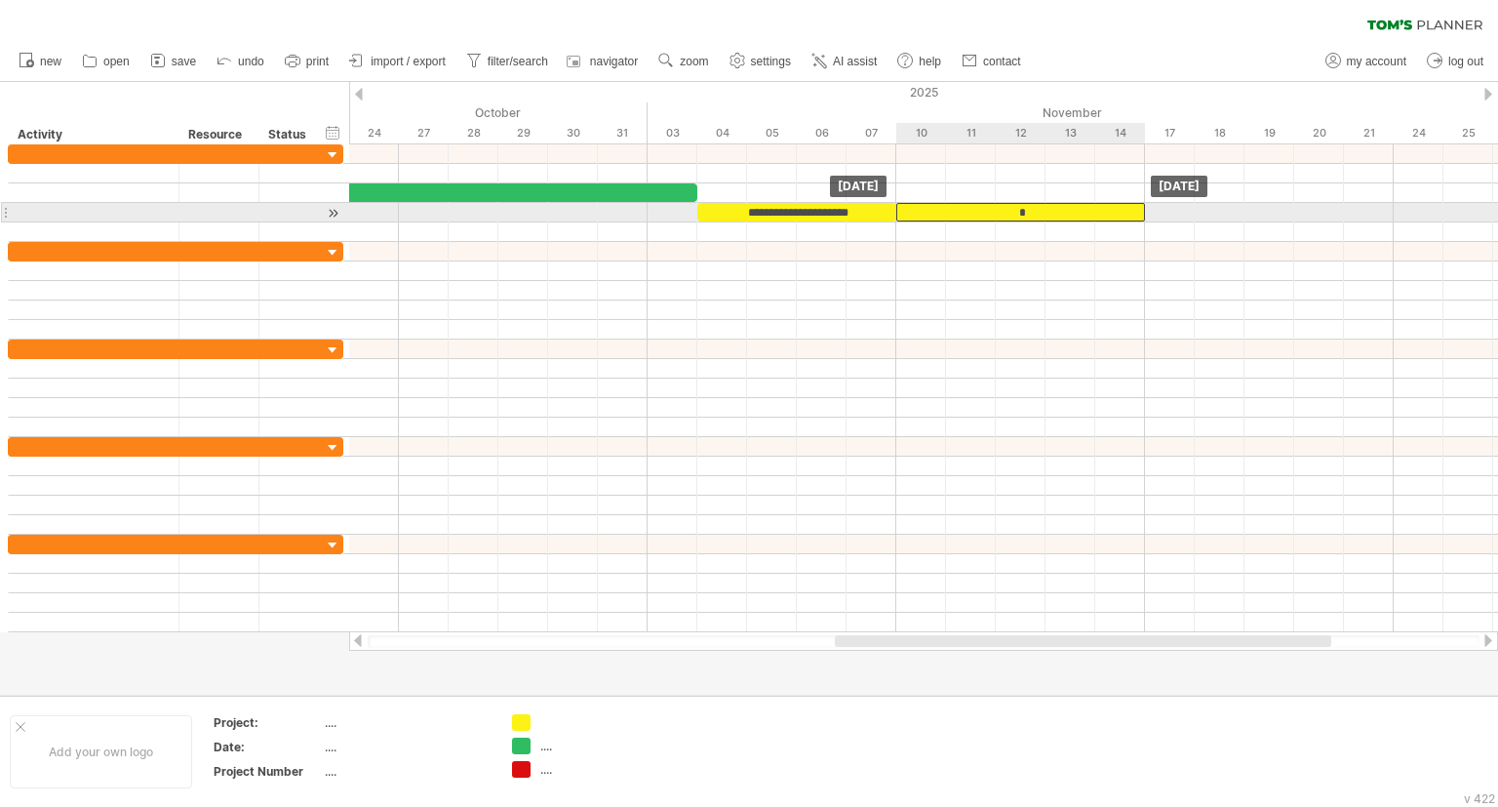
click at [948, 209] on div "*" at bounding box center [1020, 212] width 249 height 19
click at [950, 206] on div "*" at bounding box center [1020, 212] width 249 height 19
click at [952, 206] on div "*" at bounding box center [1020, 212] width 249 height 19
click at [952, 210] on div "*" at bounding box center [1020, 212] width 249 height 19
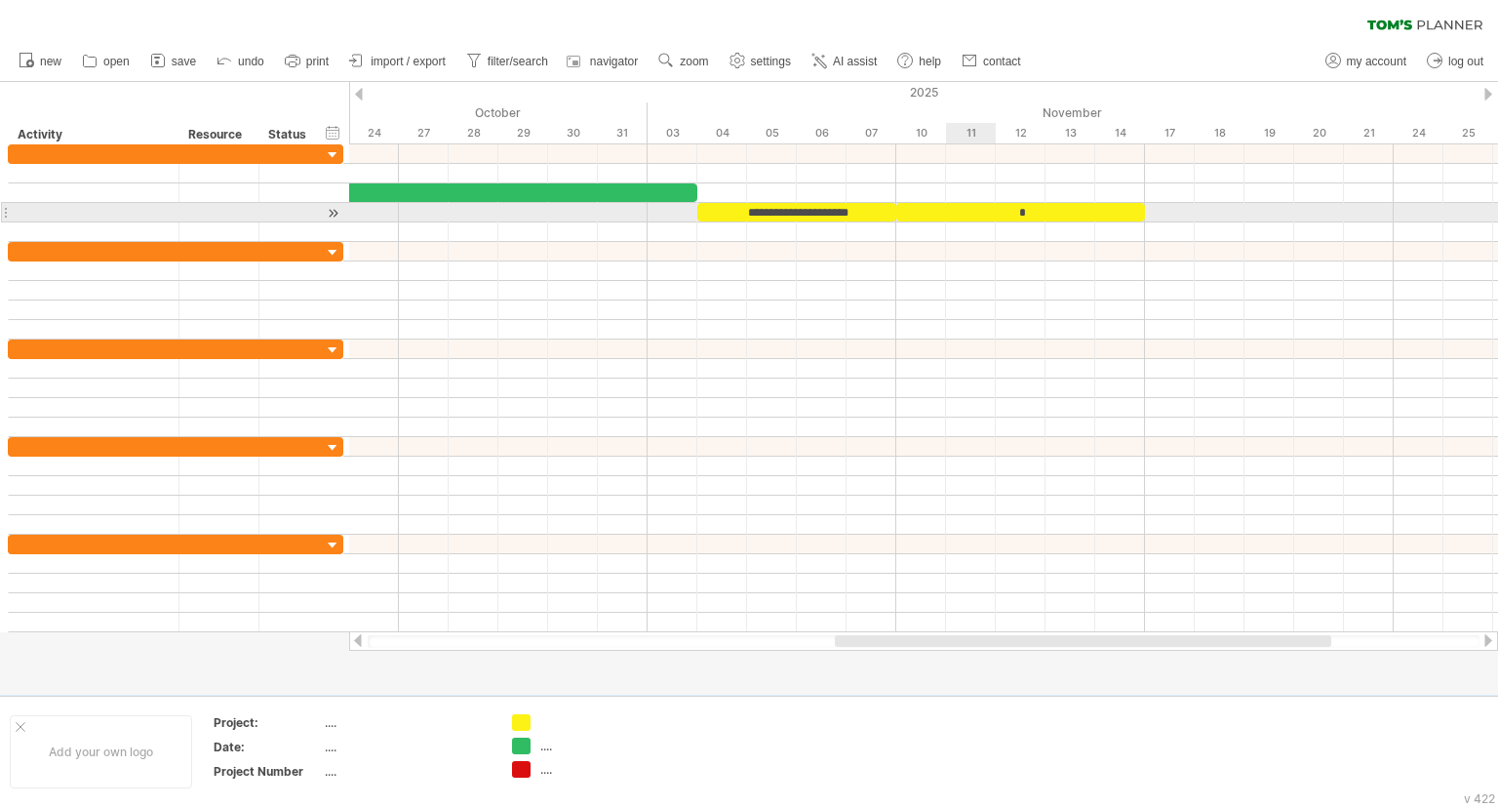
click at [952, 210] on div "*" at bounding box center [1020, 212] width 249 height 19
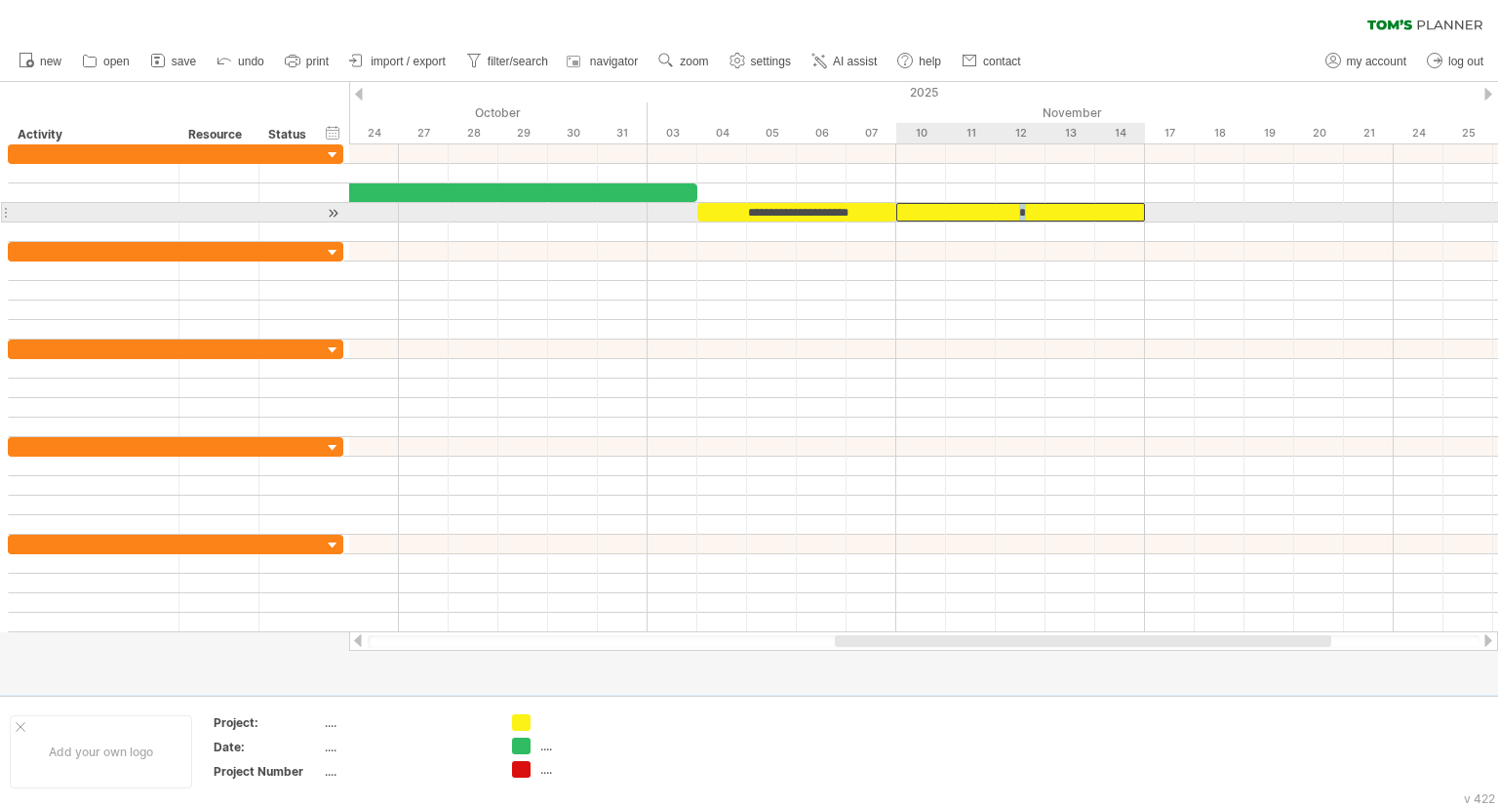
click at [952, 210] on div "*" at bounding box center [1020, 212] width 249 height 19
